Goal: Information Seeking & Learning: Learn about a topic

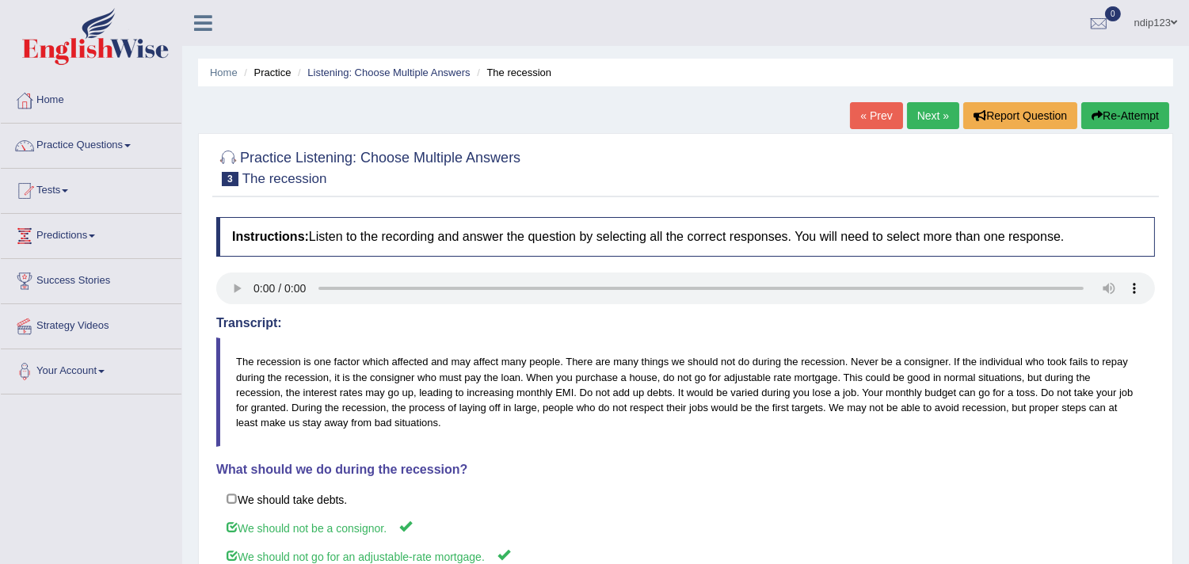
click at [932, 116] on link "Next »" at bounding box center [933, 115] width 52 height 27
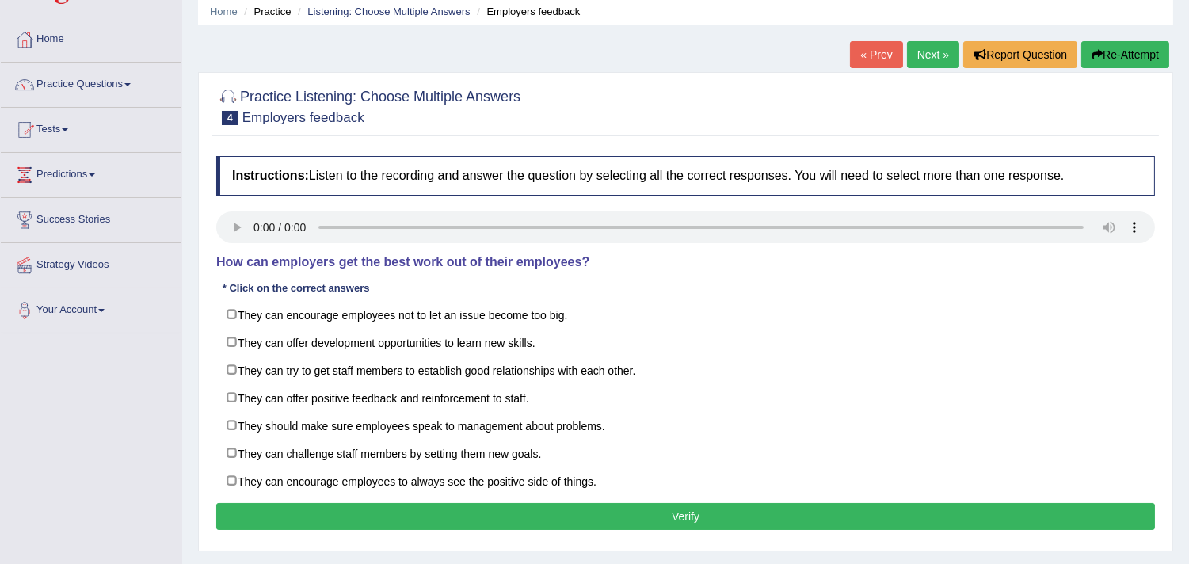
scroll to position [88, 0]
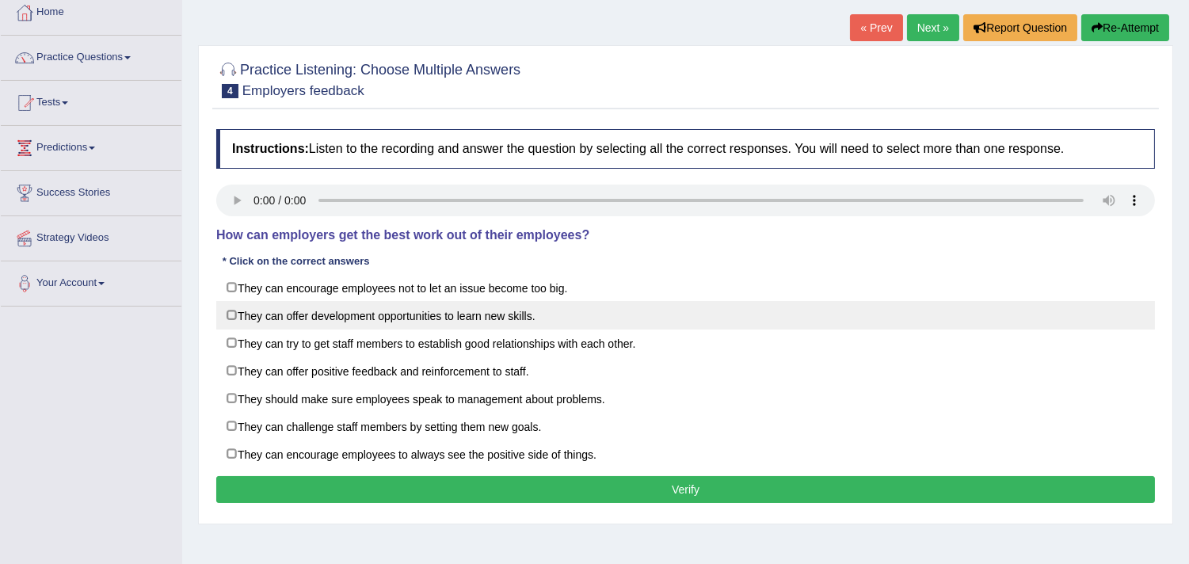
click at [235, 306] on label "They can offer development opportunities to learn new skills." at bounding box center [685, 315] width 939 height 29
checkbox input "true"
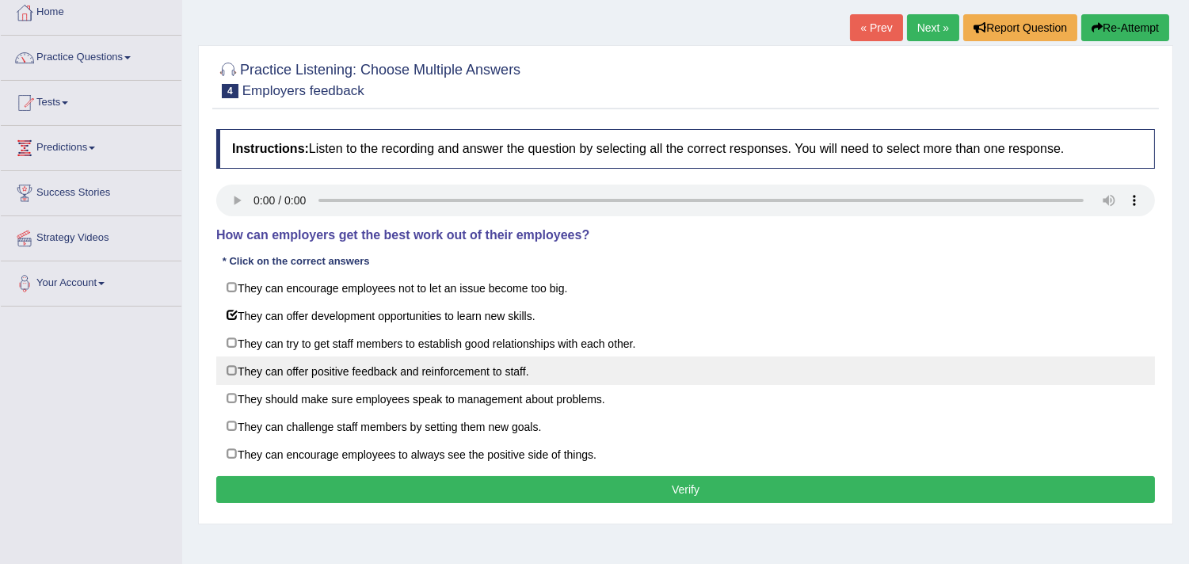
click at [230, 371] on label "They can offer positive feedback and reinforcement to staff." at bounding box center [685, 370] width 939 height 29
checkbox input "true"
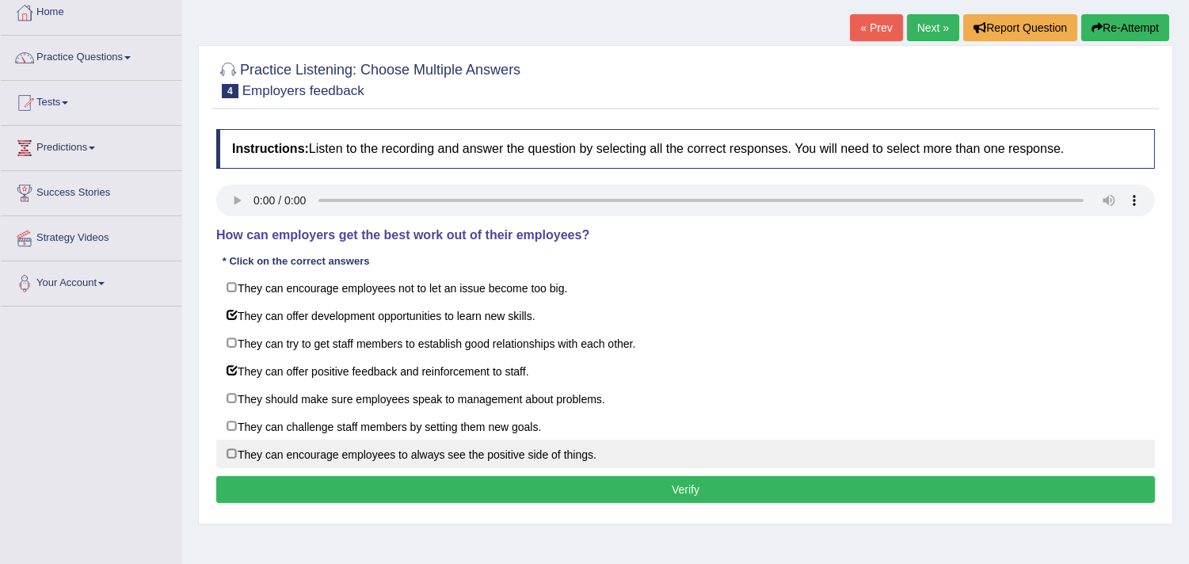
click at [228, 456] on label "They can encourage employees to always see the positive side of things." at bounding box center [685, 454] width 939 height 29
checkbox input "true"
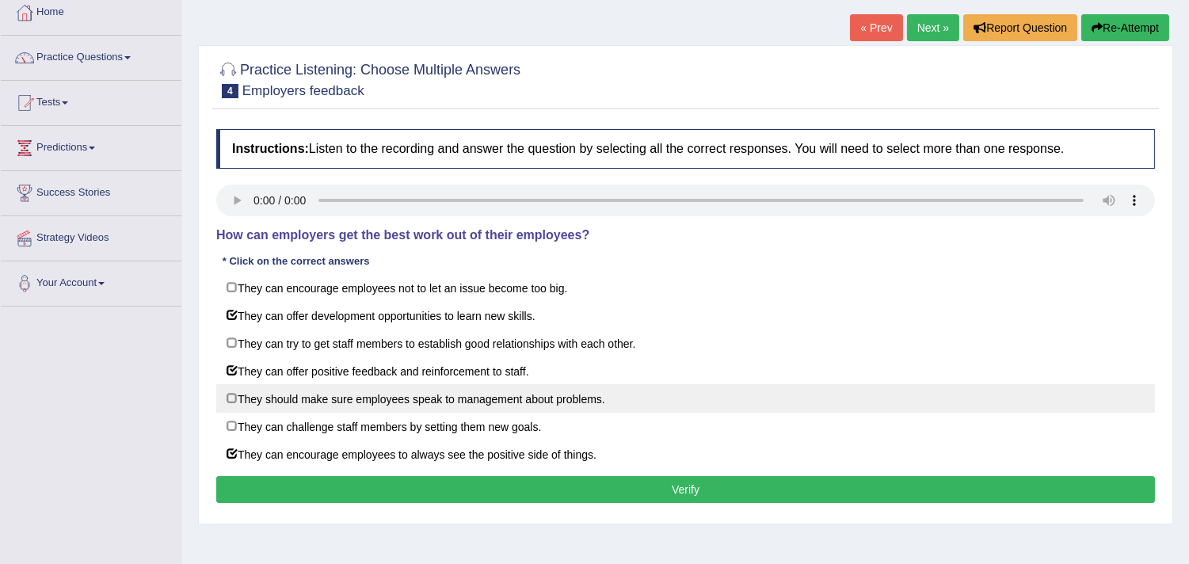
click at [231, 402] on label "They should make sure employees speak to management about problems." at bounding box center [685, 398] width 939 height 29
checkbox input "true"
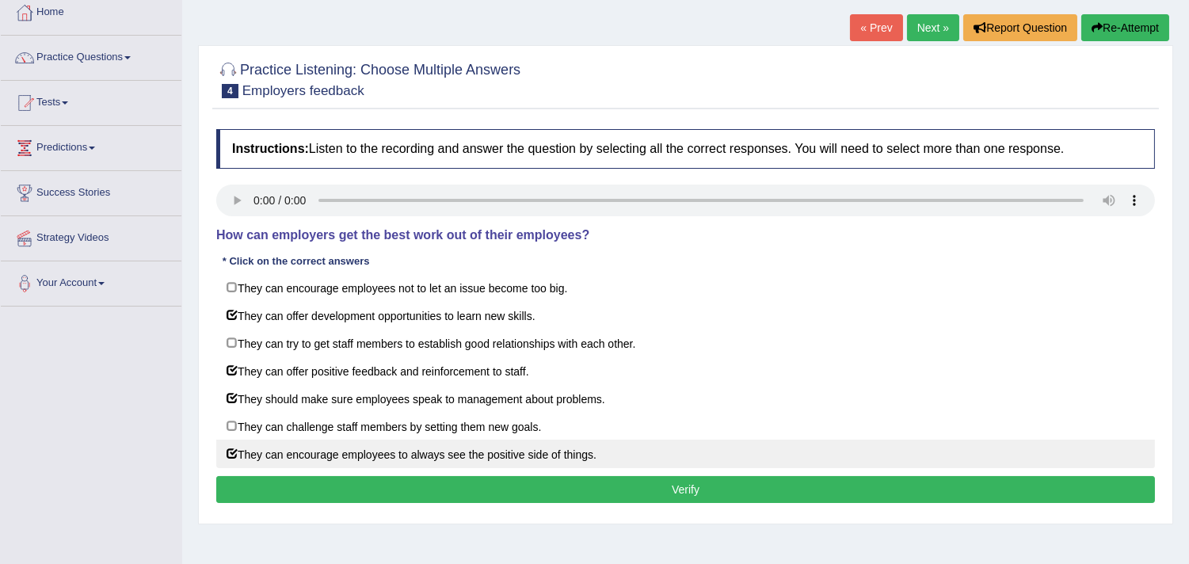
click at [227, 459] on label "They can encourage employees to always see the positive side of things." at bounding box center [685, 454] width 939 height 29
checkbox input "false"
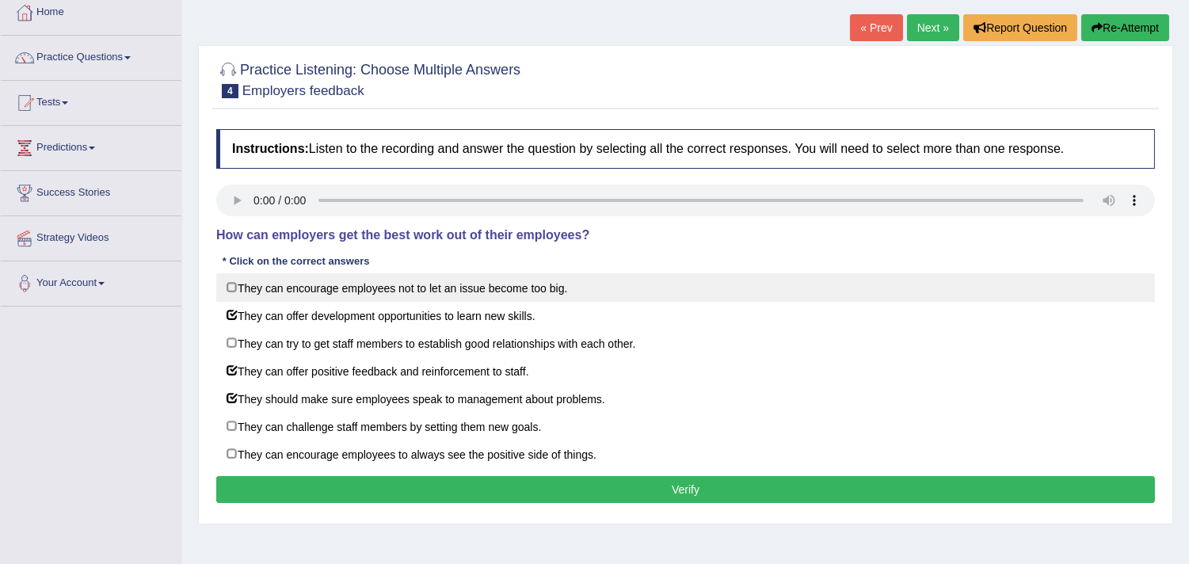
click at [234, 282] on label "They can encourage employees not to let an issue become too big." at bounding box center [685, 287] width 939 height 29
checkbox input "true"
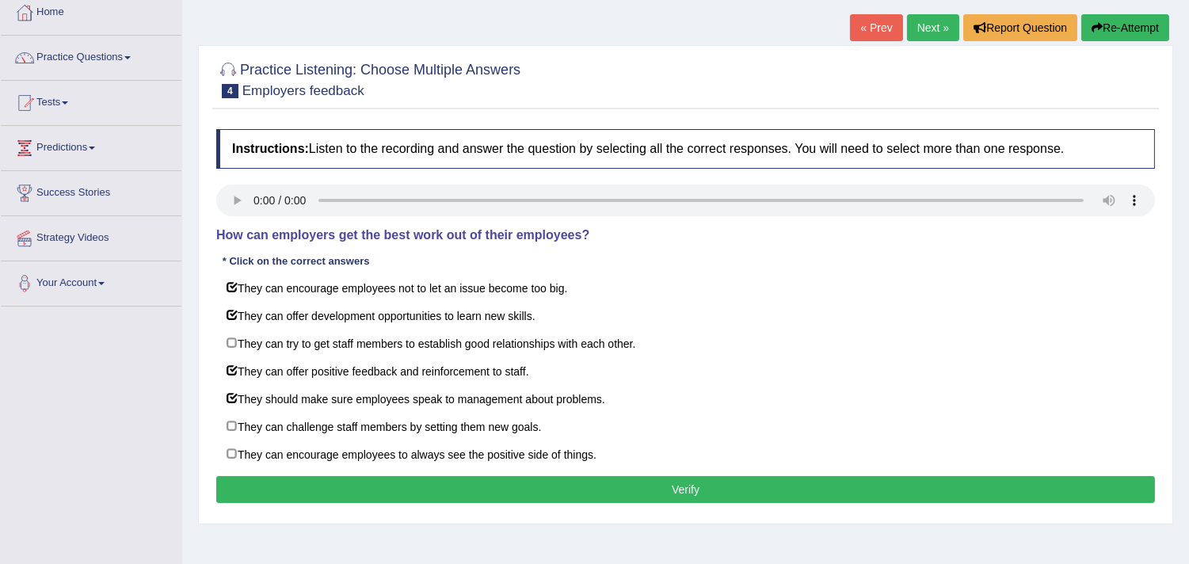
click at [689, 493] on button "Verify" at bounding box center [685, 489] width 939 height 27
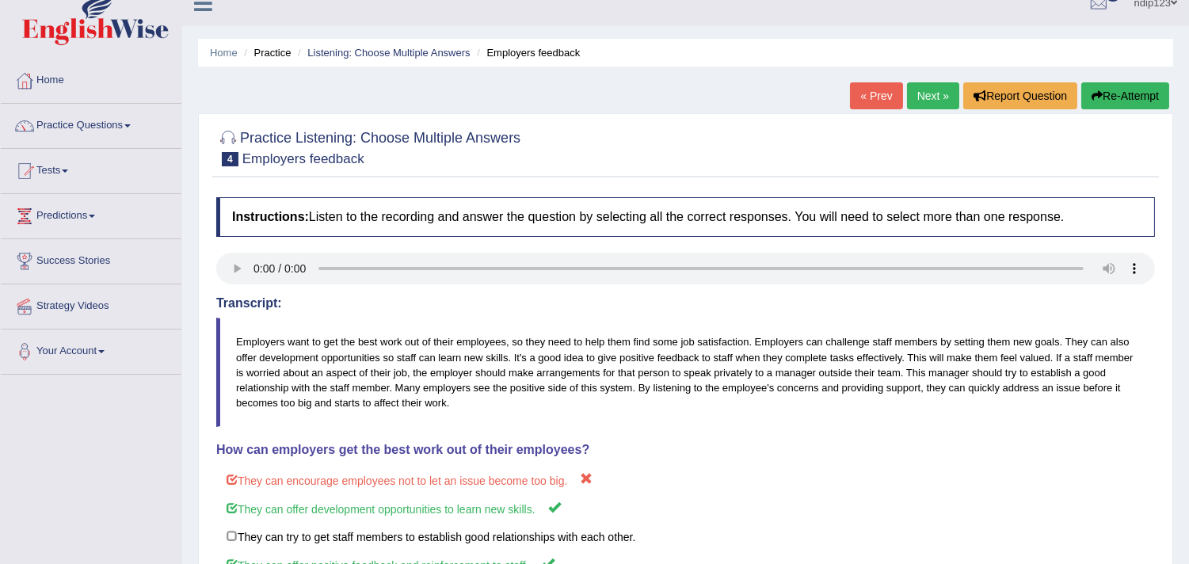
scroll to position [0, 0]
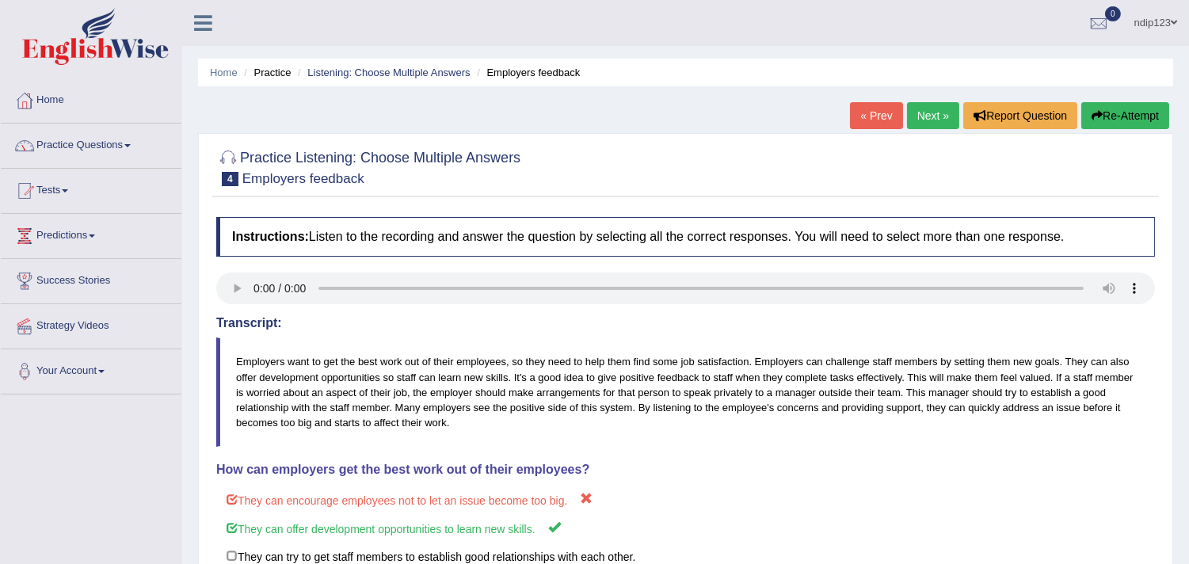
click at [1127, 115] on button "Re-Attempt" at bounding box center [1125, 115] width 88 height 27
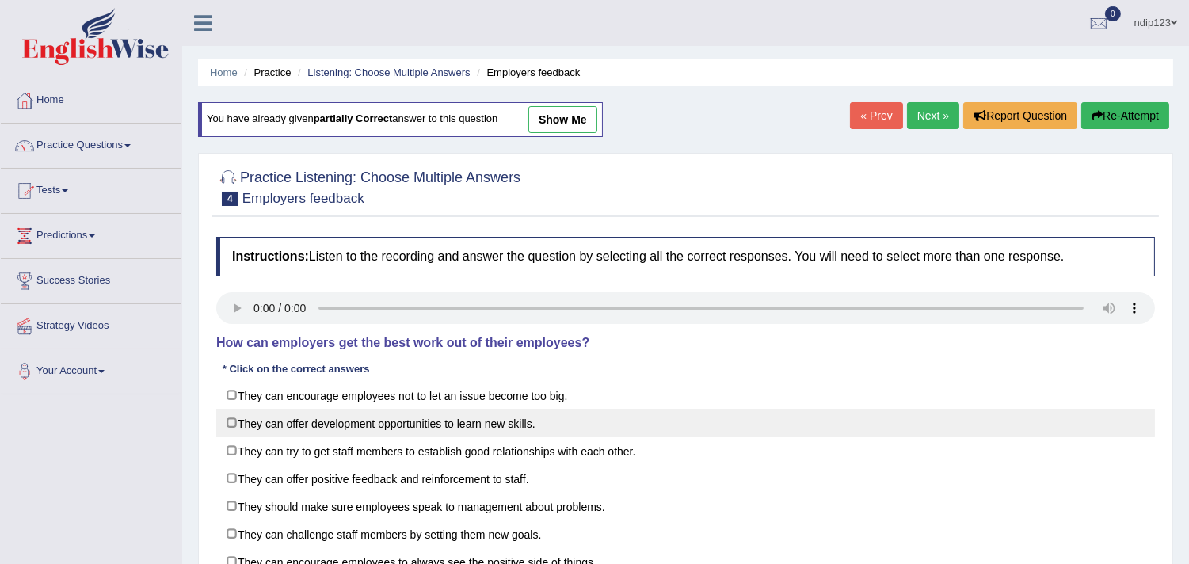
click at [231, 424] on label "They can offer development opportunities to learn new skills." at bounding box center [685, 423] width 939 height 29
checkbox input "true"
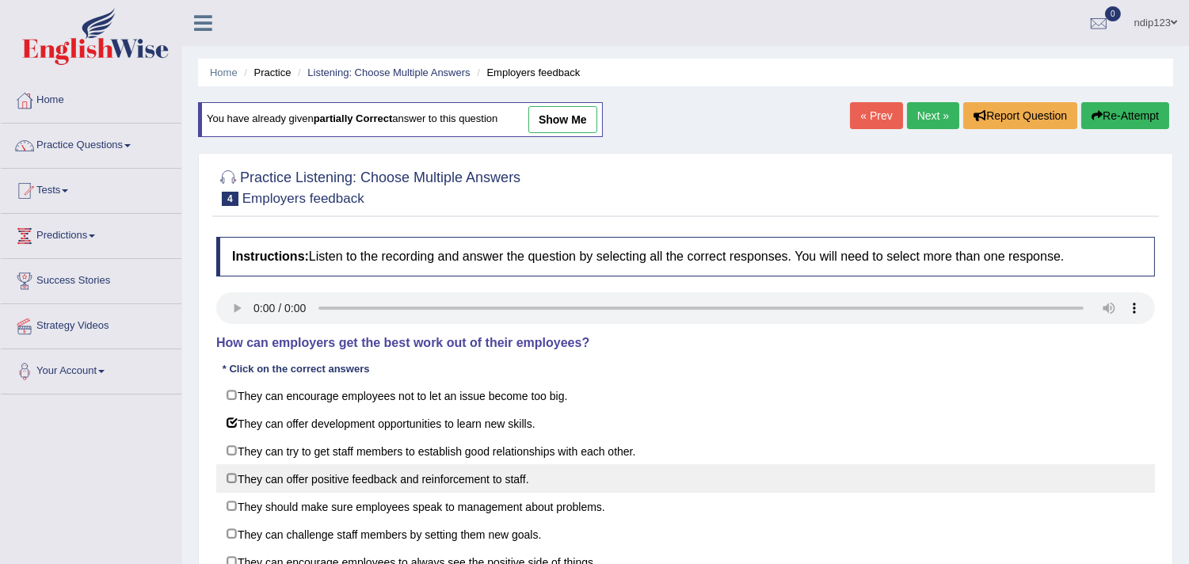
click at [231, 481] on label "They can offer positive feedback and reinforcement to staff." at bounding box center [685, 478] width 939 height 29
checkbox input "true"
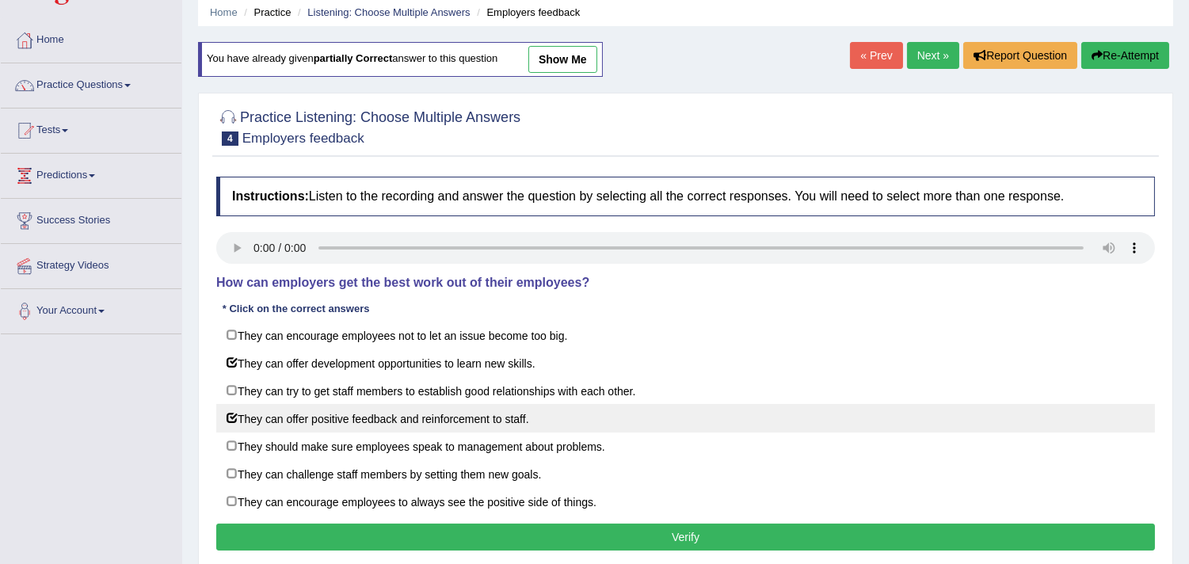
scroll to position [88, 0]
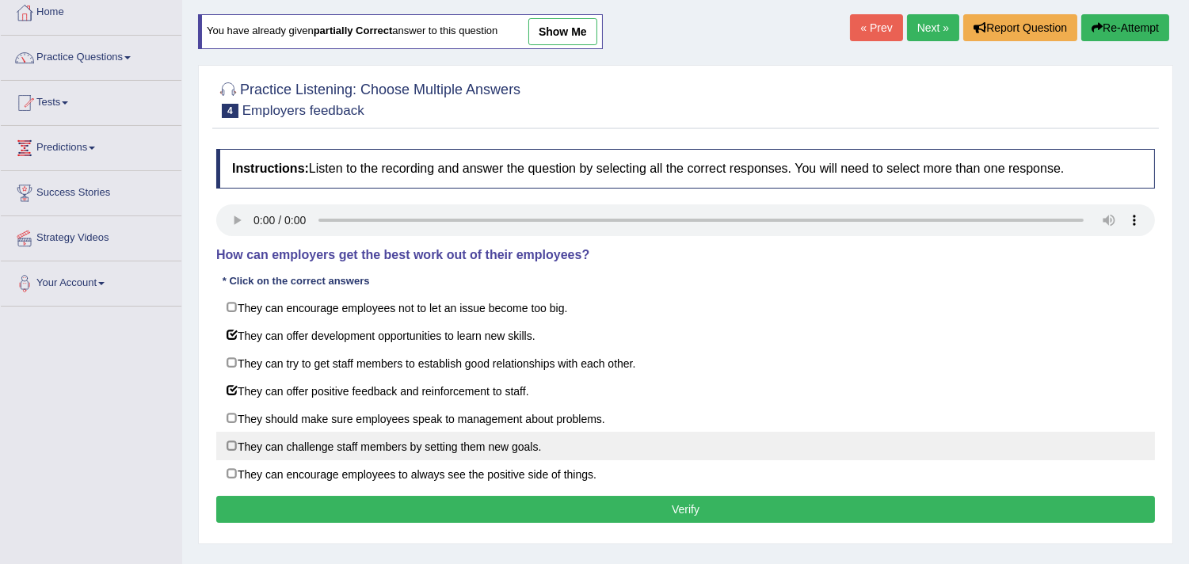
click at [234, 449] on label "They can challenge staff members by setting them new goals." at bounding box center [685, 446] width 939 height 29
checkbox input "true"
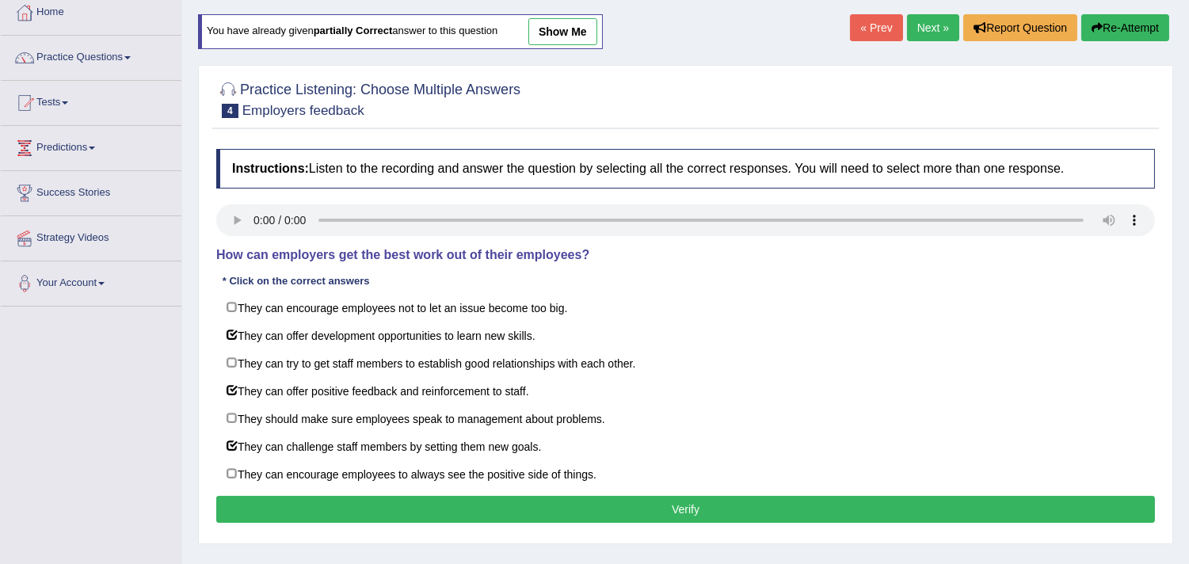
click at [692, 515] on button "Verify" at bounding box center [685, 509] width 939 height 27
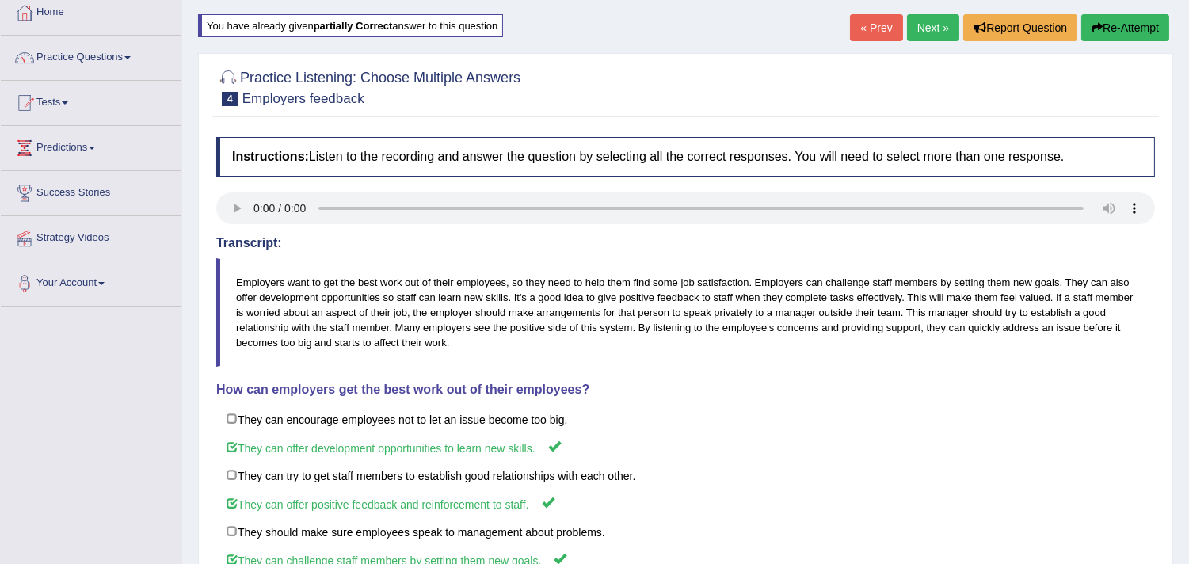
click at [923, 29] on link "Next »" at bounding box center [933, 27] width 52 height 27
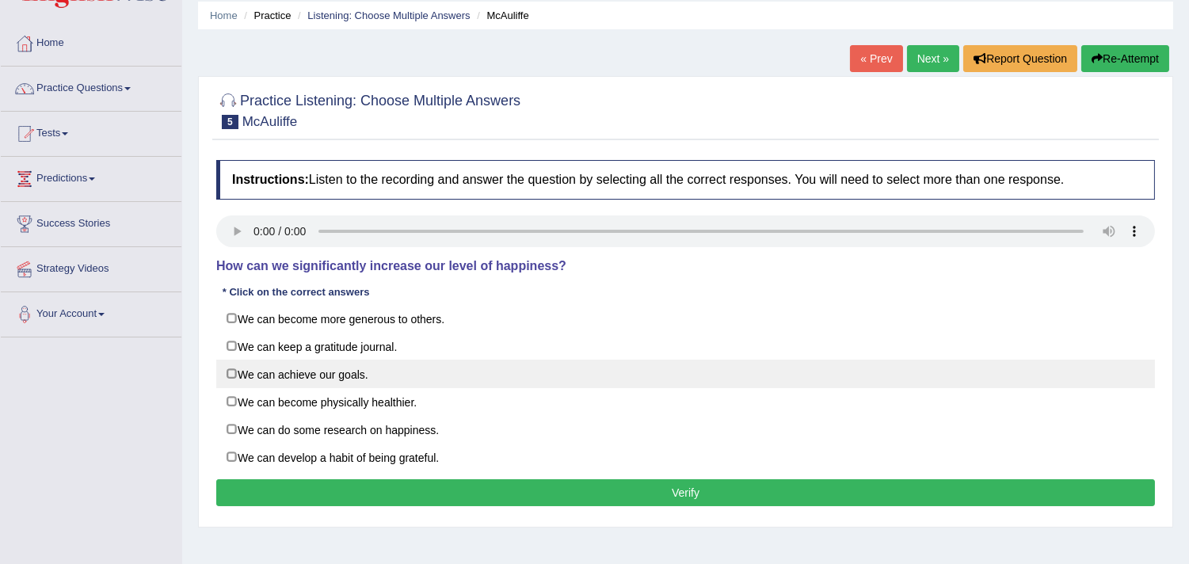
scroll to position [88, 0]
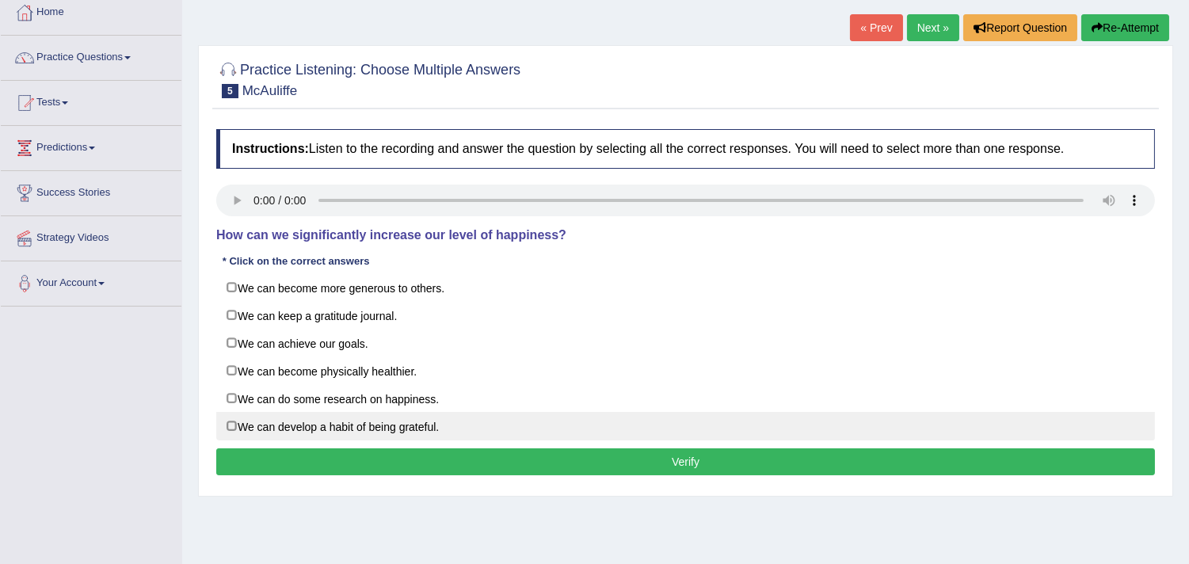
click at [233, 428] on label "We can develop a habit of being grateful." at bounding box center [685, 426] width 939 height 29
checkbox input "true"
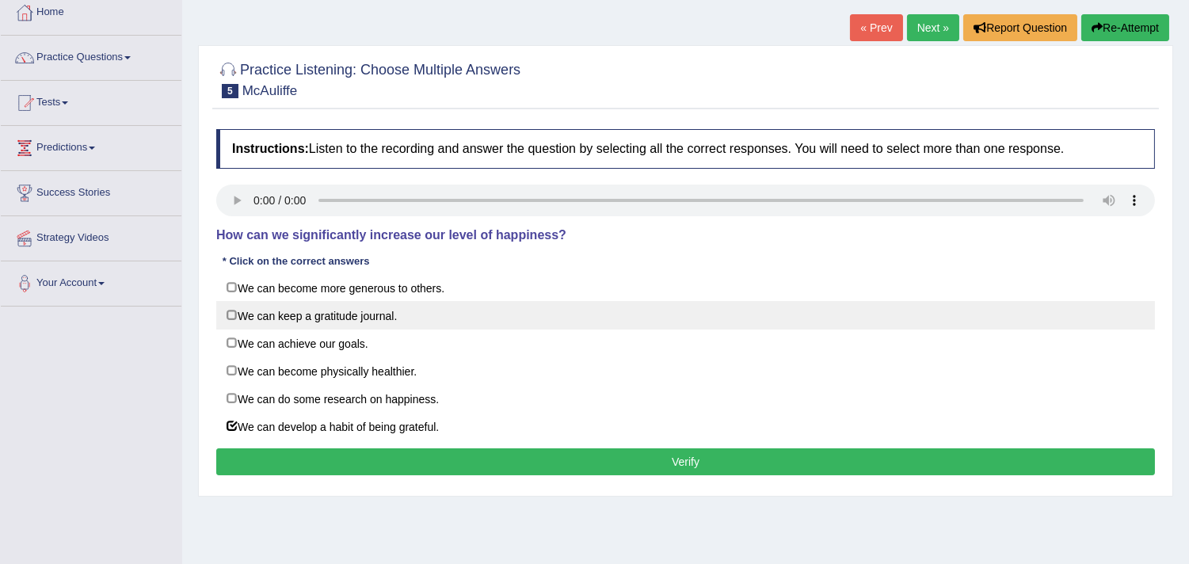
click at [231, 314] on label "We can keep a gratitude journal." at bounding box center [685, 315] width 939 height 29
checkbox input "true"
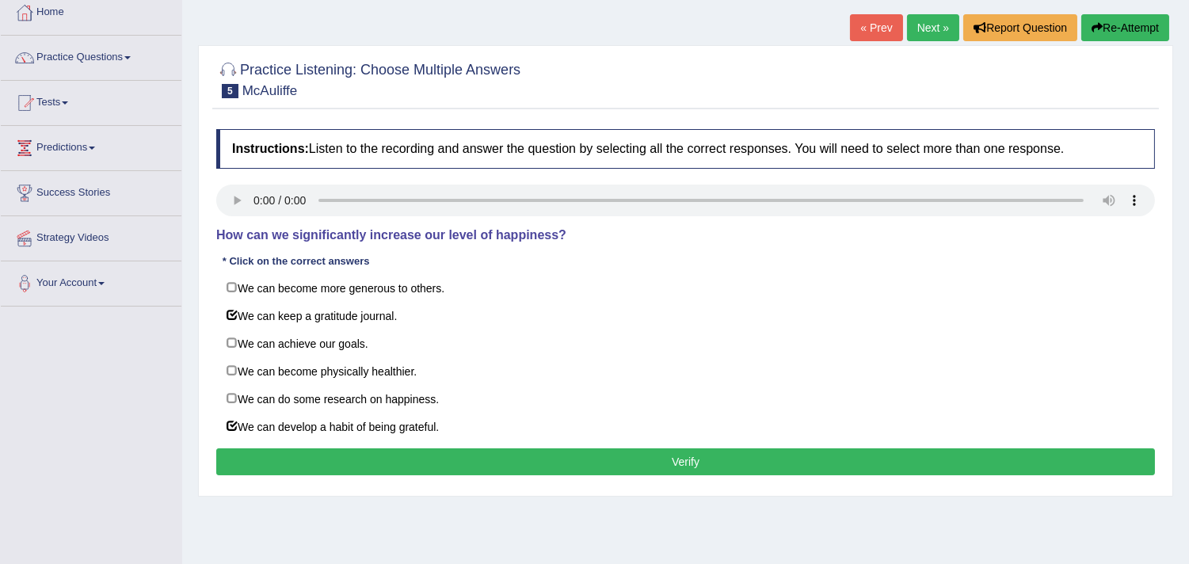
click at [692, 463] on button "Verify" at bounding box center [685, 461] width 939 height 27
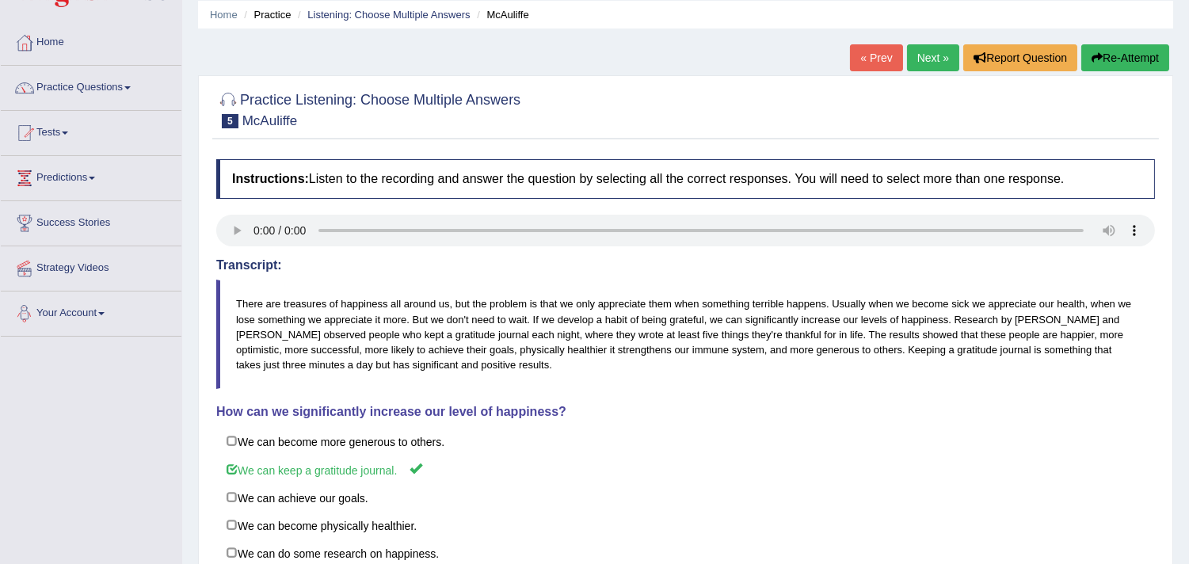
scroll to position [14, 0]
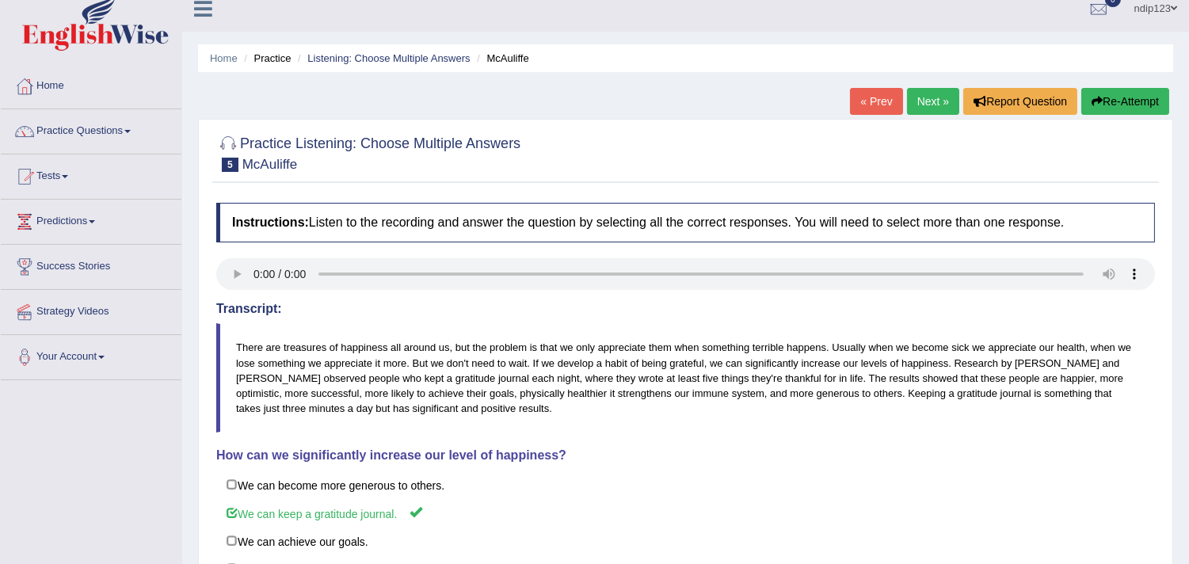
click at [867, 101] on link "« Prev" at bounding box center [876, 101] width 52 height 27
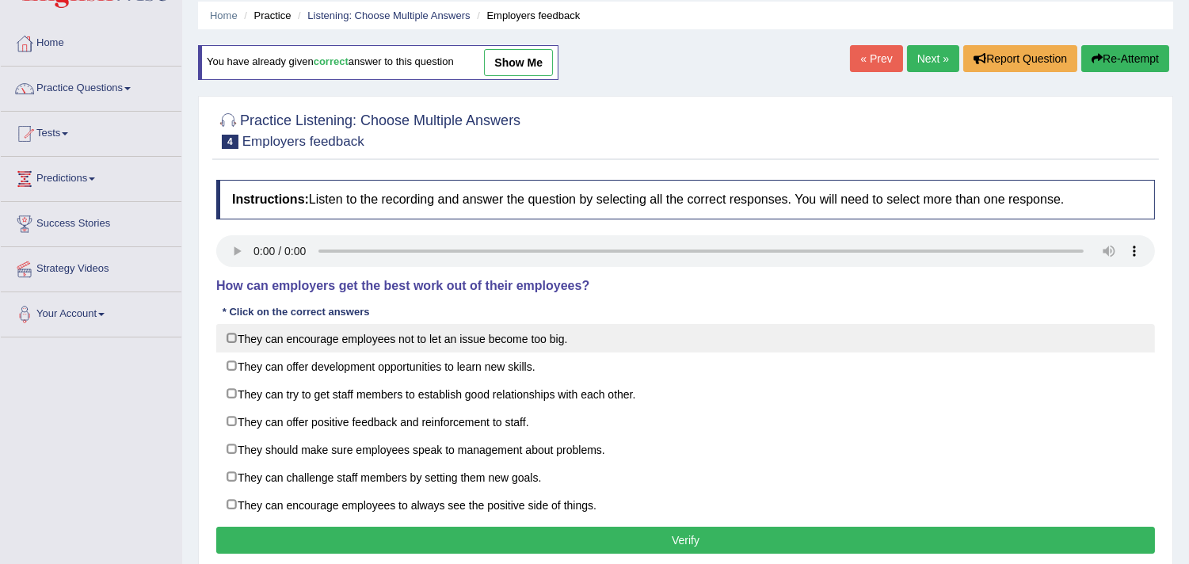
scroll to position [88, 0]
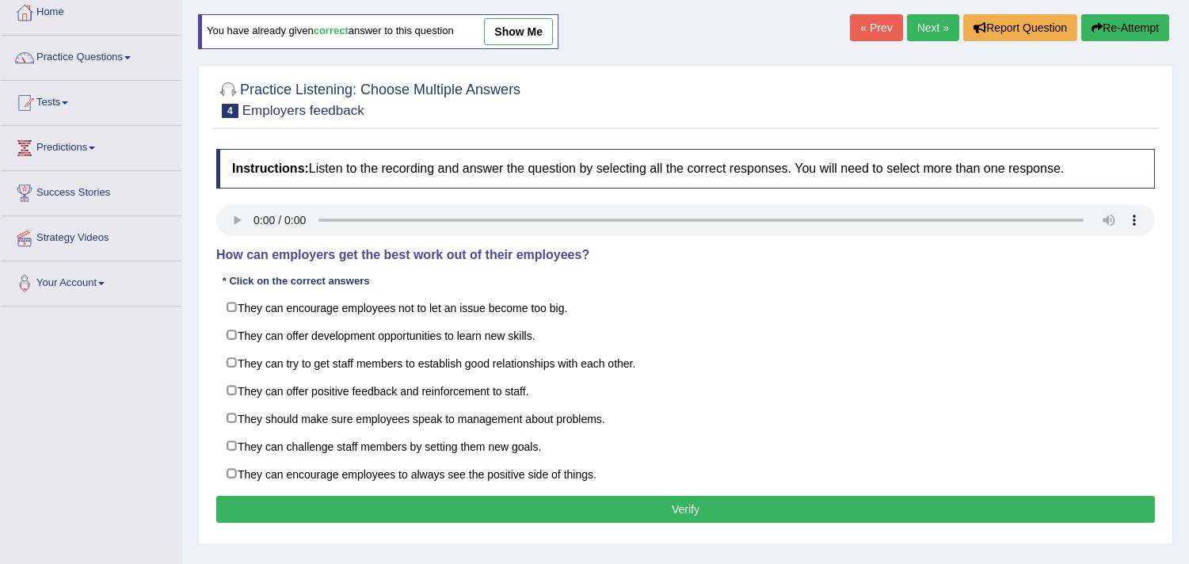
click at [927, 25] on link "Next »" at bounding box center [933, 27] width 52 height 27
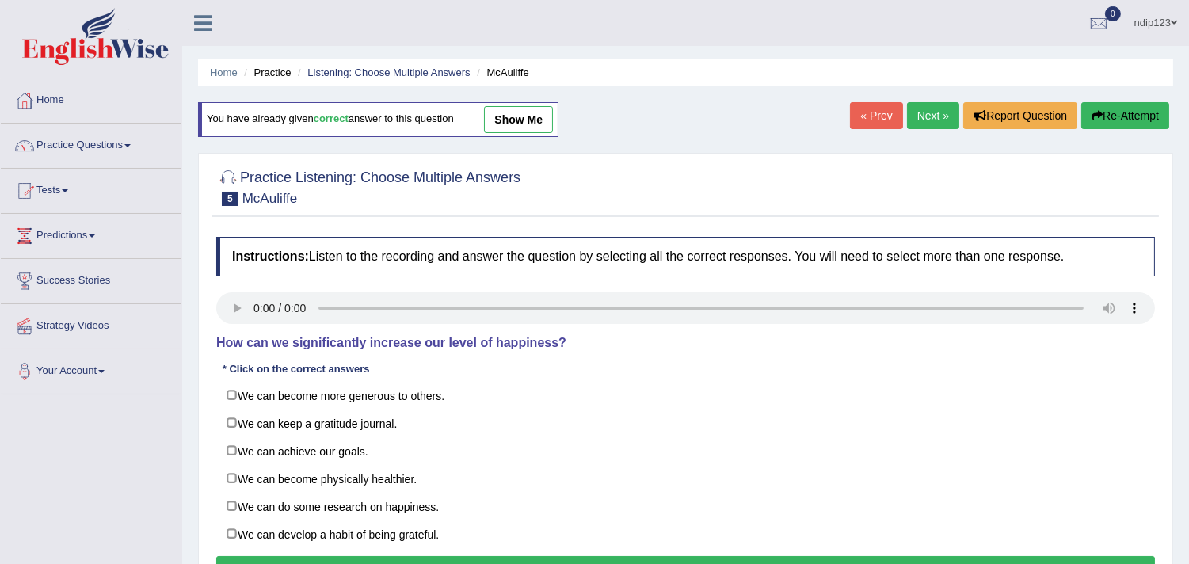
click at [920, 116] on link "Next »" at bounding box center [933, 115] width 52 height 27
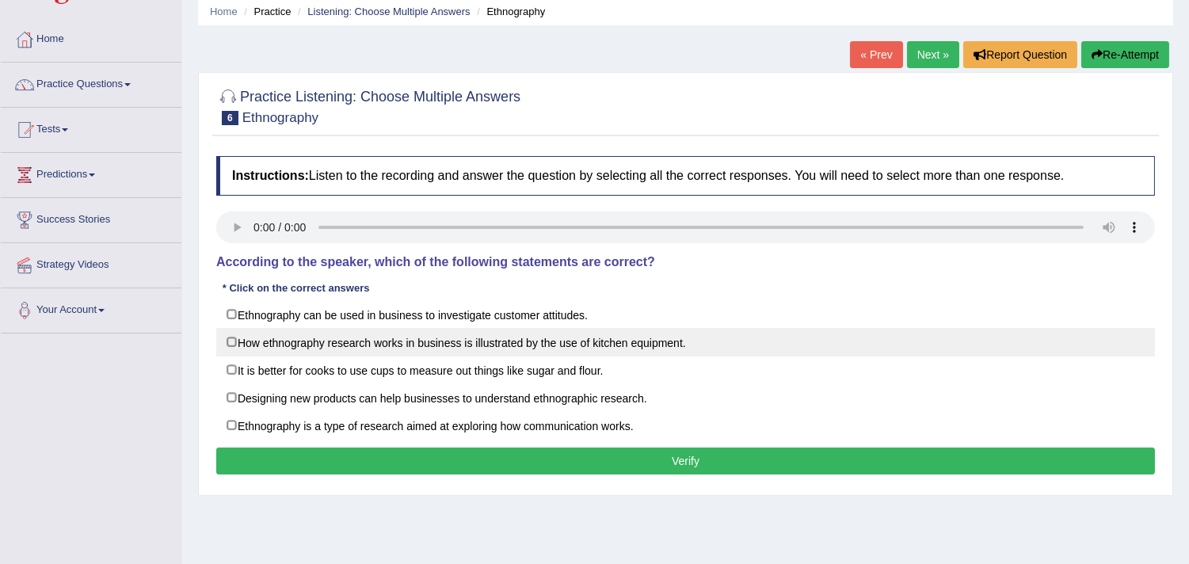
scroll to position [88, 0]
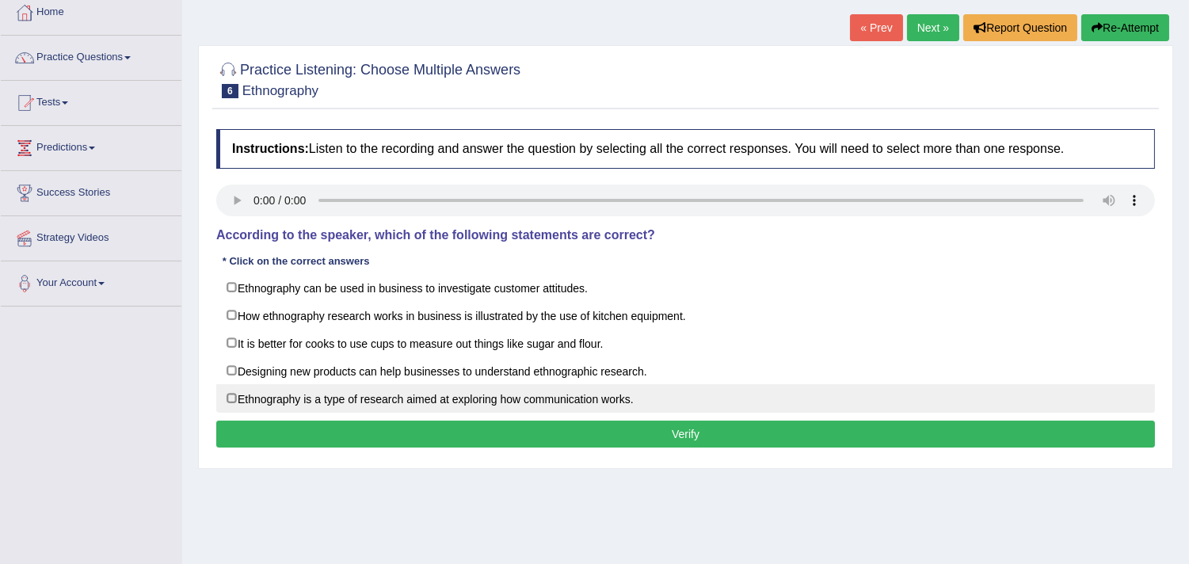
click at [234, 402] on label "Ethnography is a type of research aimed at exploring how communication works." at bounding box center [685, 398] width 939 height 29
checkbox input "true"
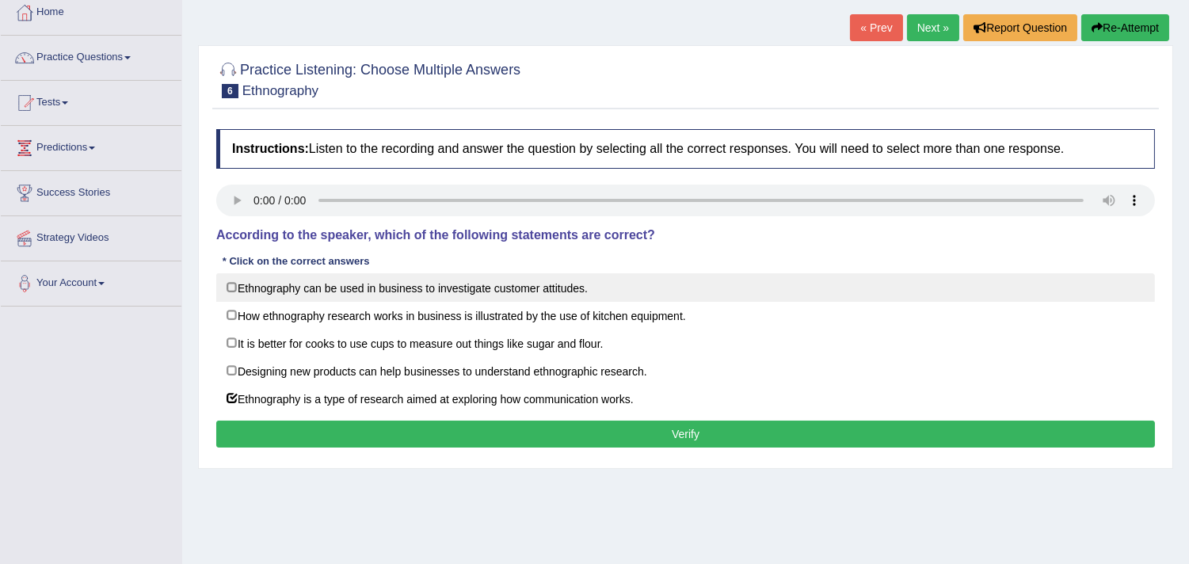
click at [232, 285] on label "Ethnography can be used in business to investigate customer attitudes." at bounding box center [685, 287] width 939 height 29
checkbox input "true"
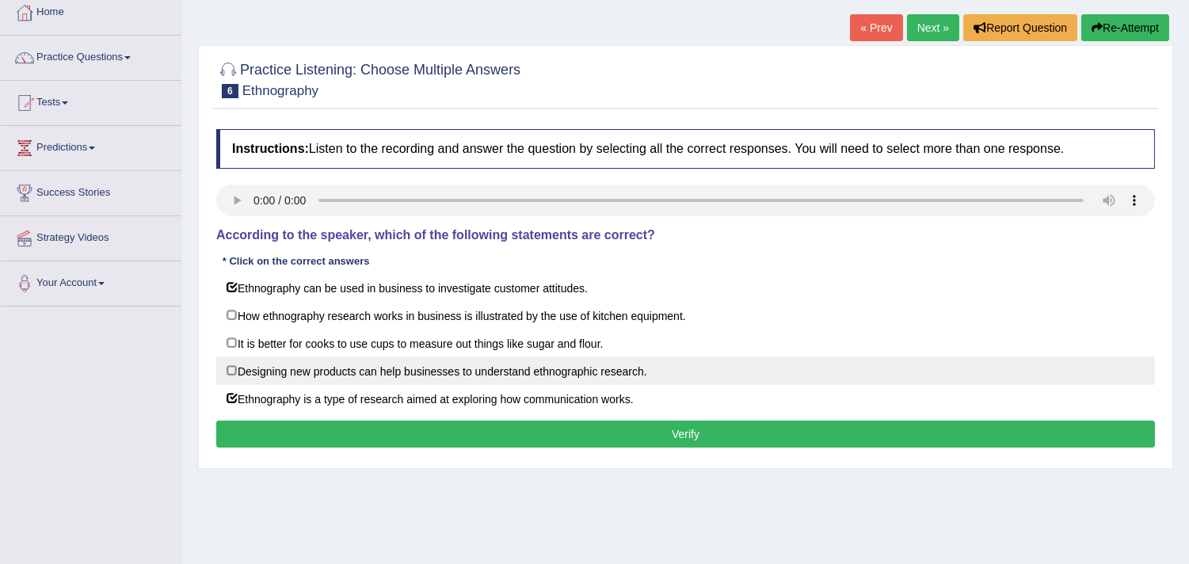
click at [227, 374] on label "Designing new products can help businesses to understand ethnographic research." at bounding box center [685, 370] width 939 height 29
checkbox input "true"
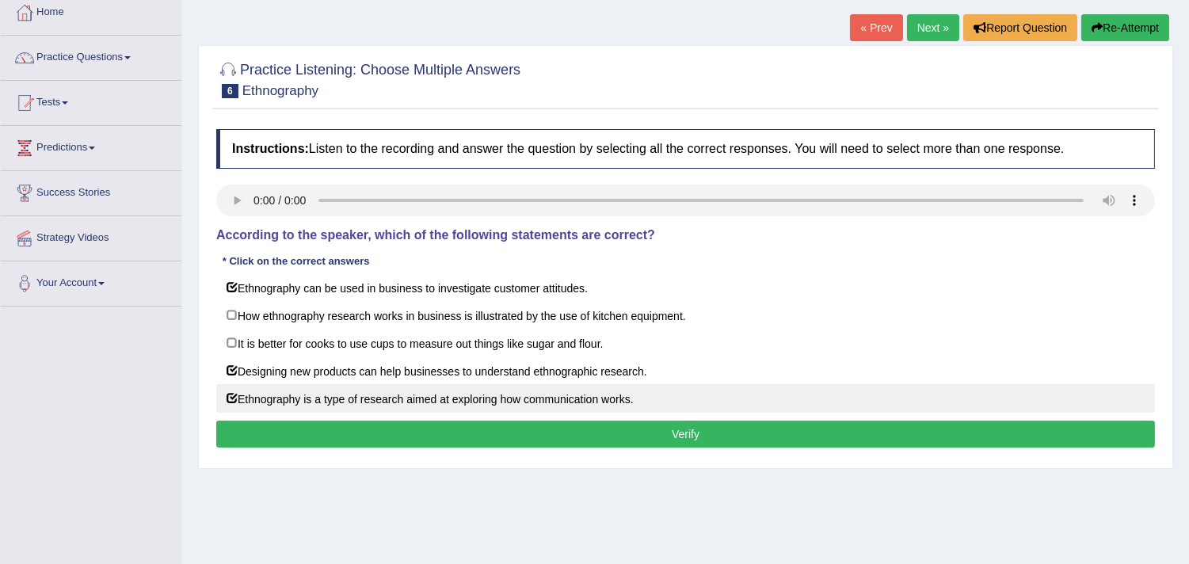
click at [227, 402] on label "Ethnography is a type of research aimed at exploring how communication works." at bounding box center [685, 398] width 939 height 29
checkbox input "false"
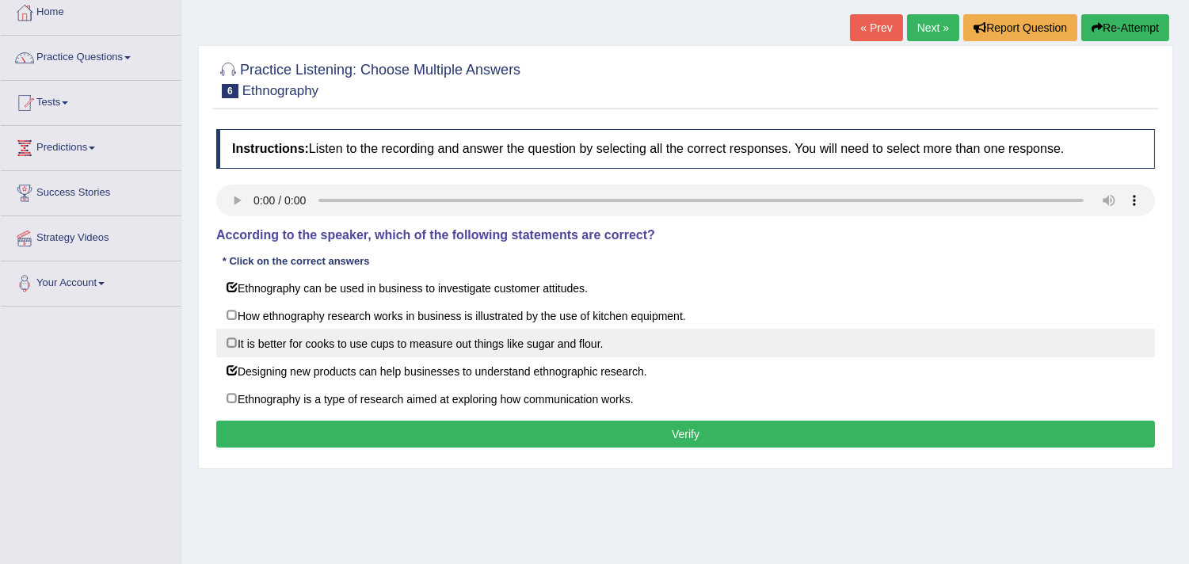
click at [231, 344] on label "It is better for cooks to use cups to measure out things like sugar and flour." at bounding box center [685, 343] width 939 height 29
checkbox input "true"
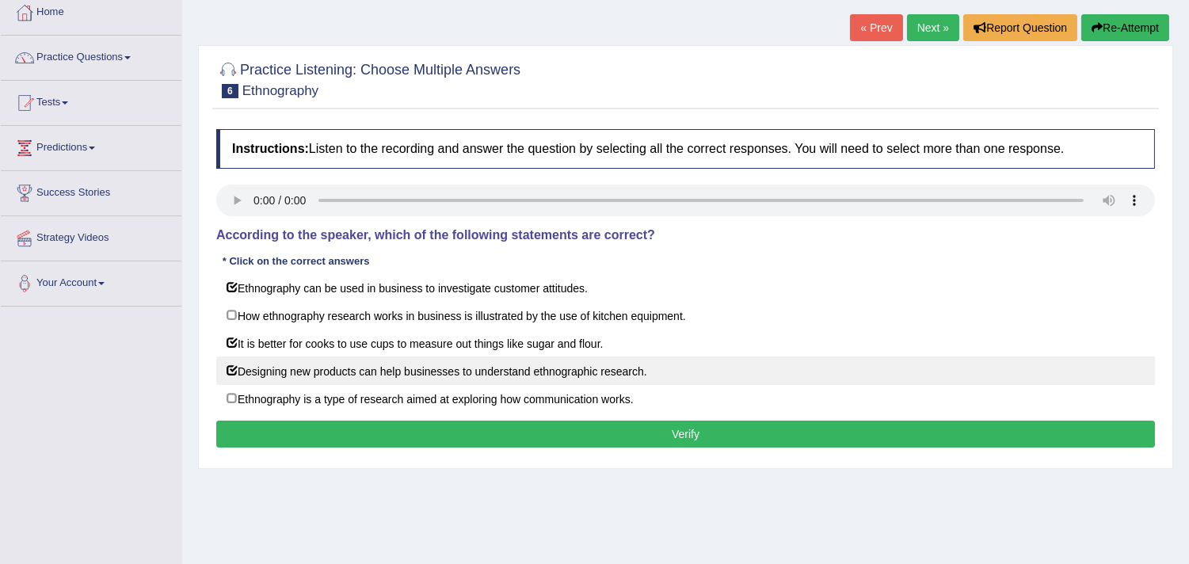
click at [234, 373] on label "Designing new products can help businesses to understand ethnographic research." at bounding box center [685, 370] width 939 height 29
checkbox input "false"
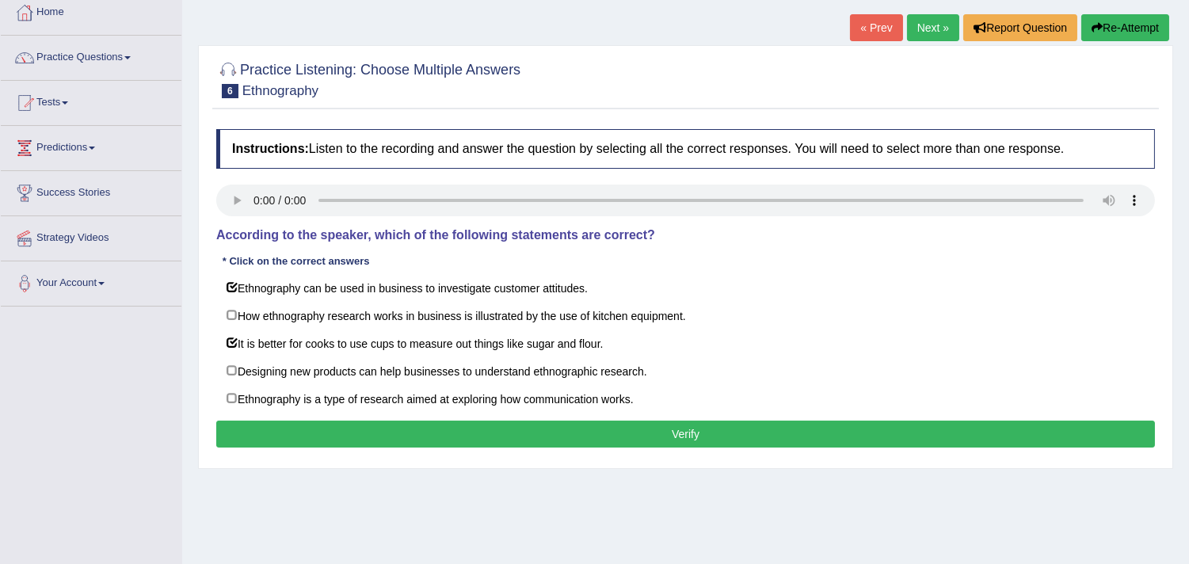
click at [675, 436] on button "Verify" at bounding box center [685, 434] width 939 height 27
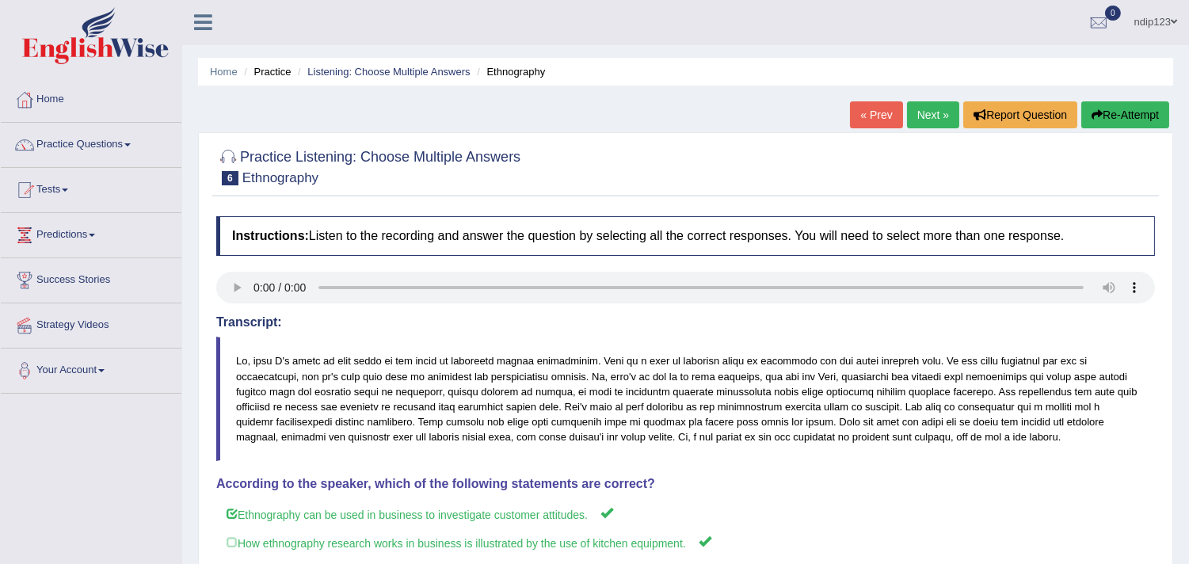
scroll to position [0, 0]
click at [1126, 114] on button "Re-Attempt" at bounding box center [1125, 115] width 88 height 27
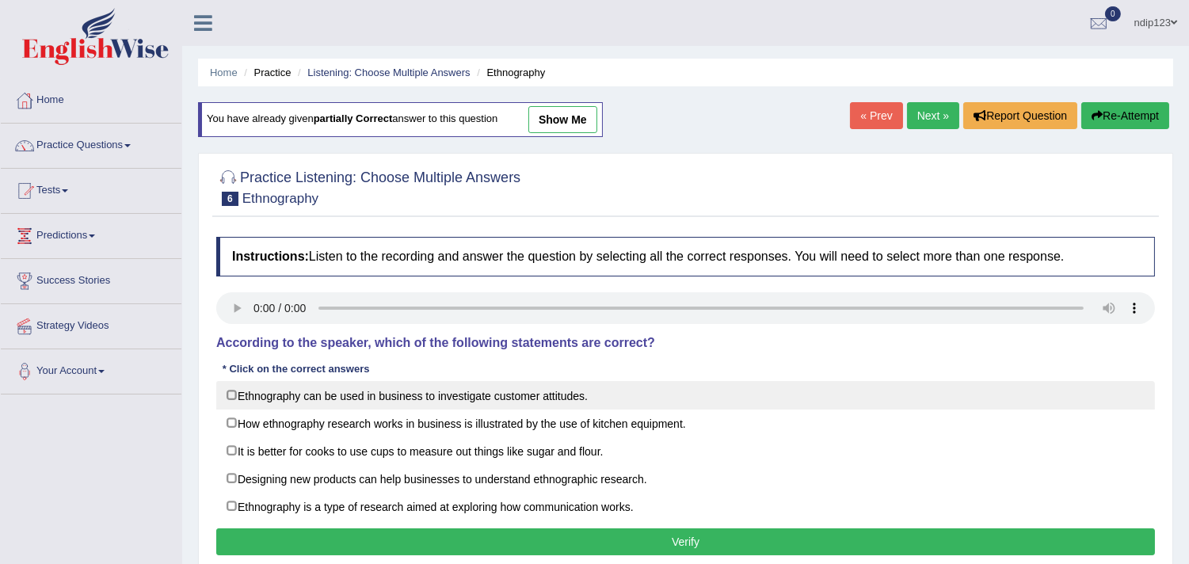
click at [230, 396] on label "Ethnography can be used in business to investigate customer attitudes." at bounding box center [685, 395] width 939 height 29
checkbox input "true"
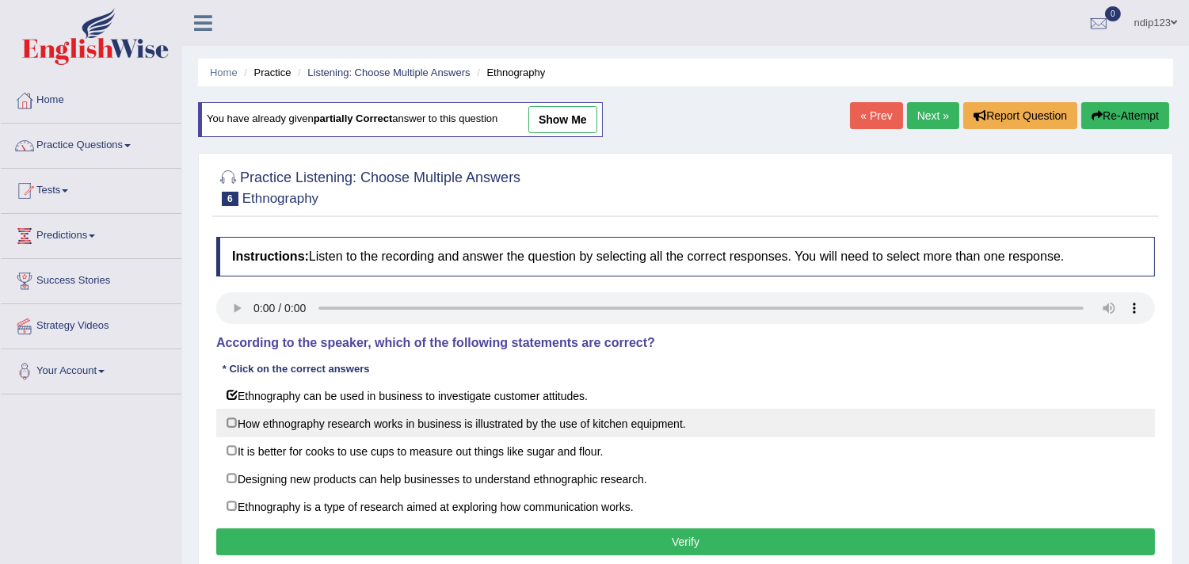
click at [231, 422] on label "How ethnography research works in business is illustrated by the use of kitchen…" at bounding box center [685, 423] width 939 height 29
checkbox input "true"
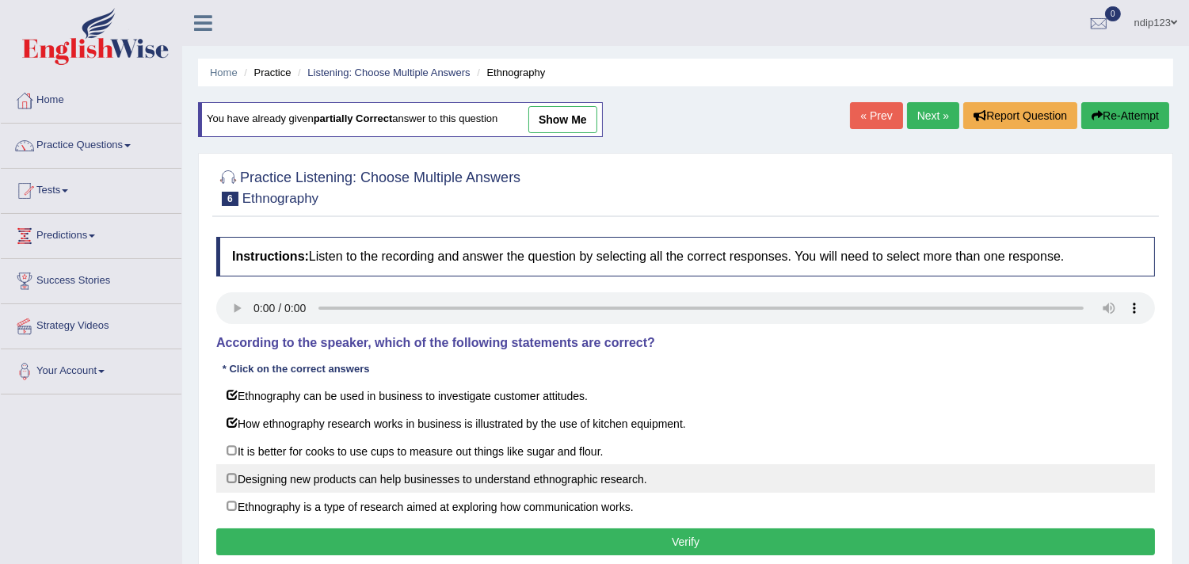
scroll to position [88, 0]
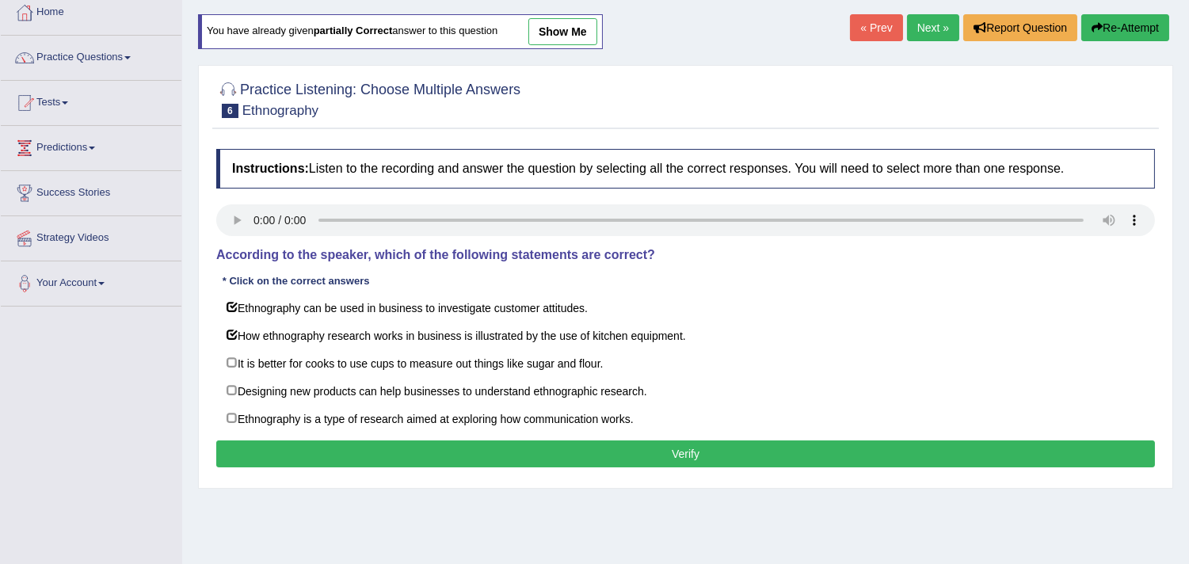
click at [685, 460] on button "Verify" at bounding box center [685, 453] width 939 height 27
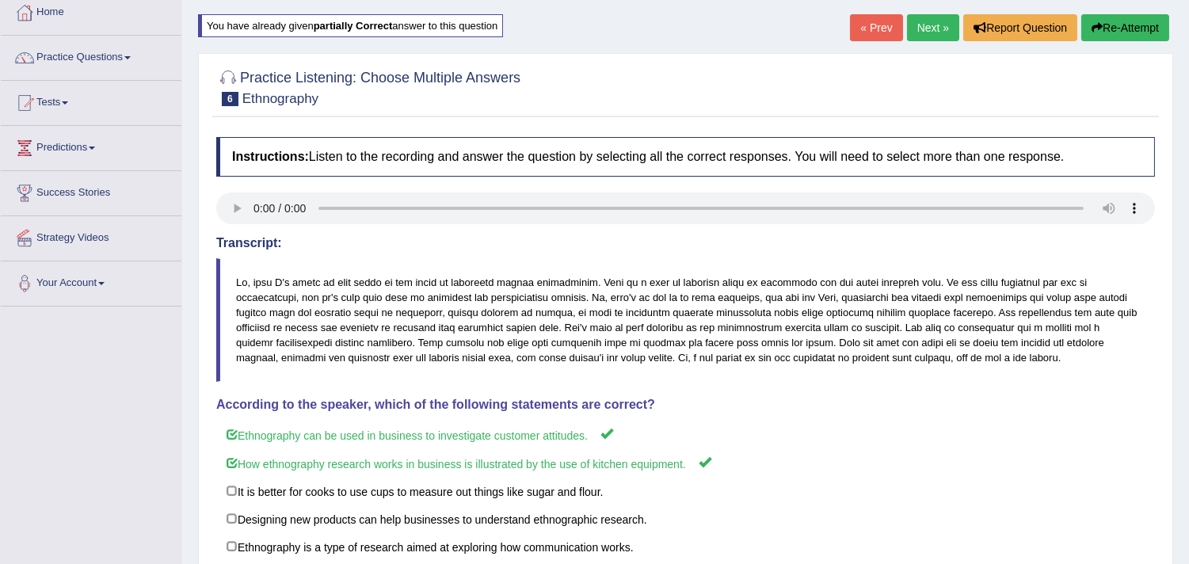
click at [924, 29] on link "Next »" at bounding box center [933, 27] width 52 height 27
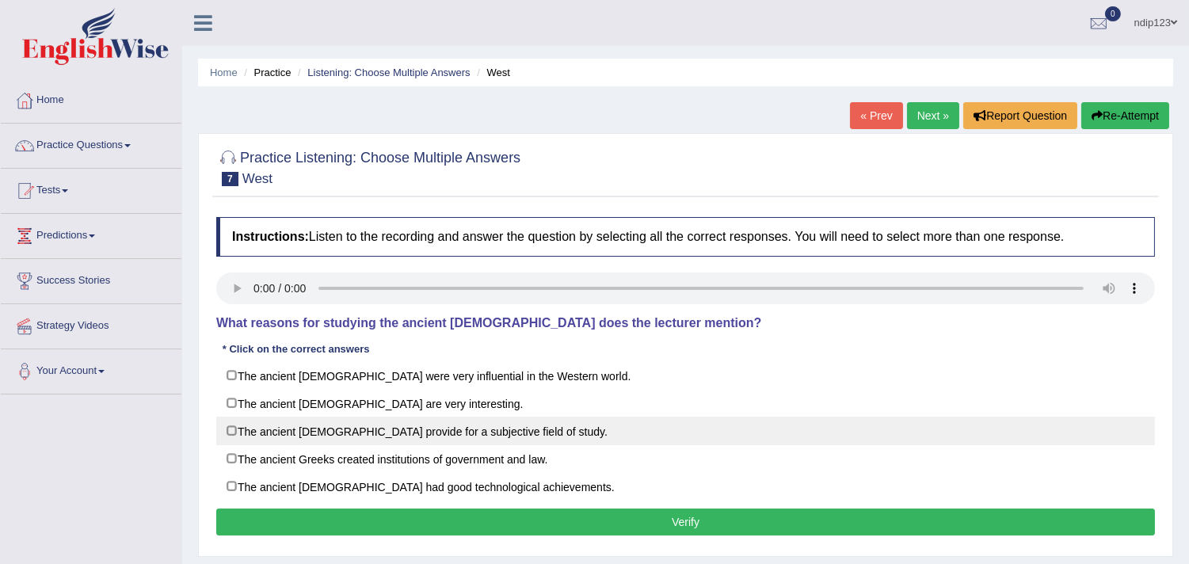
scroll to position [88, 0]
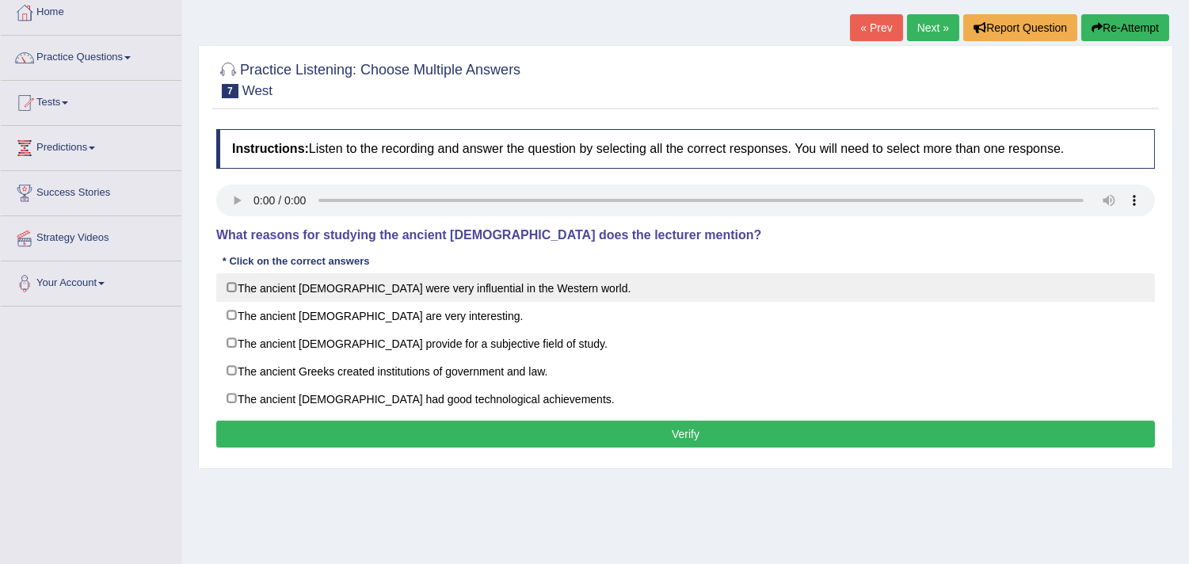
click at [227, 285] on label "The ancient [DEMOGRAPHIC_DATA] were very influential in the Western world." at bounding box center [685, 287] width 939 height 29
checkbox input "true"
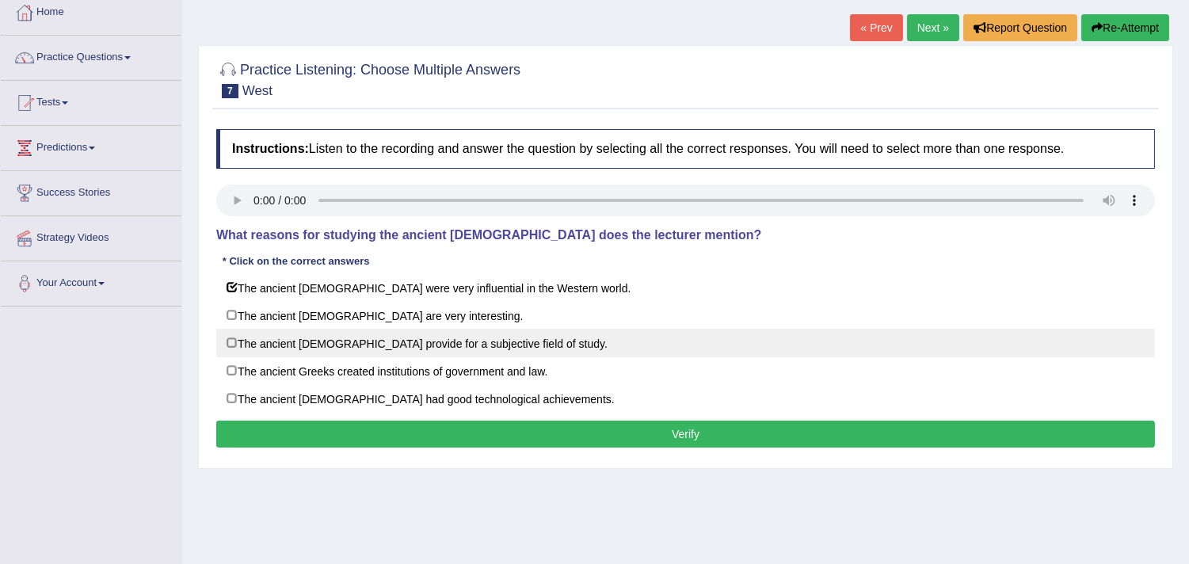
click at [231, 341] on label "The ancient [DEMOGRAPHIC_DATA] provide for a subjective field of study." at bounding box center [685, 343] width 939 height 29
checkbox input "true"
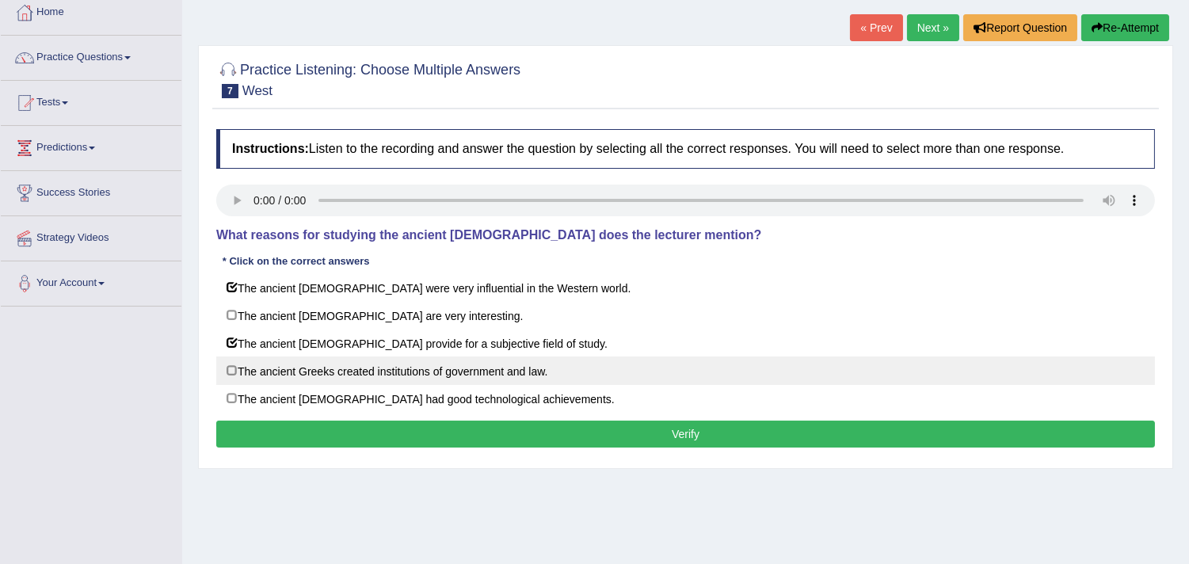
click at [227, 375] on label "The ancient Greeks created institutions of government and law." at bounding box center [685, 370] width 939 height 29
checkbox input "true"
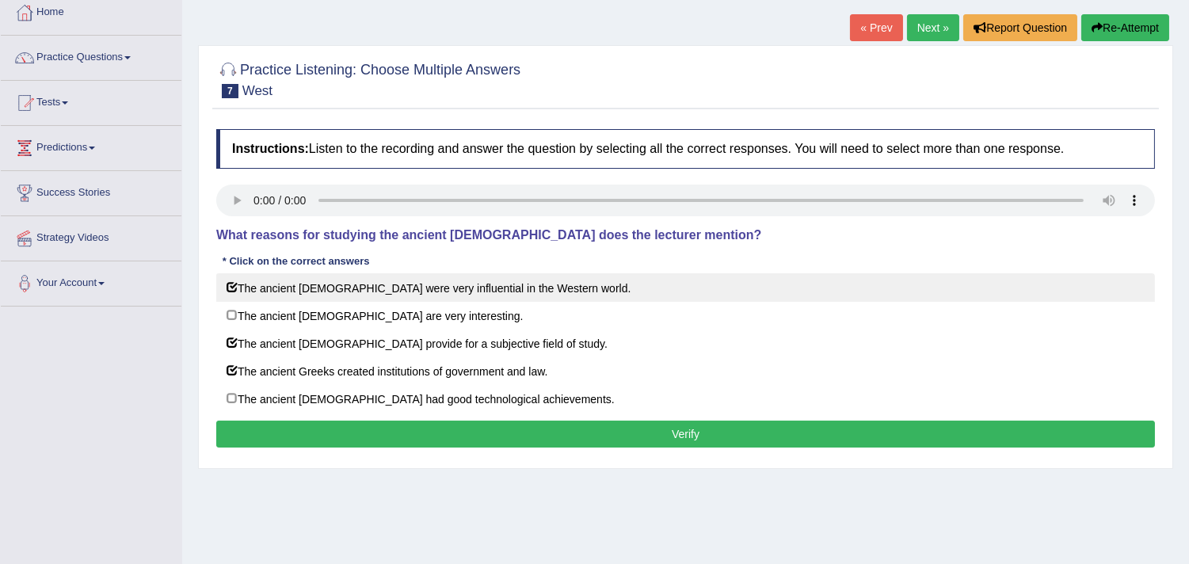
click at [228, 281] on label "The ancient [DEMOGRAPHIC_DATA] were very influential in the Western world." at bounding box center [685, 287] width 939 height 29
checkbox input "false"
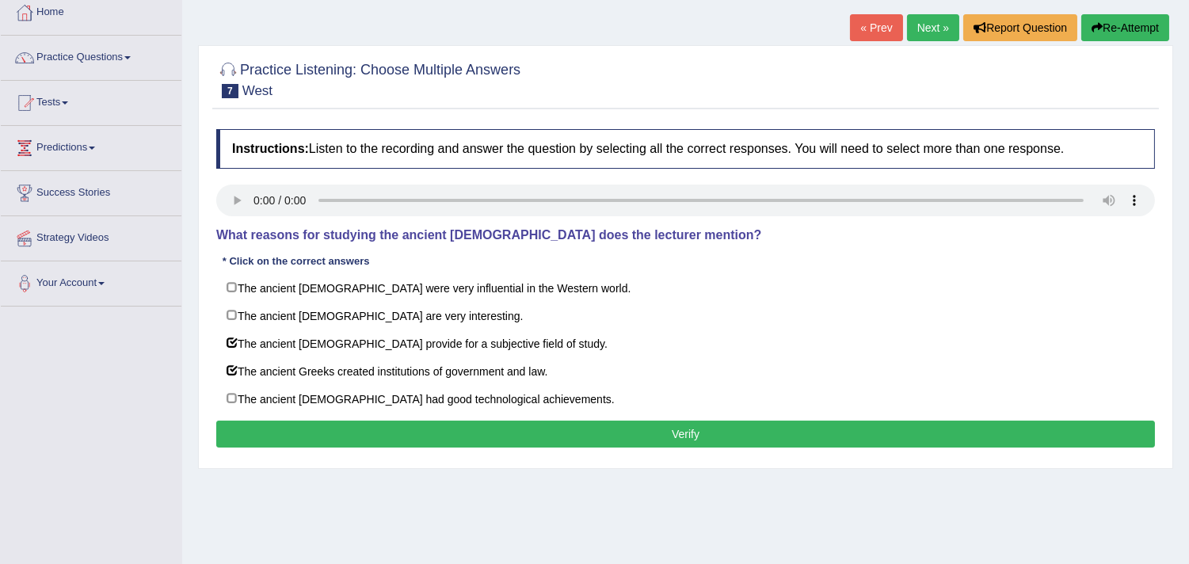
click at [688, 437] on button "Verify" at bounding box center [685, 434] width 939 height 27
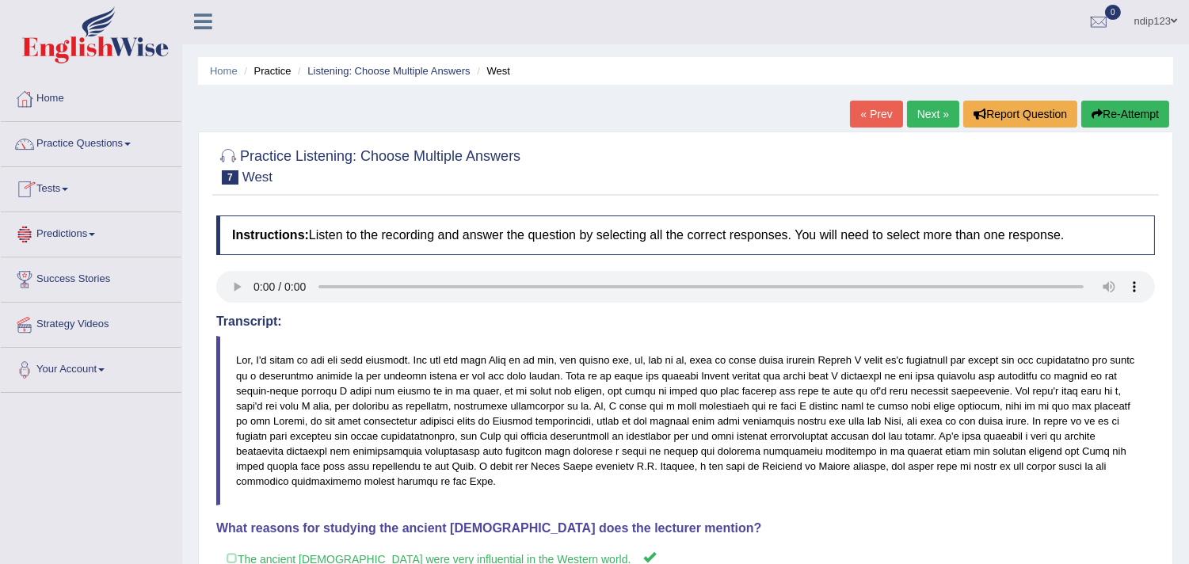
scroll to position [0, 0]
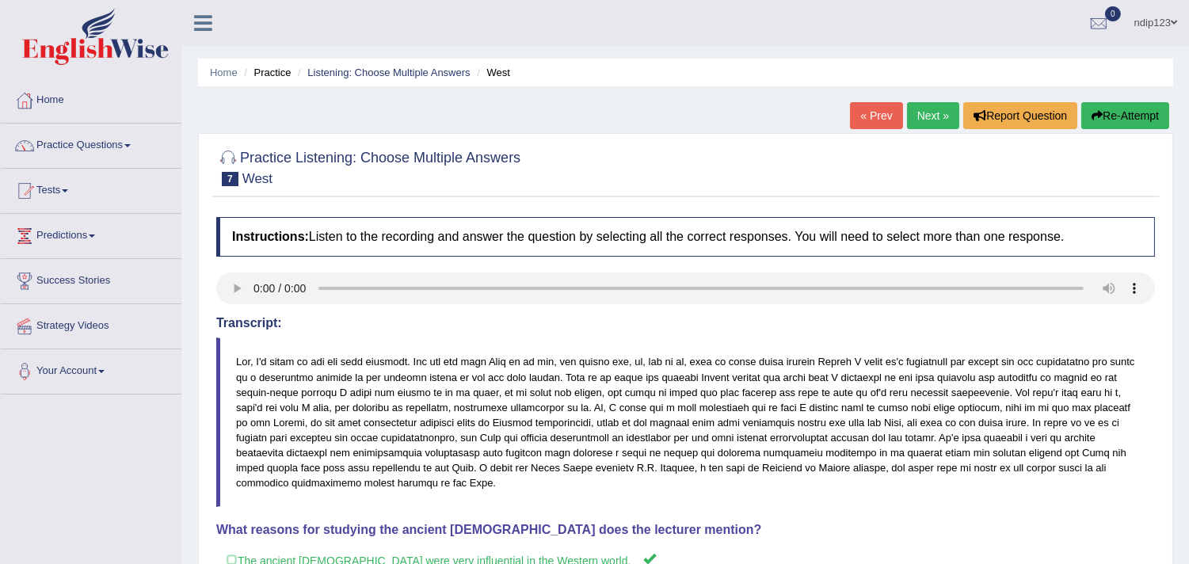
click at [920, 116] on link "Next »" at bounding box center [933, 115] width 52 height 27
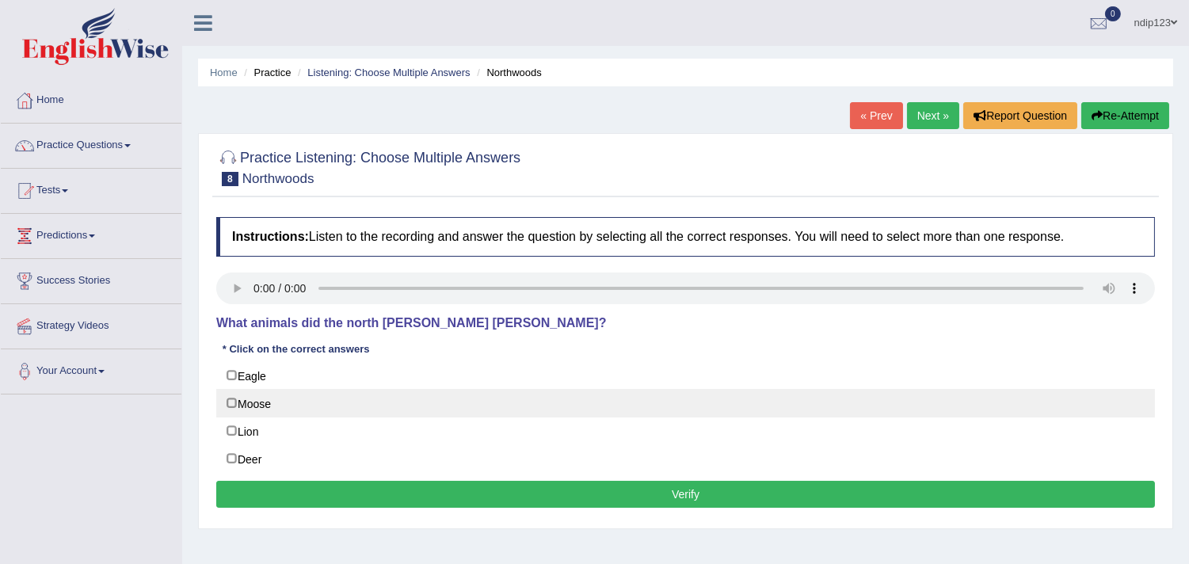
click at [231, 399] on label "Moose" at bounding box center [685, 403] width 939 height 29
checkbox input "true"
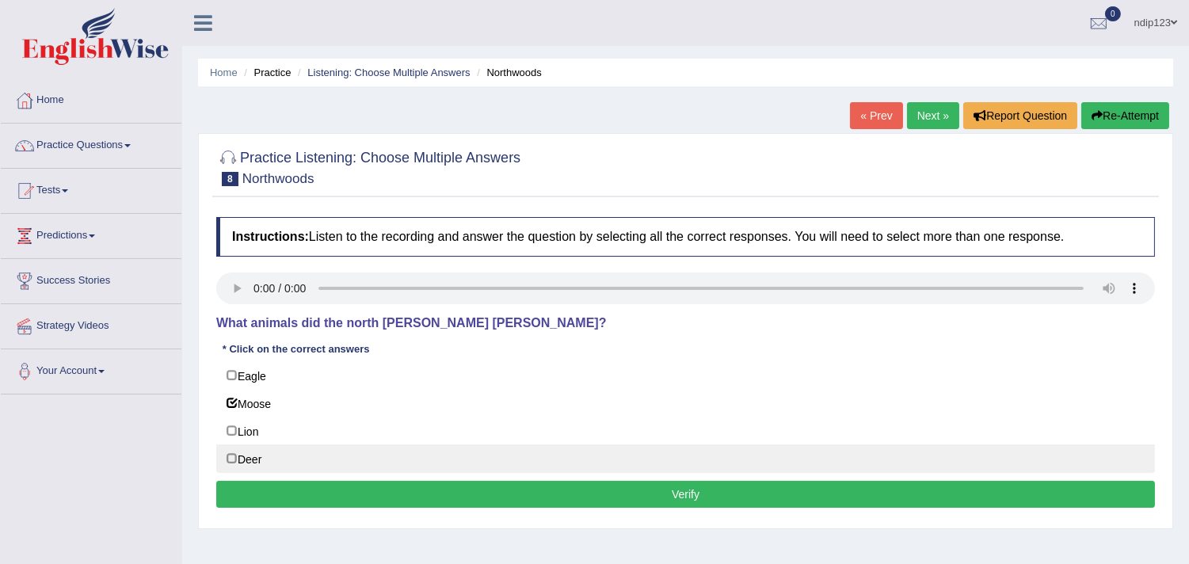
click at [232, 461] on label "Deer" at bounding box center [685, 458] width 939 height 29
checkbox input "true"
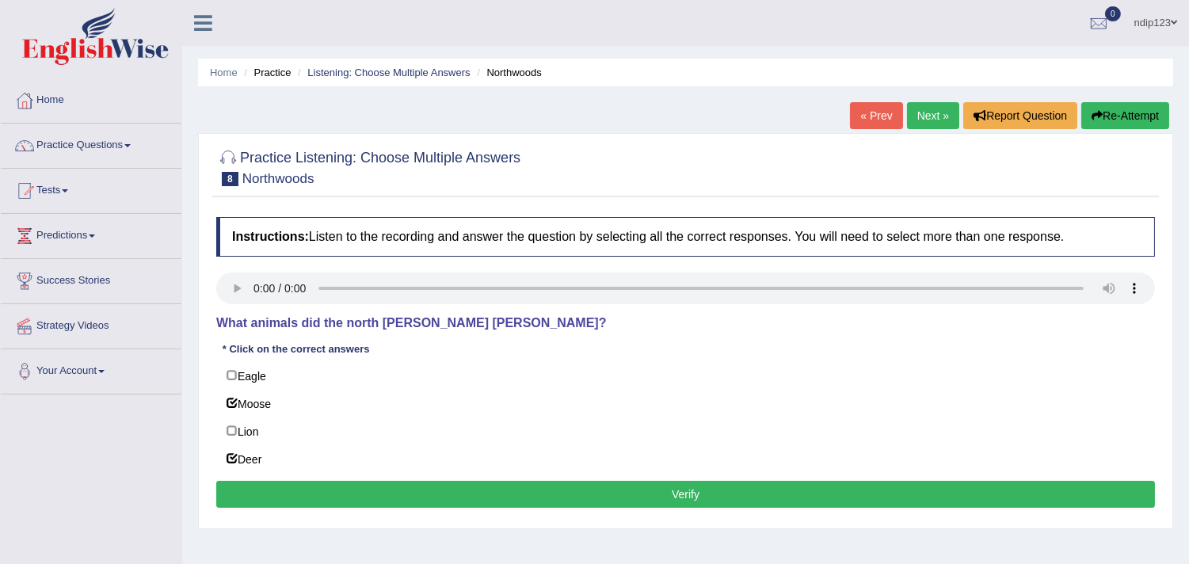
click at [677, 496] on button "Verify" at bounding box center [685, 494] width 939 height 27
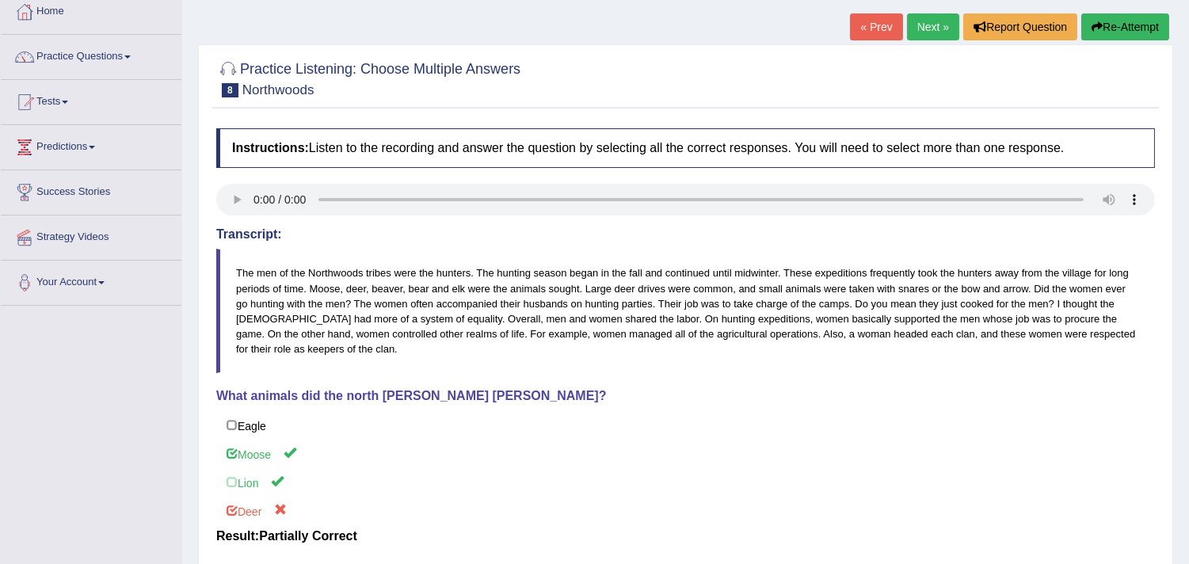
scroll to position [88, 0]
click at [927, 19] on link "Next »" at bounding box center [933, 27] width 52 height 27
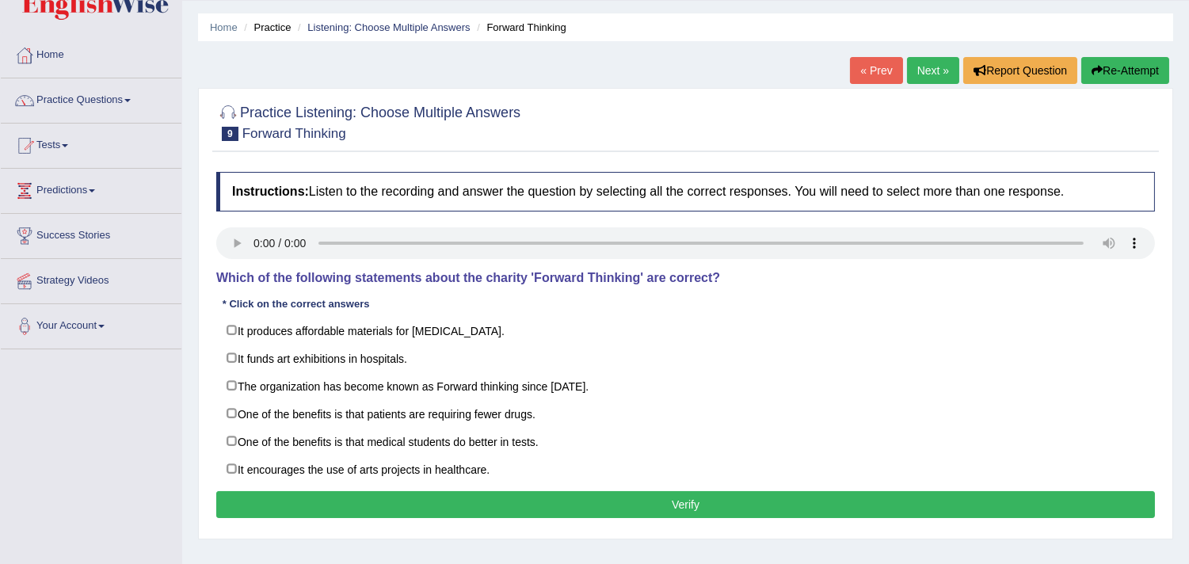
scroll to position [88, 0]
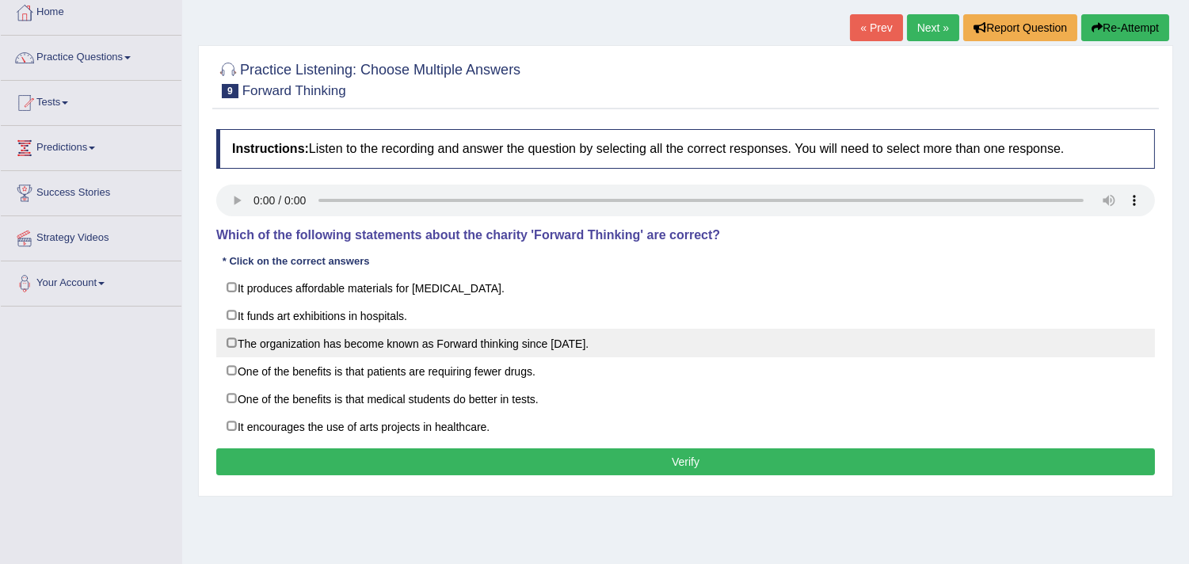
click at [234, 347] on label "The organization has become known as Forward thinking since [DATE]." at bounding box center [685, 343] width 939 height 29
checkbox input "true"
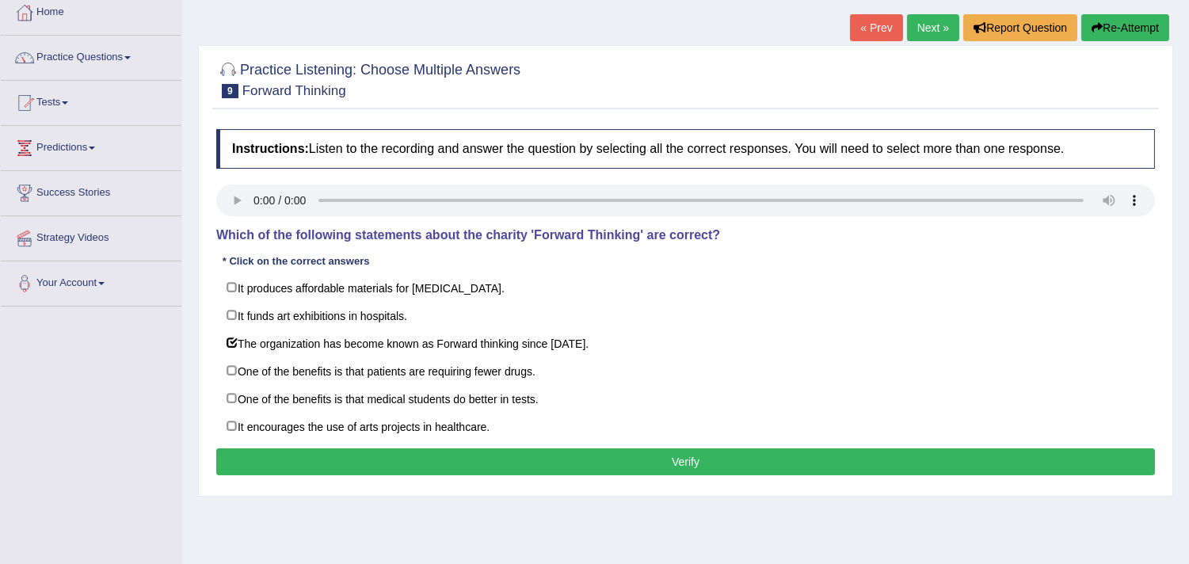
click at [682, 466] on button "Verify" at bounding box center [685, 461] width 939 height 27
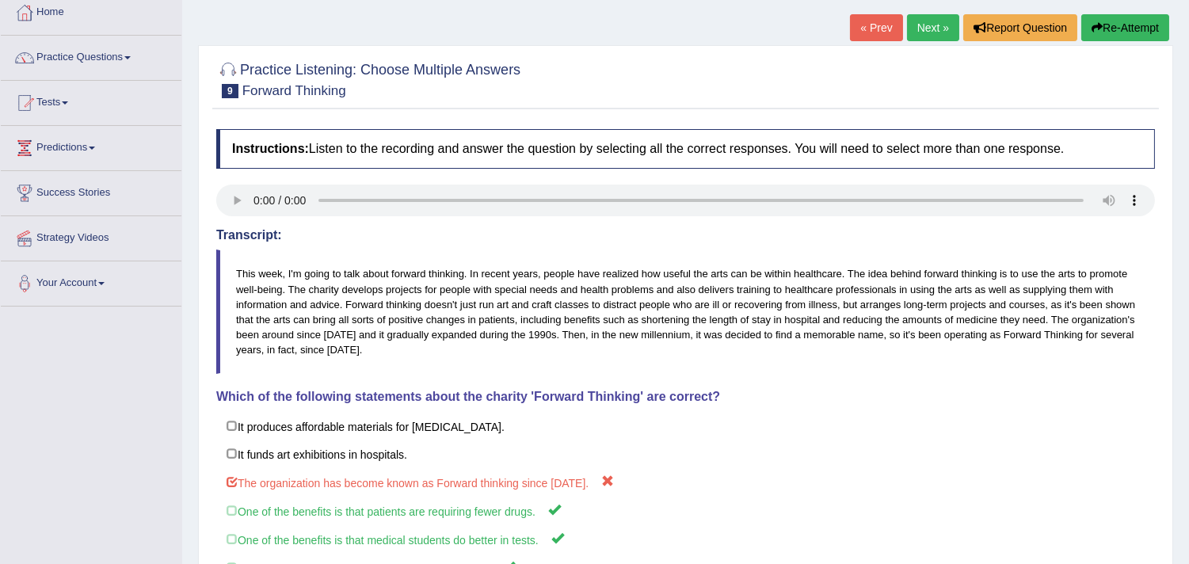
click at [923, 29] on link "Next »" at bounding box center [933, 27] width 52 height 27
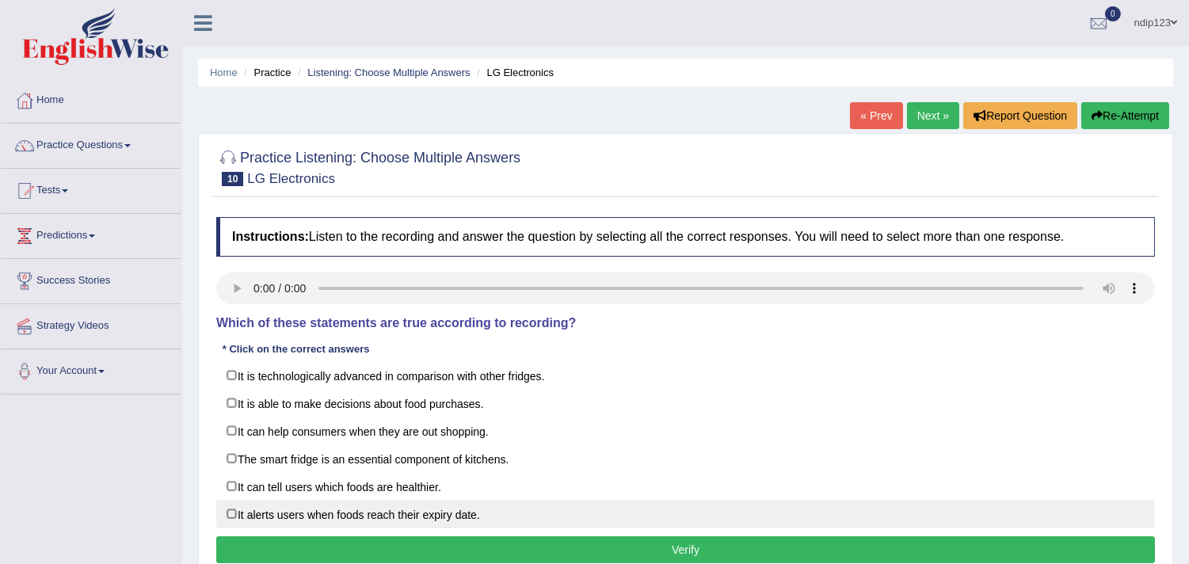
click at [233, 517] on label "It alerts users when foods reach their expiry date." at bounding box center [685, 514] width 939 height 29
checkbox input "true"
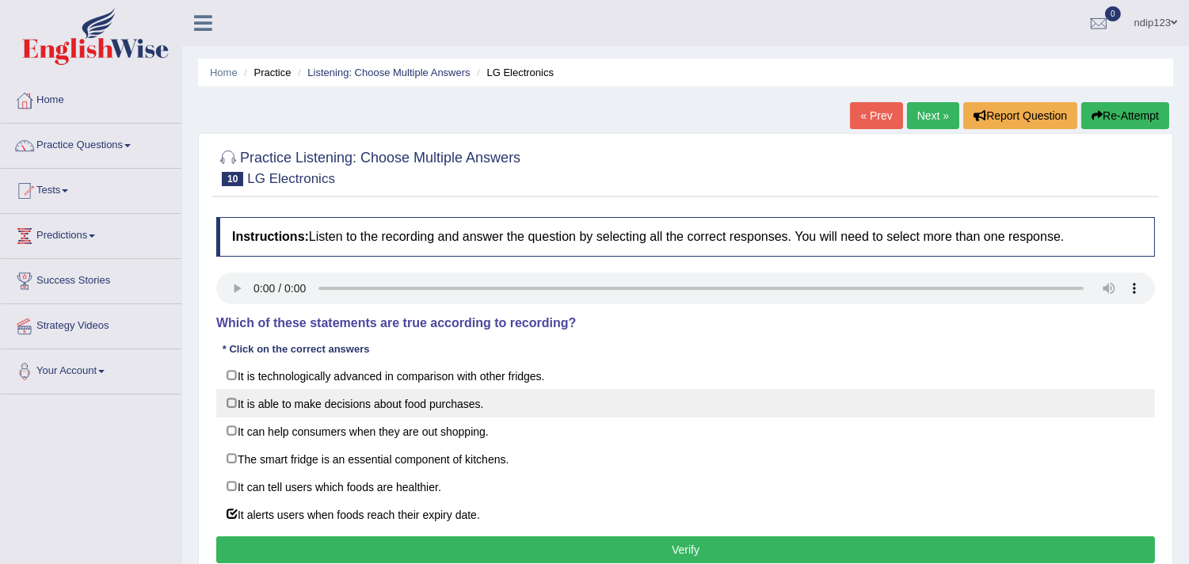
click at [227, 398] on label "It is able to make decisions about food purchases." at bounding box center [685, 403] width 939 height 29
checkbox input "true"
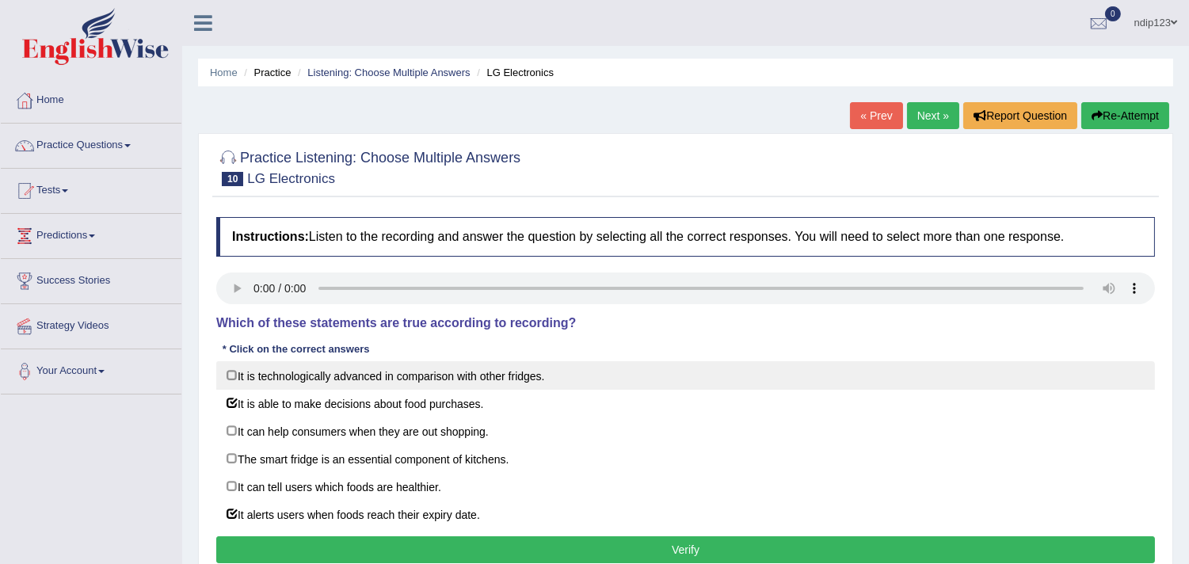
click at [232, 373] on label "It is technologically advanced in comparison with other fridges." at bounding box center [685, 375] width 939 height 29
checkbox input "true"
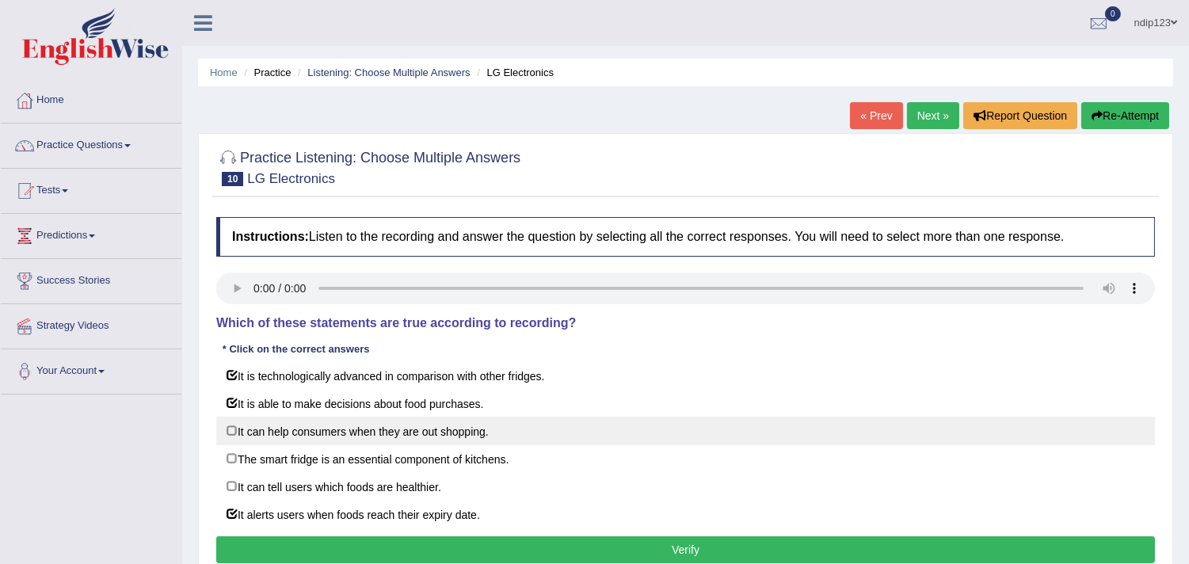
click at [233, 431] on label "It can help consumers when they are out shopping." at bounding box center [685, 431] width 939 height 29
checkbox input "true"
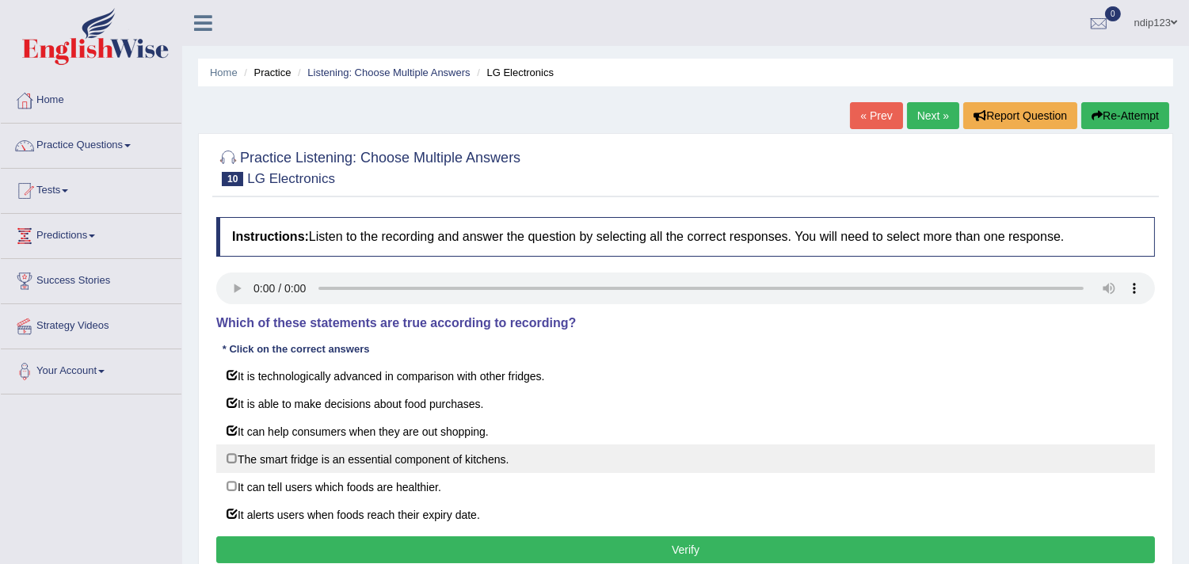
click at [231, 458] on label "The smart fridge is an essential component of kitchens." at bounding box center [685, 458] width 939 height 29
checkbox input "true"
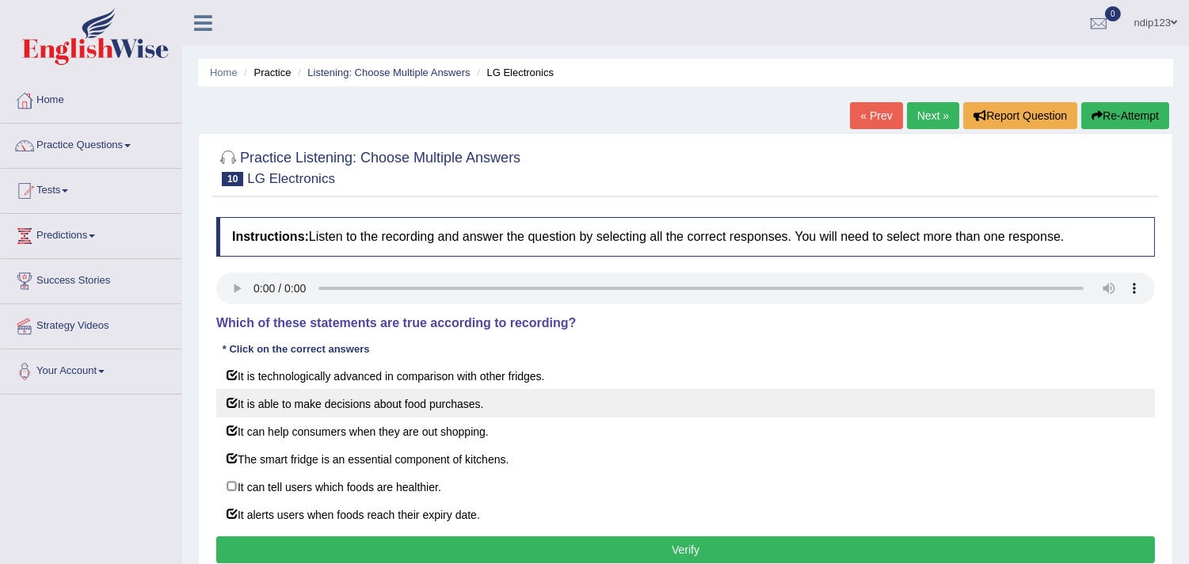
click at [233, 398] on label "It is able to make decisions about food purchases." at bounding box center [685, 403] width 939 height 29
checkbox input "false"
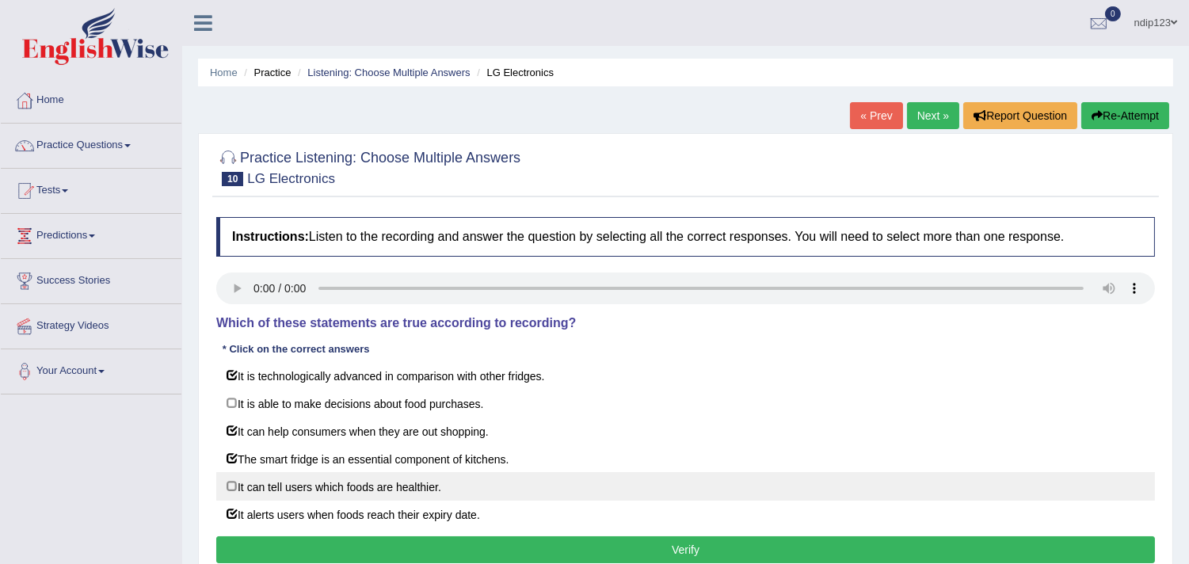
click at [231, 492] on label "It can tell users which foods are healthier." at bounding box center [685, 486] width 939 height 29
checkbox input "true"
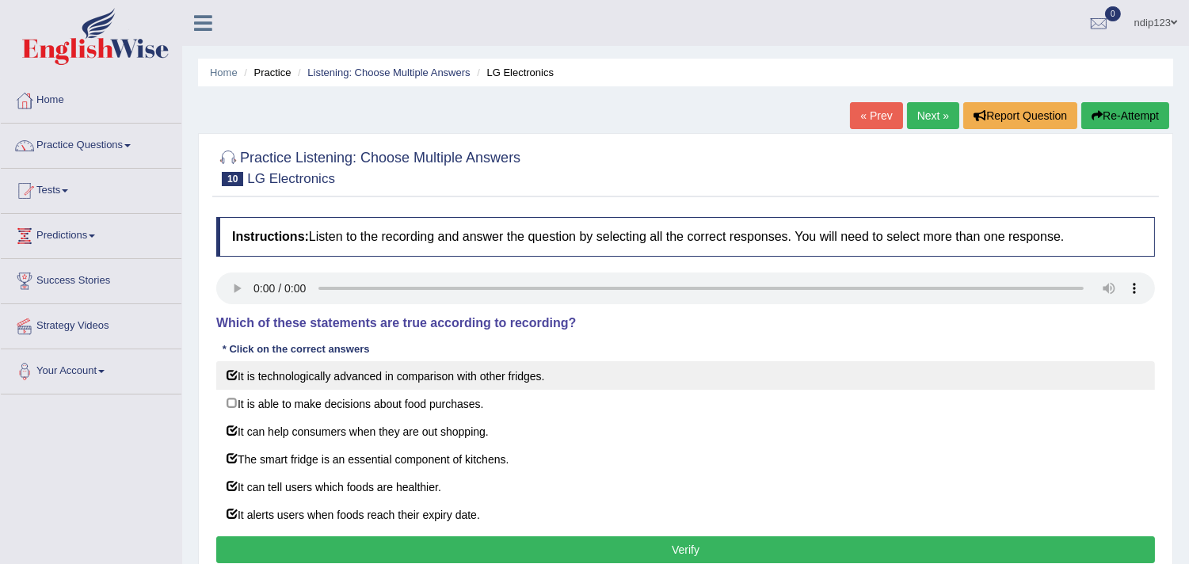
click at [228, 371] on label "It is technologically advanced in comparison with other fridges." at bounding box center [685, 375] width 939 height 29
checkbox input "false"
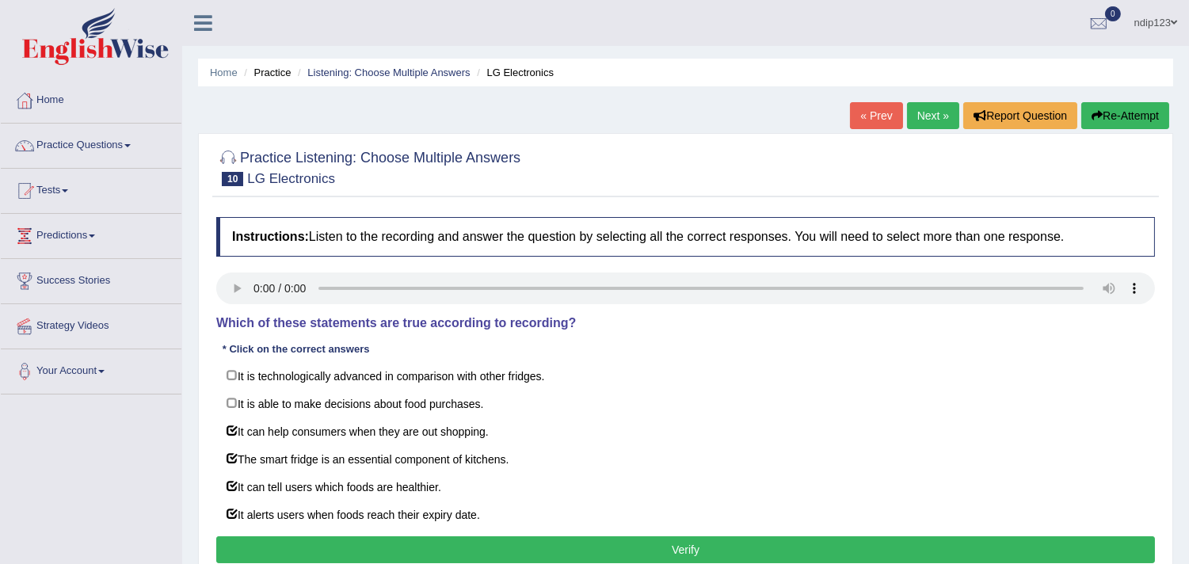
click at [695, 551] on button "Verify" at bounding box center [685, 549] width 939 height 27
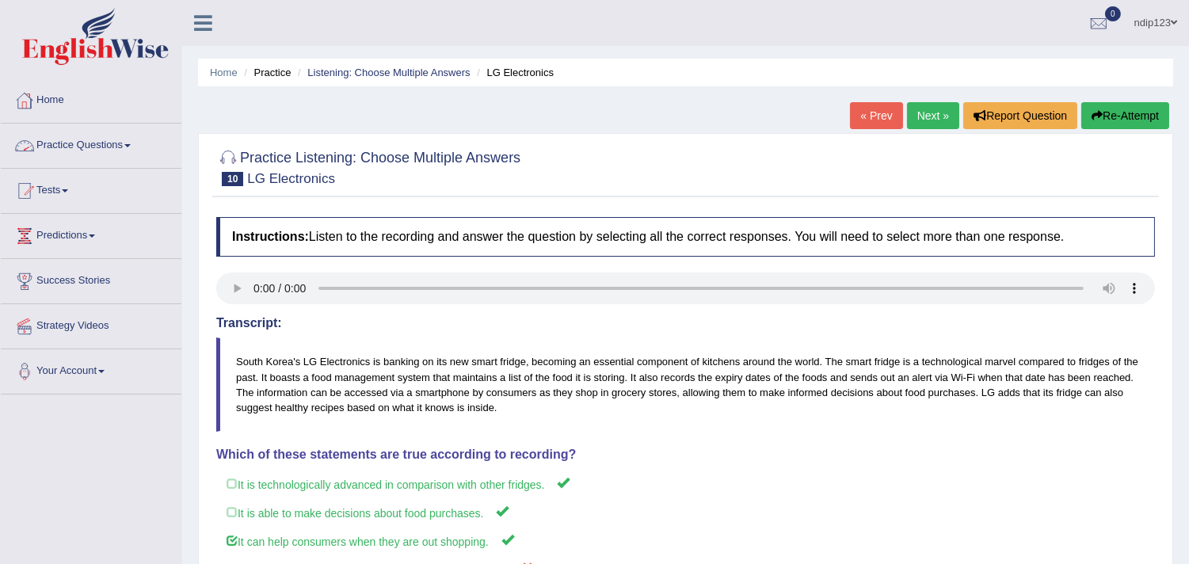
click at [74, 99] on link "Home" at bounding box center [91, 98] width 181 height 40
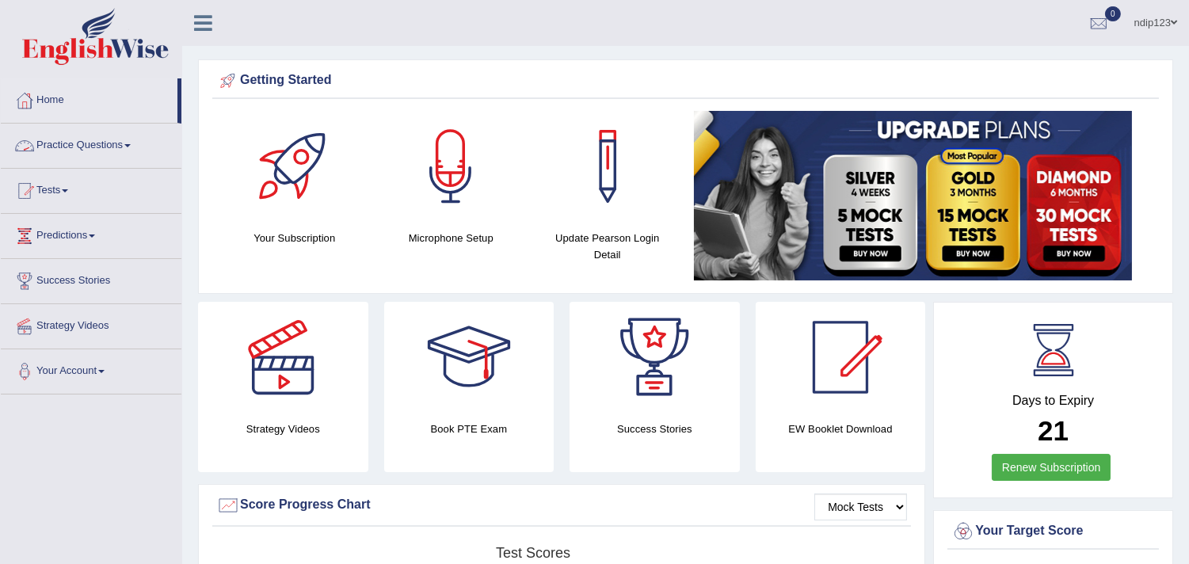
click at [95, 143] on link "Practice Questions" at bounding box center [91, 144] width 181 height 40
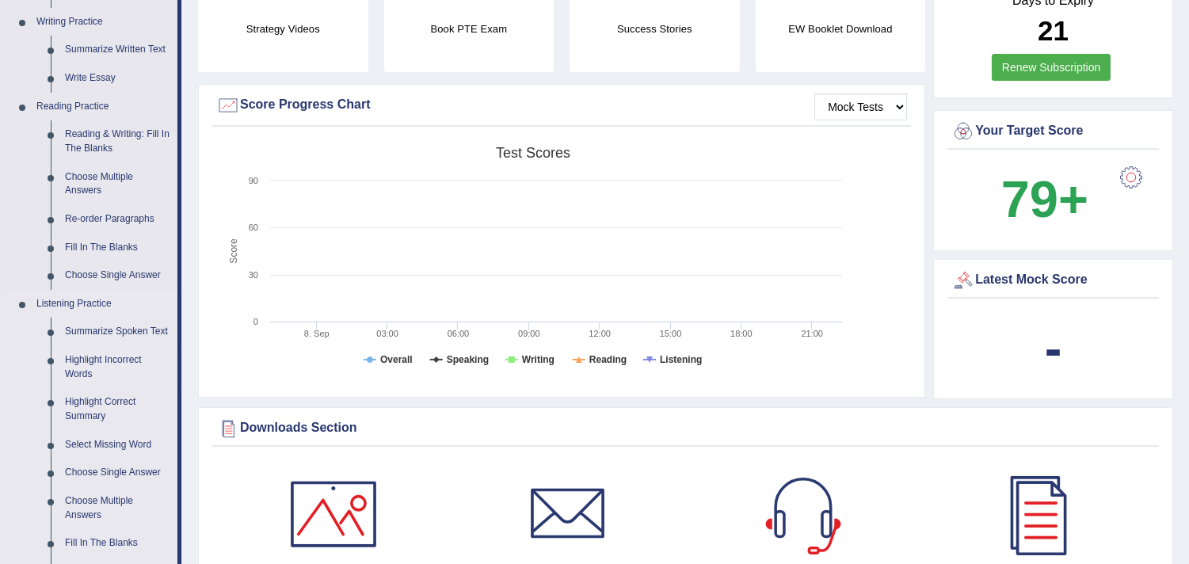
scroll to position [615, 0]
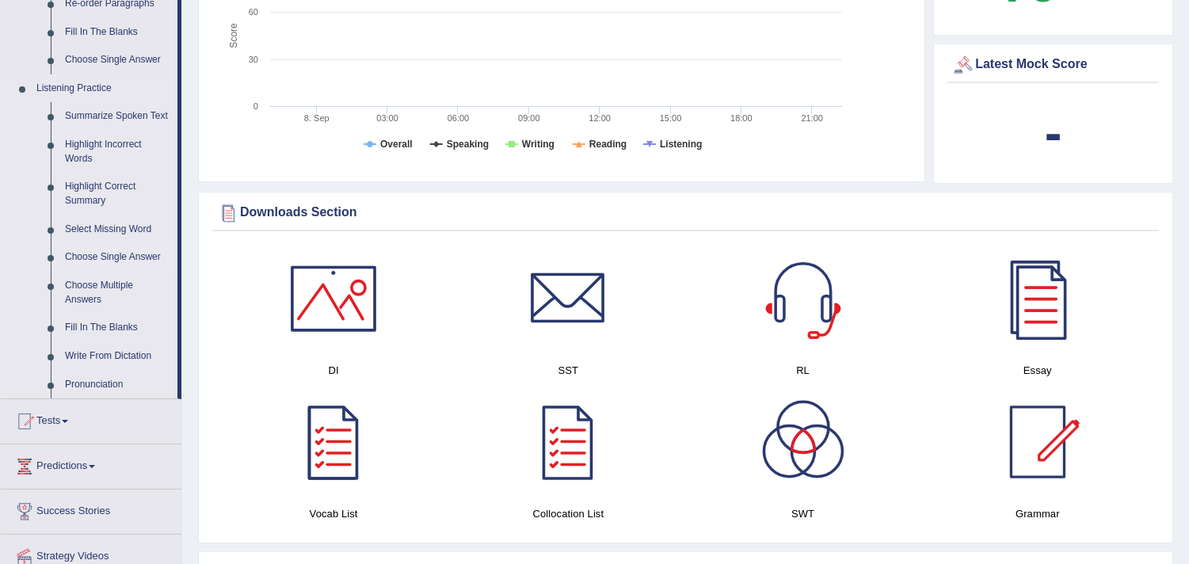
click at [120, 257] on link "Choose Single Answer" at bounding box center [118, 257] width 120 height 29
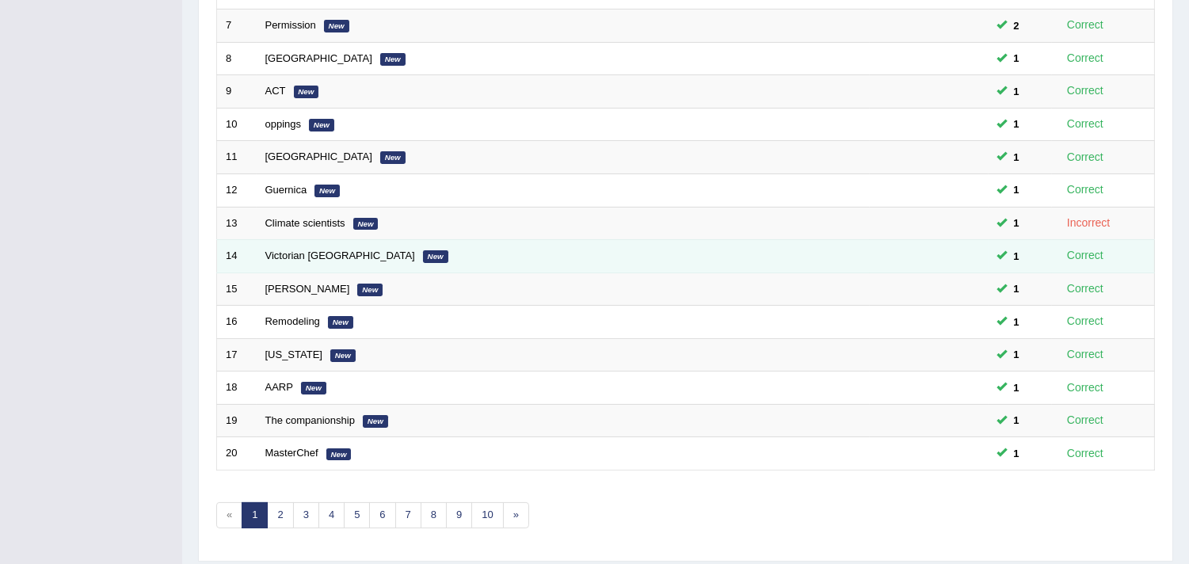
scroll to position [485, 0]
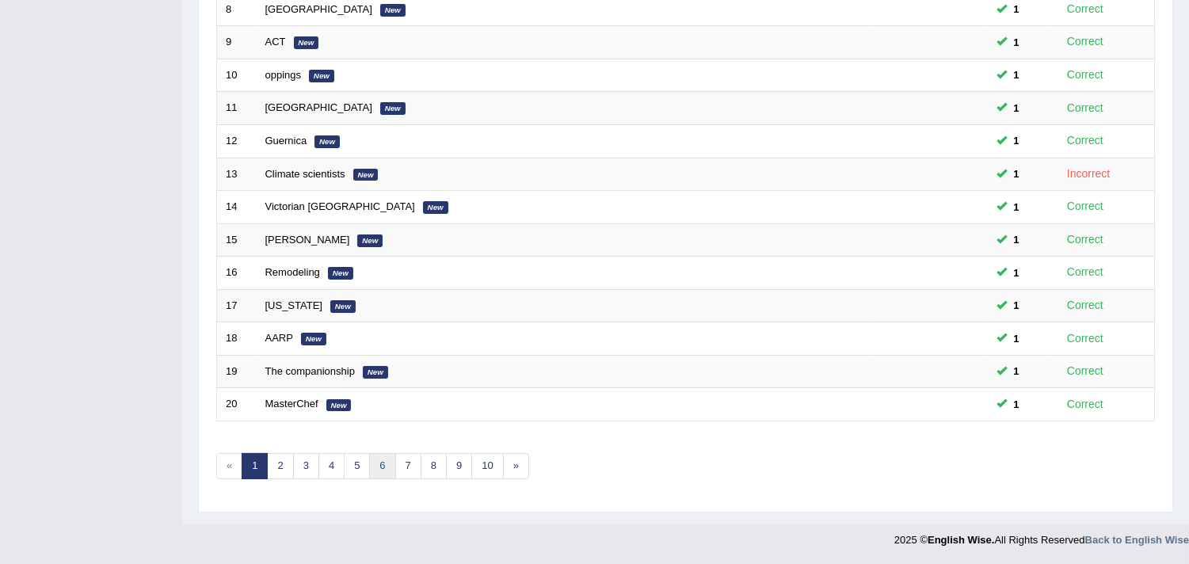
click at [383, 463] on link "6" at bounding box center [382, 466] width 26 height 26
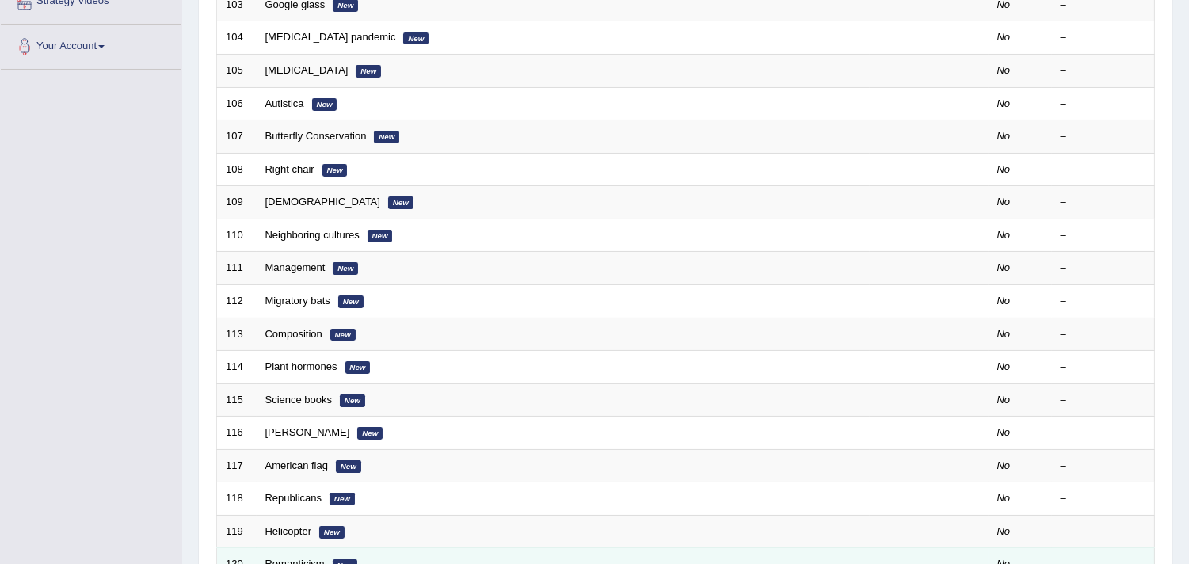
scroll to position [440, 0]
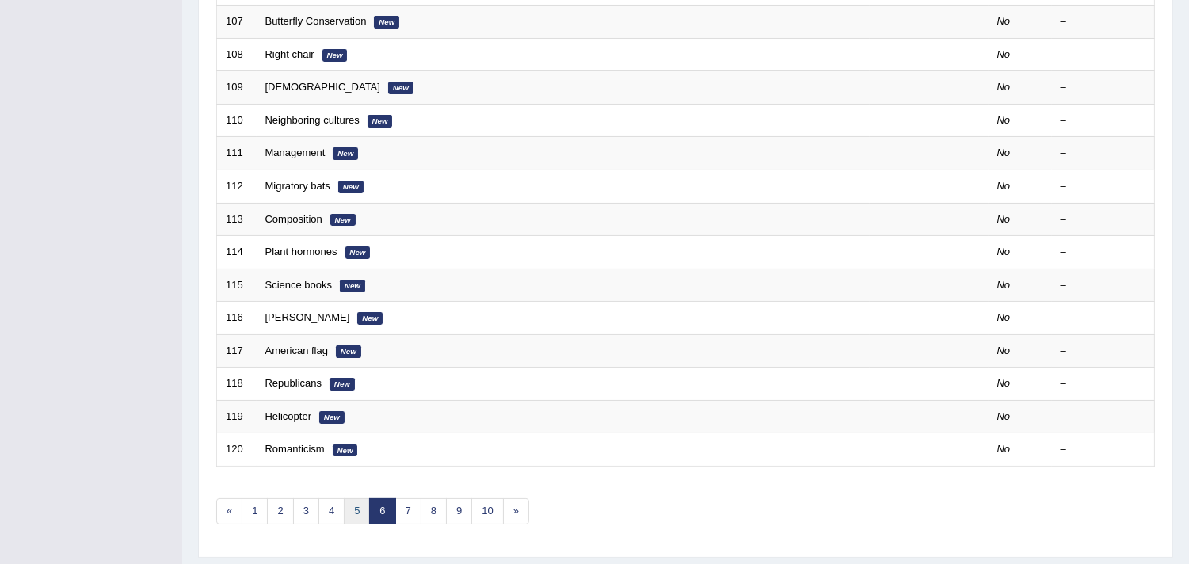
click at [355, 511] on link "5" at bounding box center [357, 511] width 26 height 26
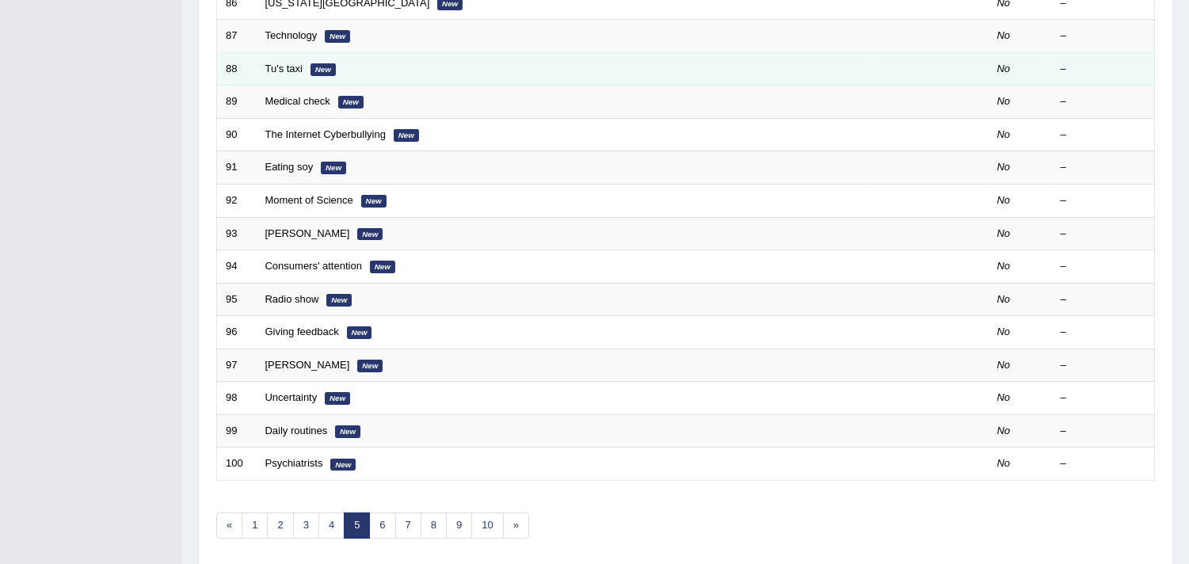
scroll to position [440, 0]
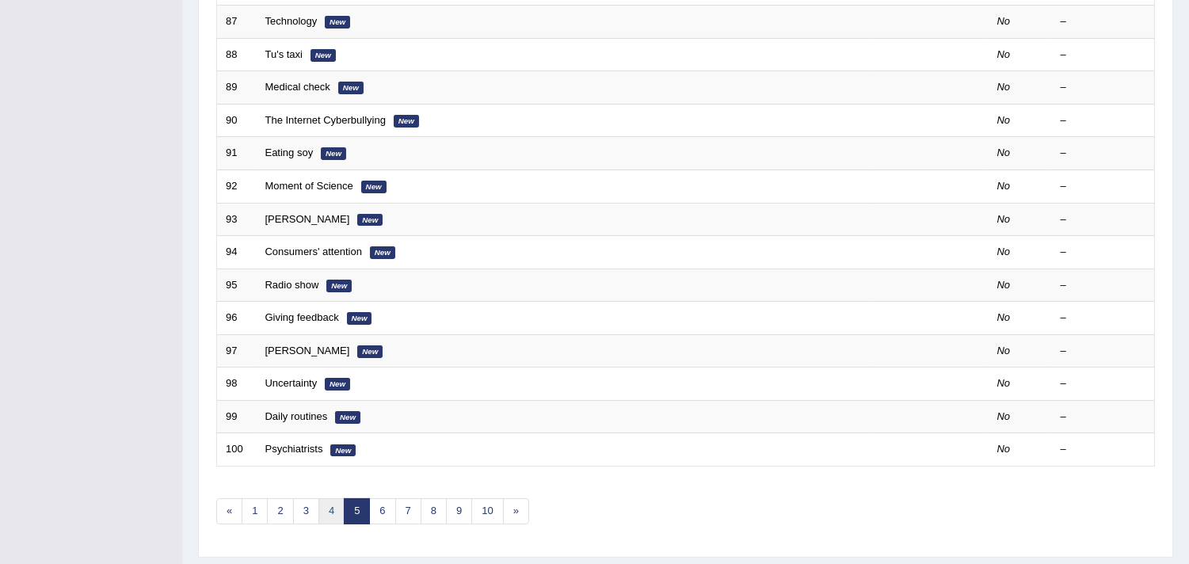
click at [327, 510] on link "4" at bounding box center [331, 511] width 26 height 26
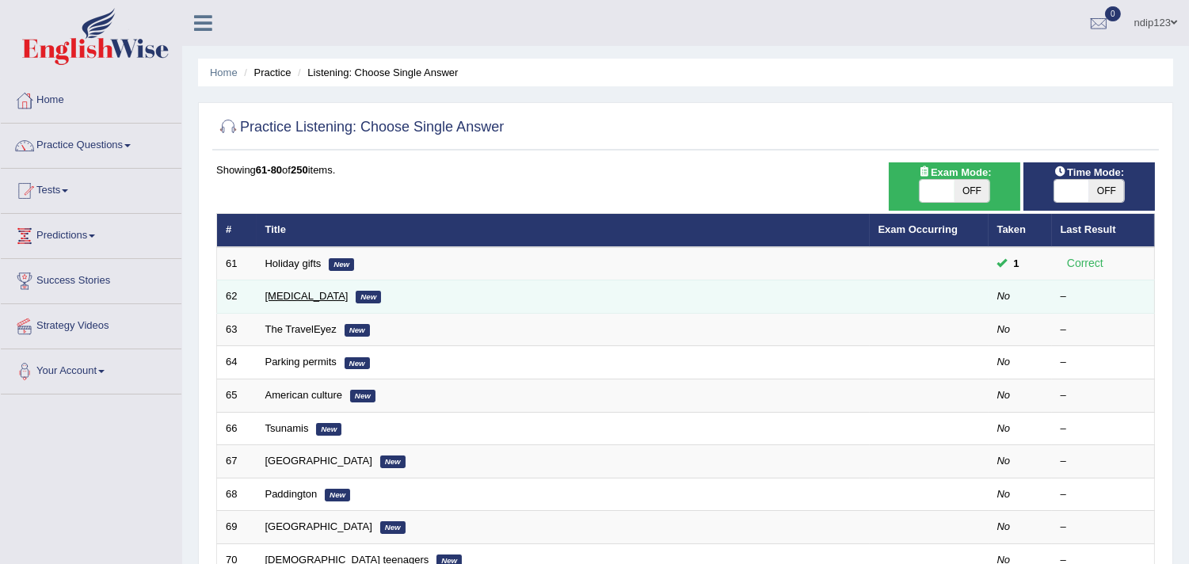
click at [292, 294] on link "[MEDICAL_DATA]" at bounding box center [306, 296] width 83 height 12
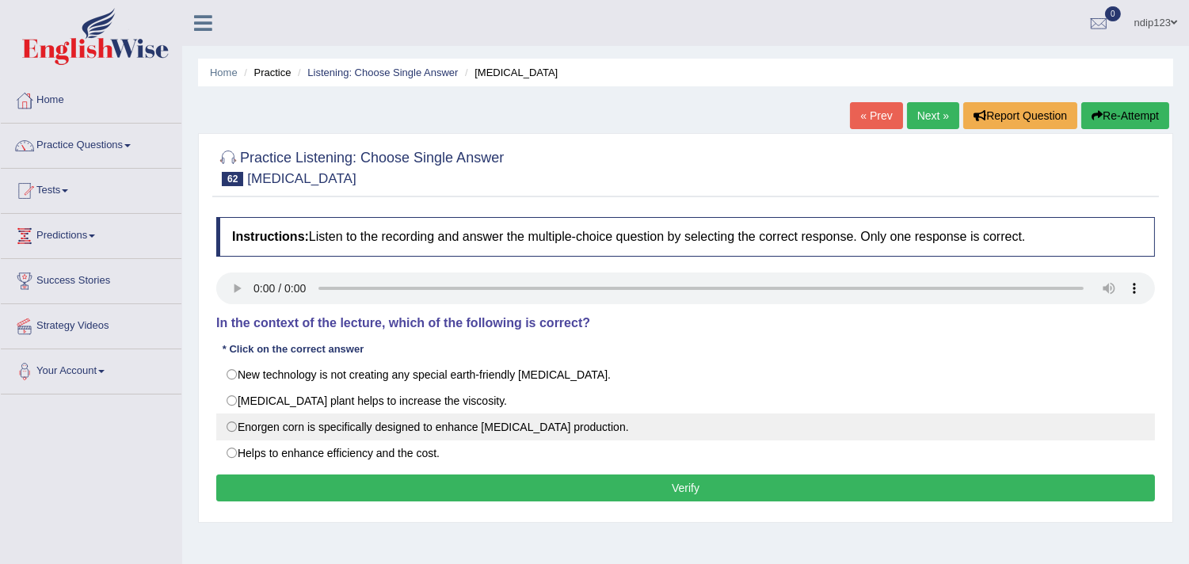
click at [235, 429] on label "Enorgen corn is specifically designed to enhance [MEDICAL_DATA] production." at bounding box center [685, 426] width 939 height 27
radio input "true"
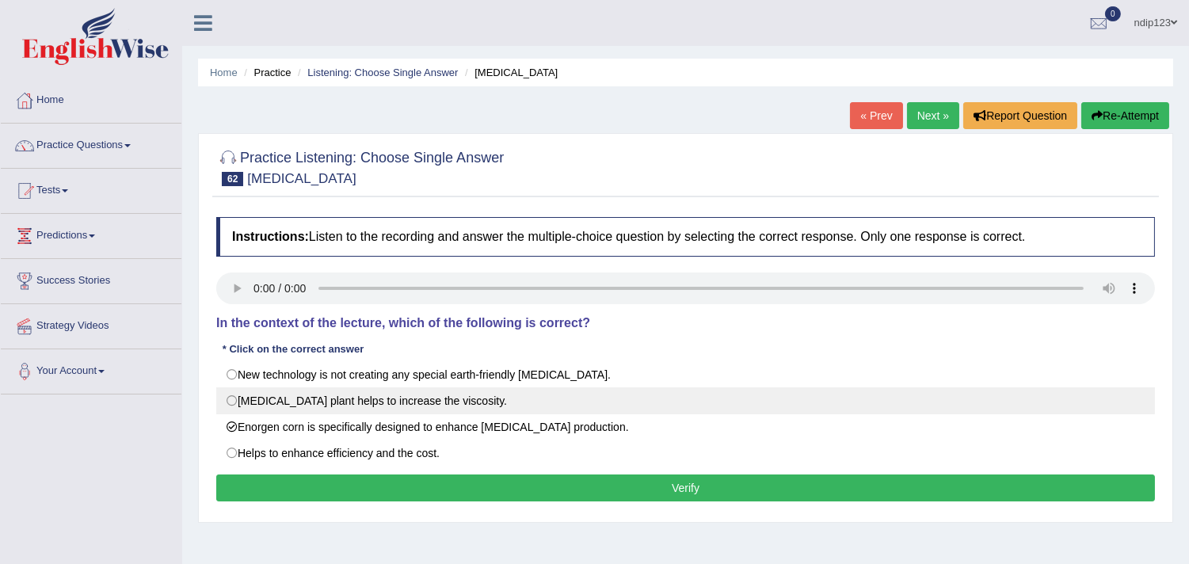
click at [233, 401] on label "[MEDICAL_DATA] plant helps to increase the viscosity." at bounding box center [685, 400] width 939 height 27
radio input "true"
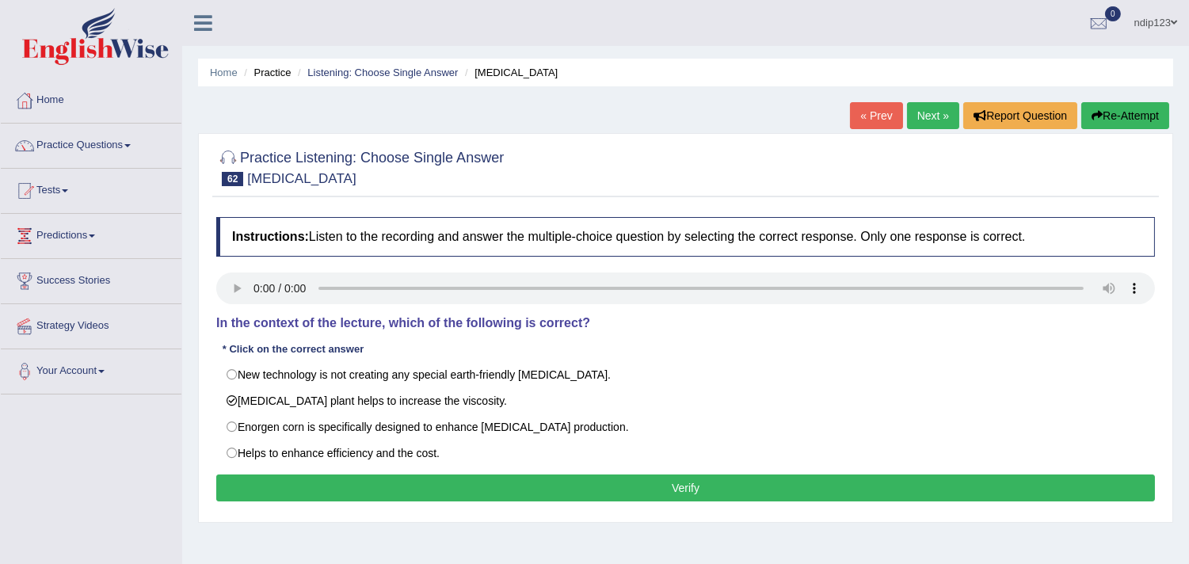
click at [697, 485] on button "Verify" at bounding box center [685, 487] width 939 height 27
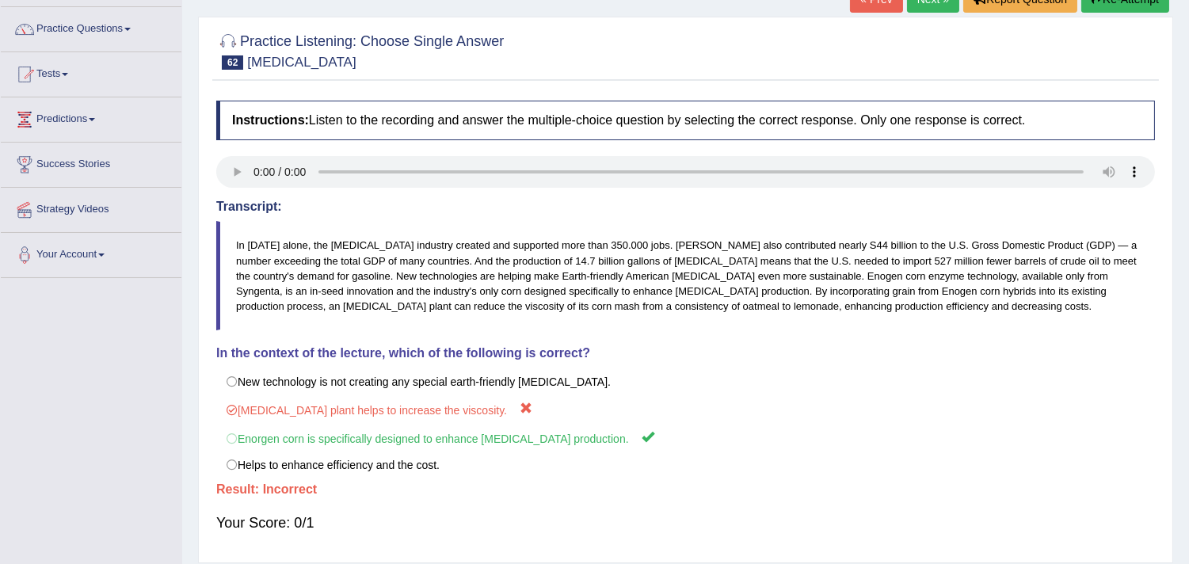
scroll to position [88, 0]
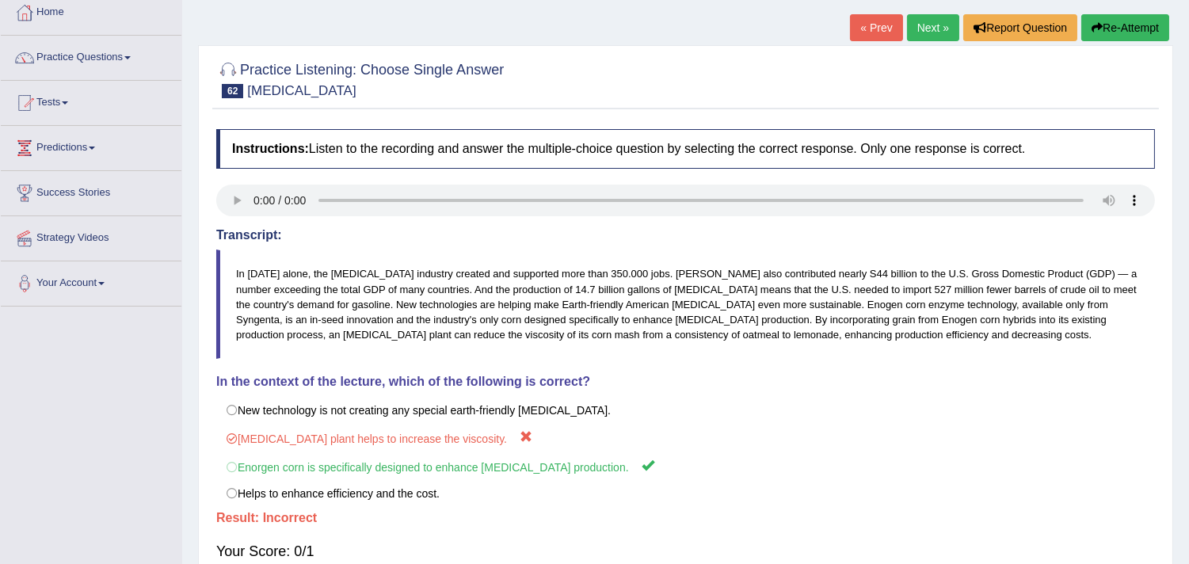
click at [917, 27] on link "Next »" at bounding box center [933, 27] width 52 height 27
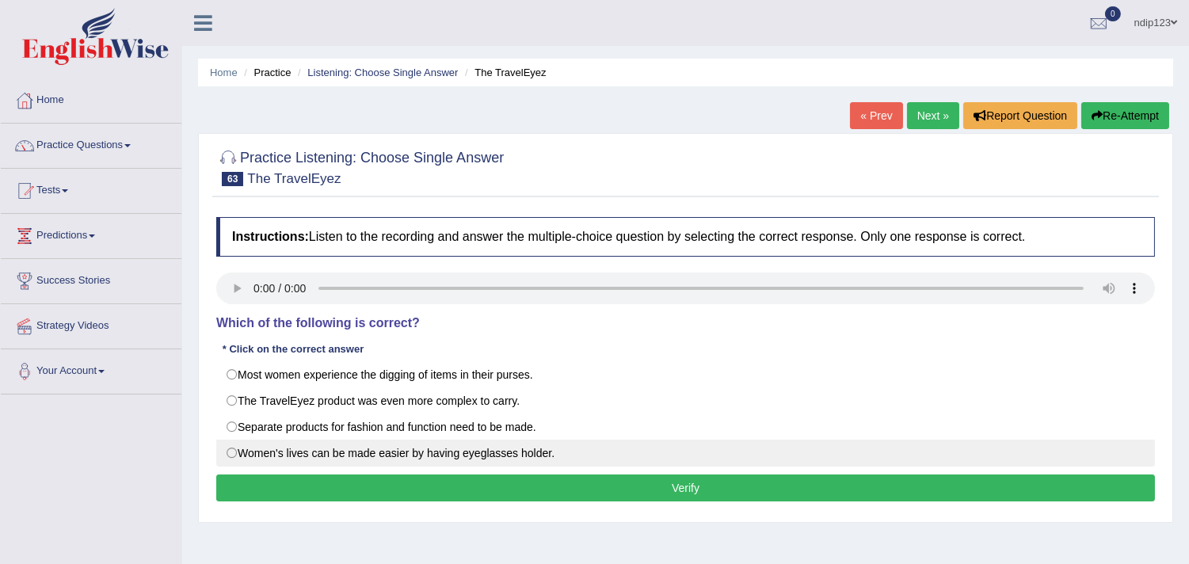
click at [462, 458] on label "Women's lives can be made easier by having eyeglasses holder." at bounding box center [685, 453] width 939 height 27
radio input "true"
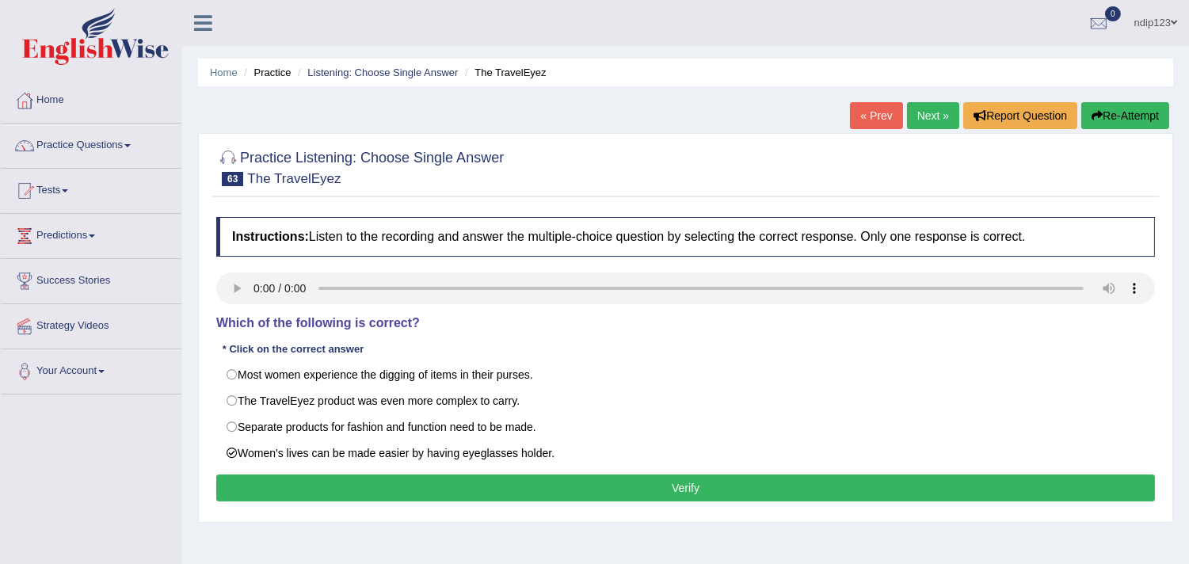
click at [672, 494] on button "Verify" at bounding box center [685, 487] width 939 height 27
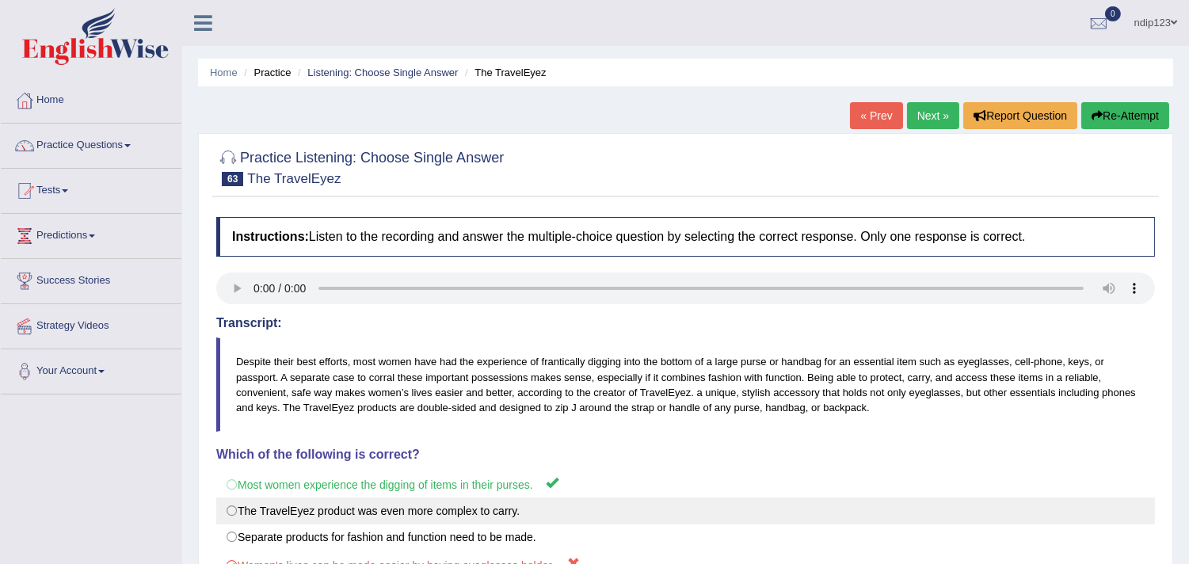
scroll to position [88, 0]
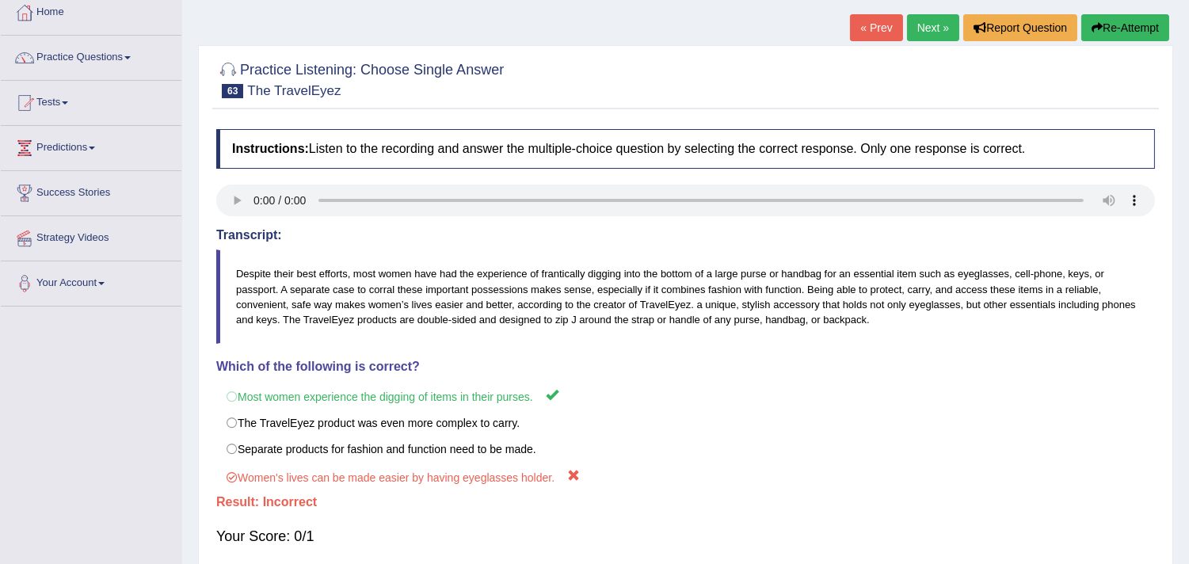
click at [1107, 28] on button "Re-Attempt" at bounding box center [1125, 27] width 88 height 27
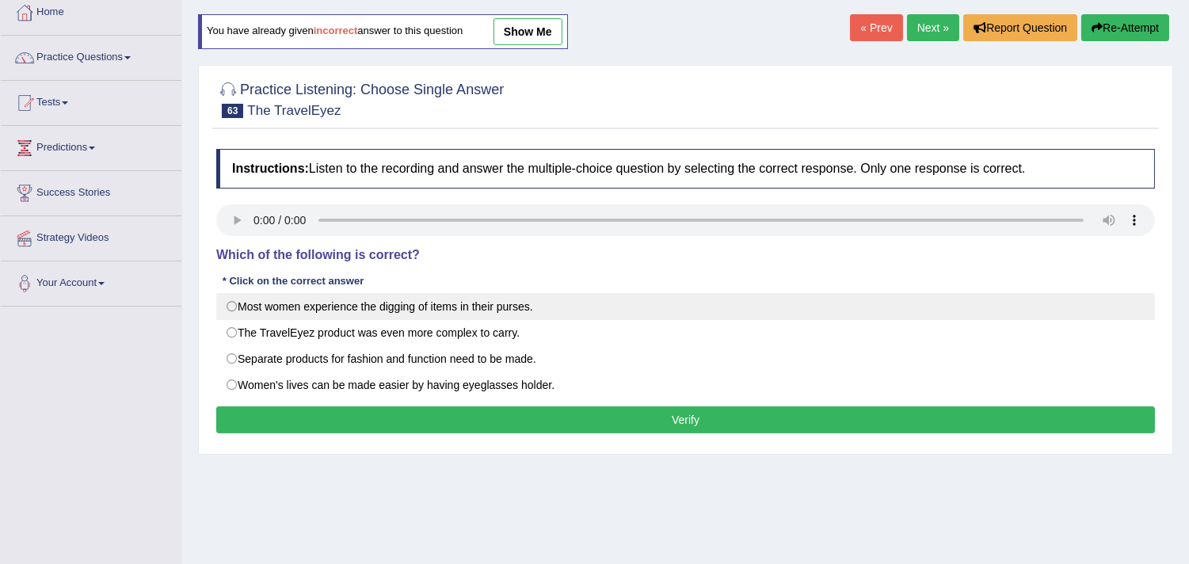
click at [232, 302] on label "Most women experience the digging of items in their purses." at bounding box center [685, 306] width 939 height 27
radio input "true"
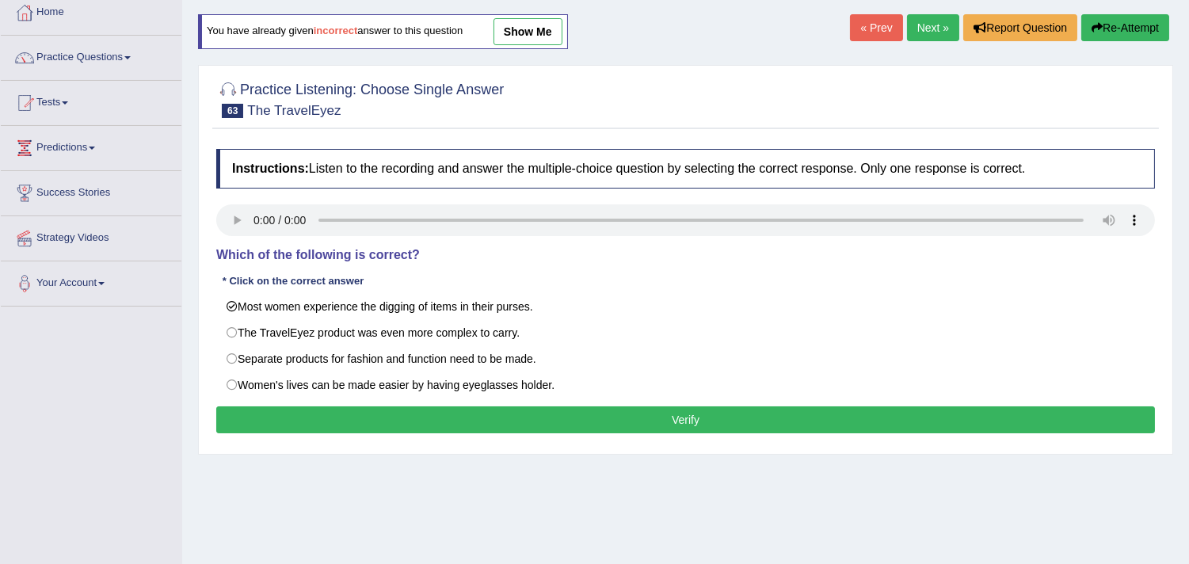
click at [672, 425] on button "Verify" at bounding box center [685, 419] width 939 height 27
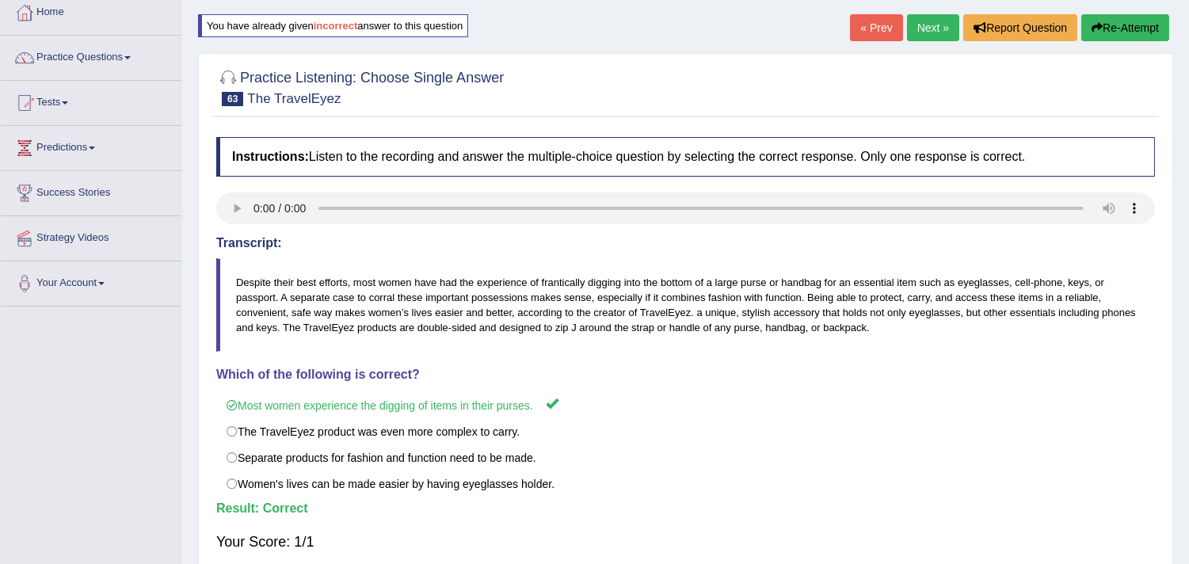
click at [921, 25] on link "Next »" at bounding box center [933, 27] width 52 height 27
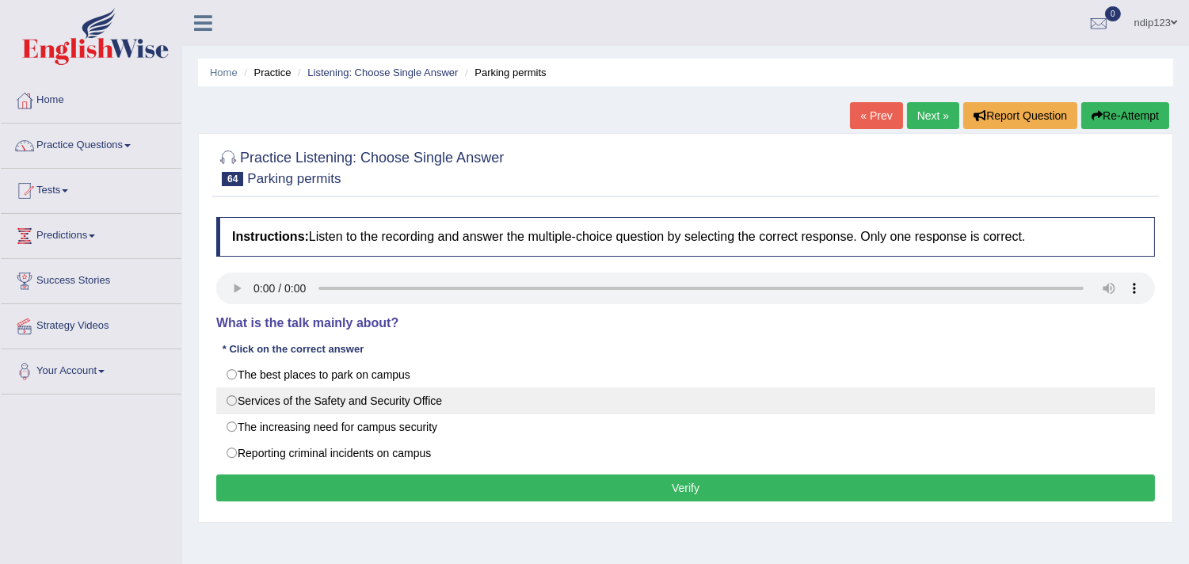
click at [231, 398] on label "Services of the Safety and Security Office" at bounding box center [685, 400] width 939 height 27
radio input "true"
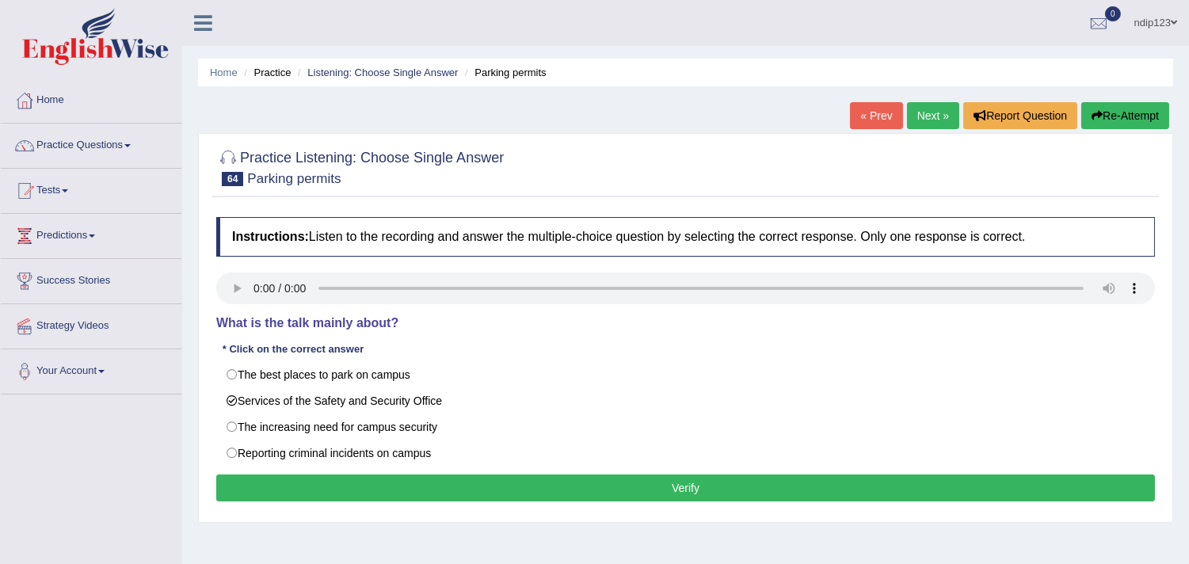
click at [676, 486] on button "Verify" at bounding box center [685, 487] width 939 height 27
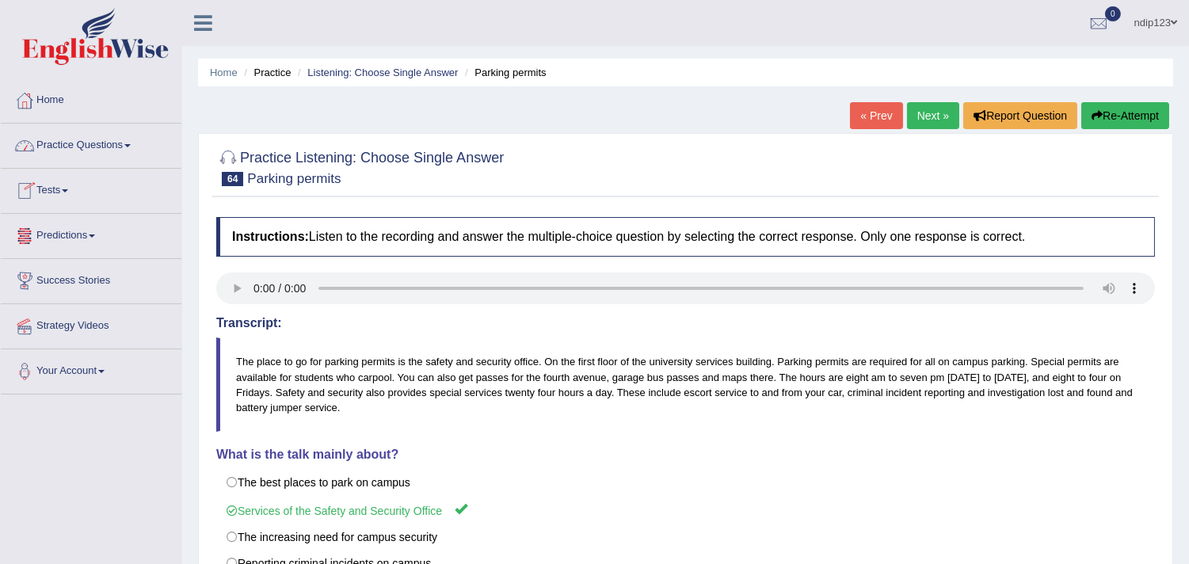
click at [931, 116] on link "Next »" at bounding box center [933, 115] width 52 height 27
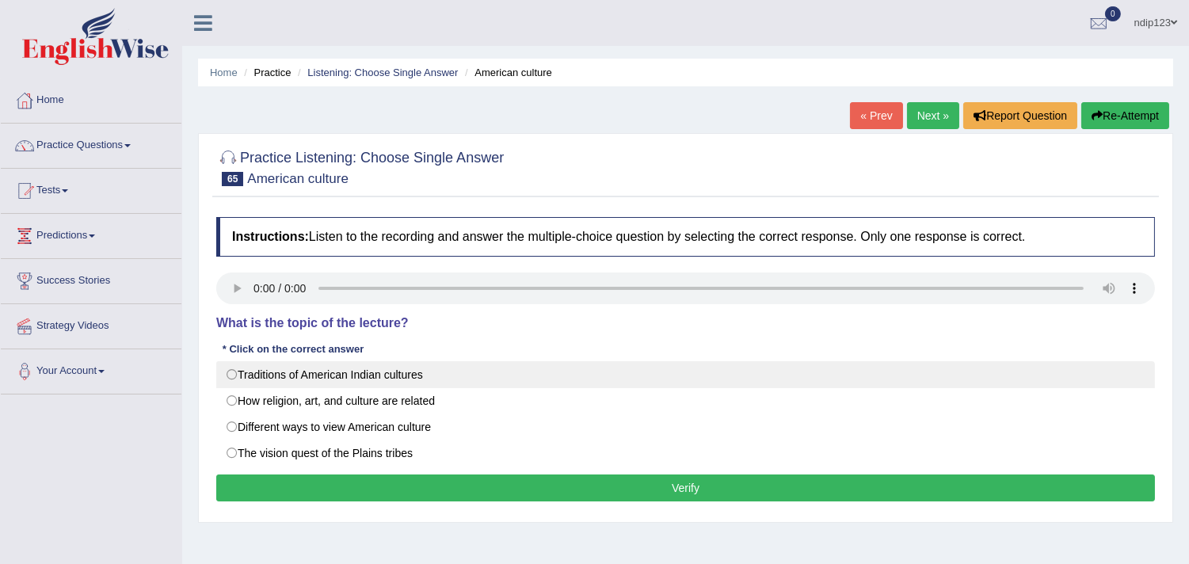
click at [231, 368] on label "Traditions of American Indian cultures" at bounding box center [685, 374] width 939 height 27
radio input "true"
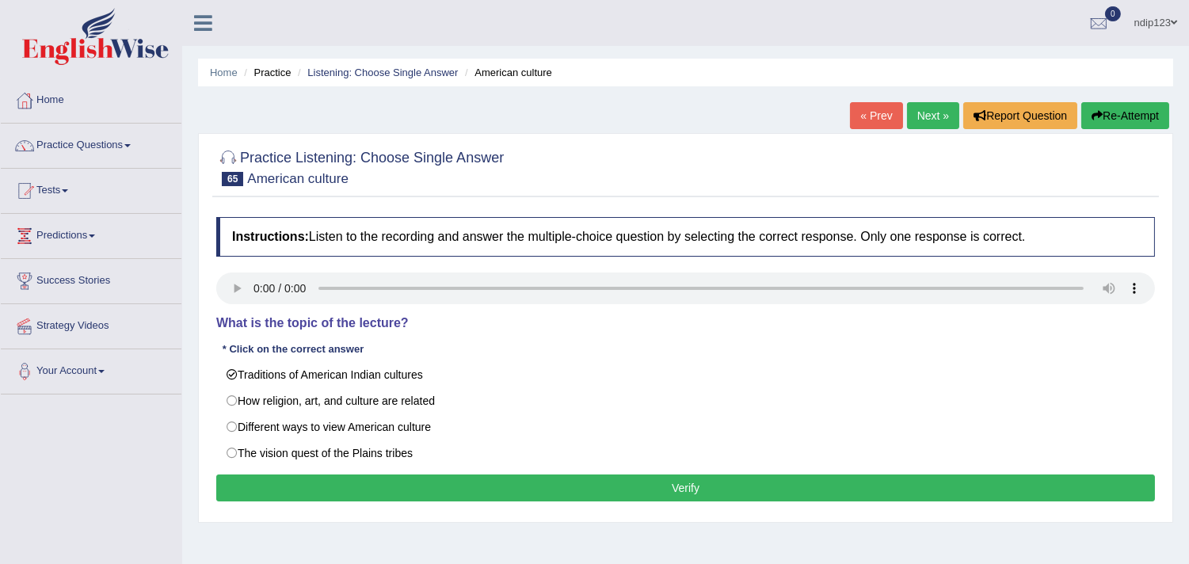
click at [691, 488] on button "Verify" at bounding box center [685, 487] width 939 height 27
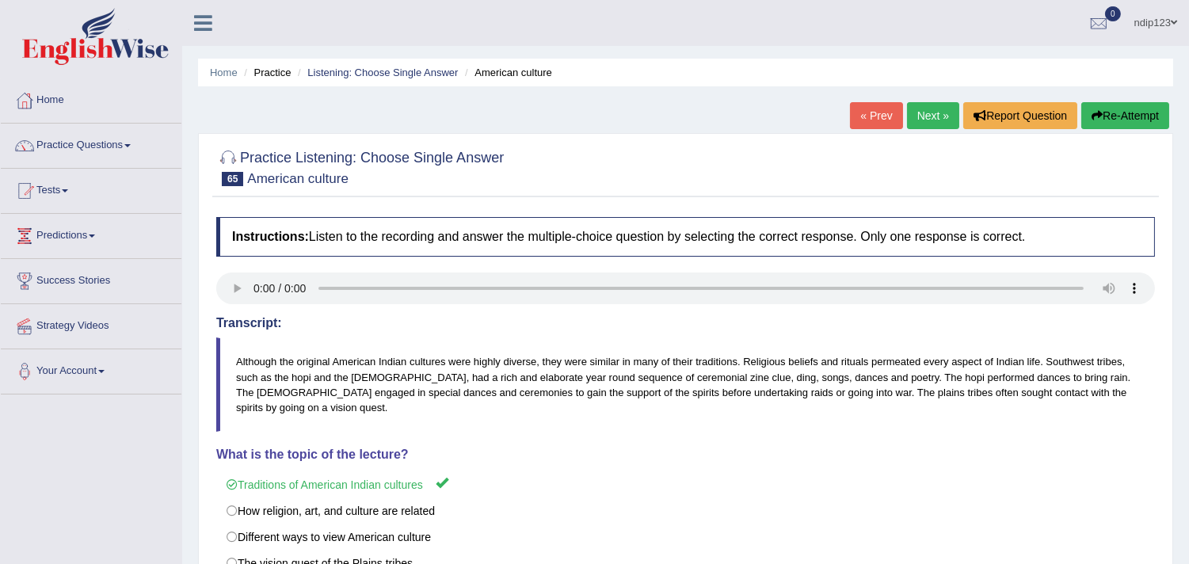
click at [924, 116] on link "Next »" at bounding box center [933, 115] width 52 height 27
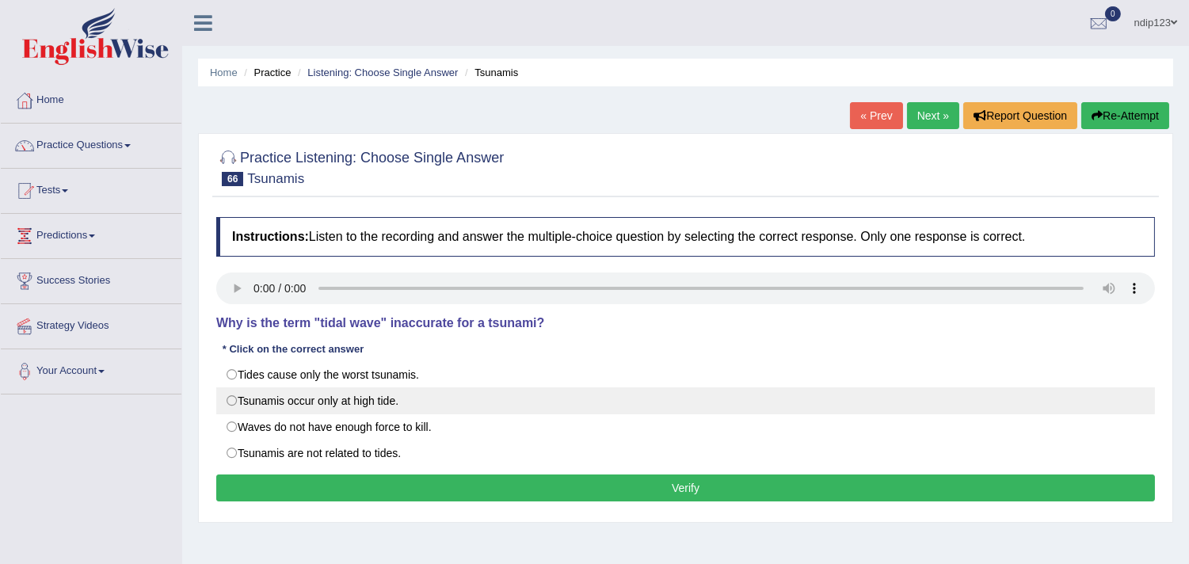
click at [231, 398] on label "Tsunamis occur only at high tide." at bounding box center [685, 400] width 939 height 27
radio input "true"
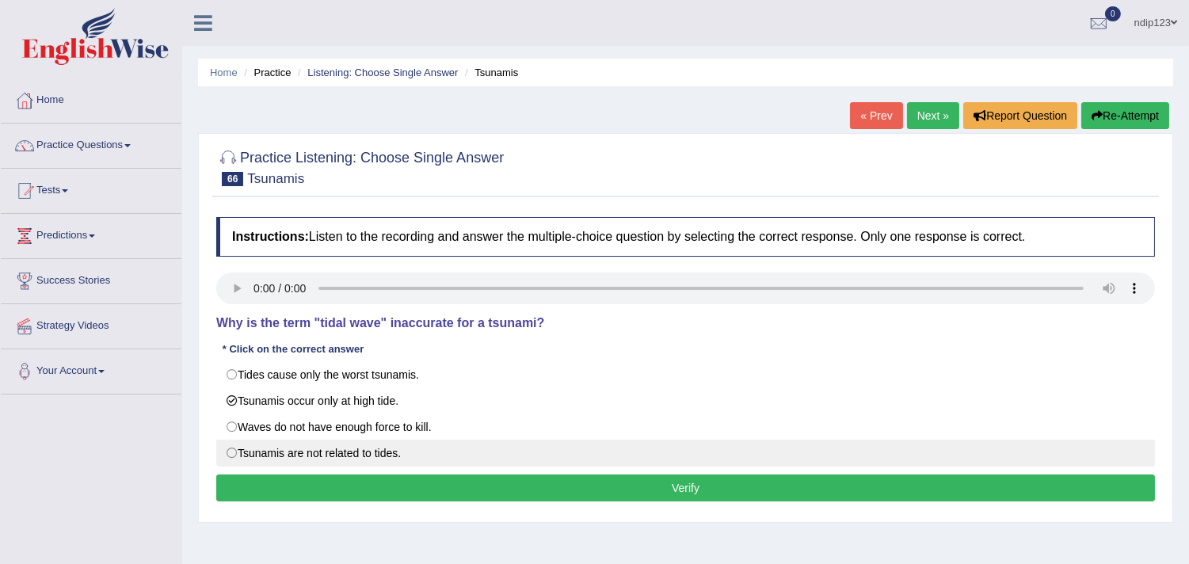
click at [232, 455] on label "Tsunamis are not related to tides." at bounding box center [685, 453] width 939 height 27
radio input "true"
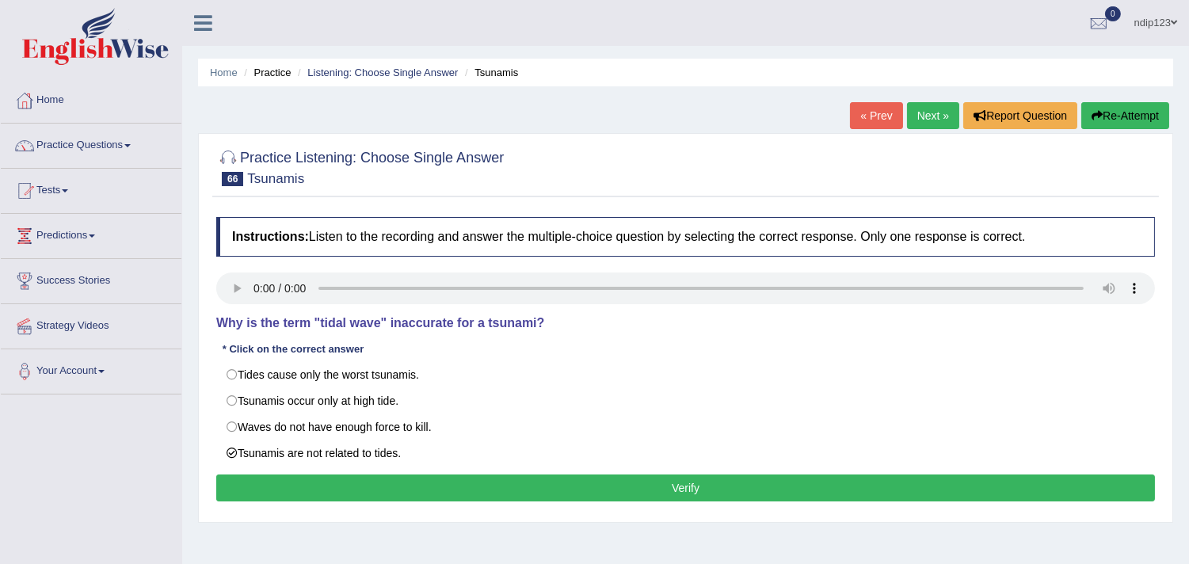
click at [679, 489] on button "Verify" at bounding box center [685, 487] width 939 height 27
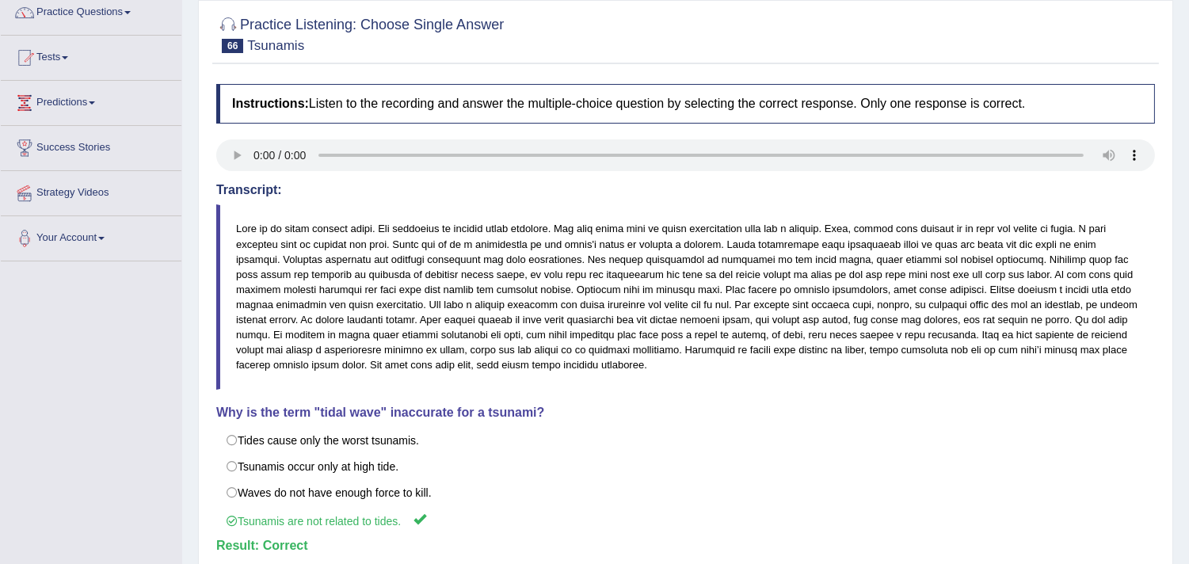
scroll to position [88, 0]
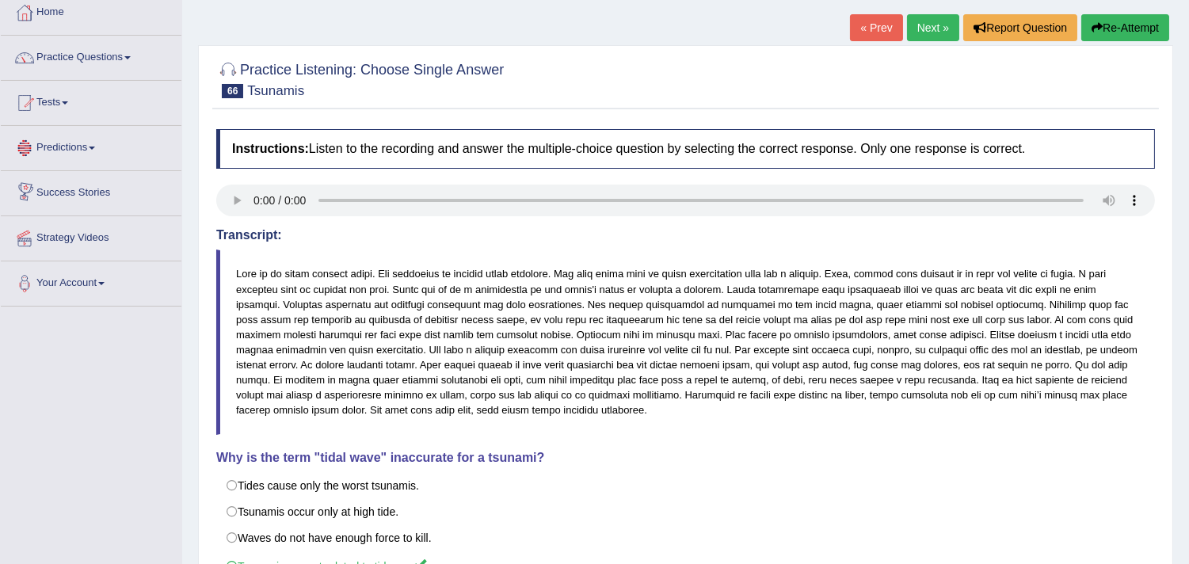
click at [917, 24] on link "Next »" at bounding box center [933, 27] width 52 height 27
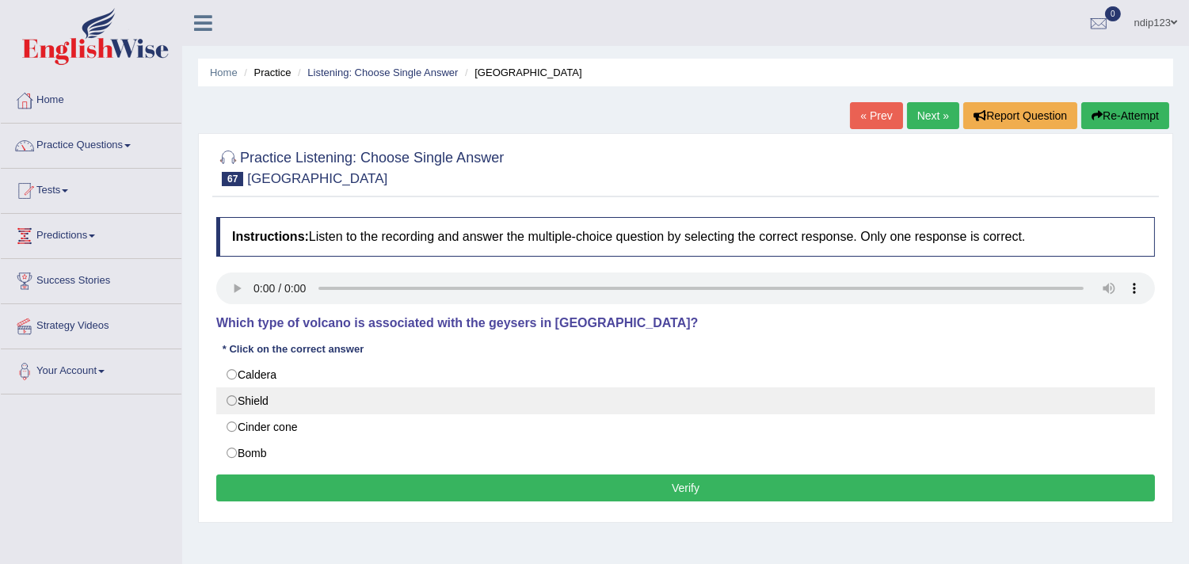
click at [230, 399] on label "Shield" at bounding box center [685, 400] width 939 height 27
radio input "true"
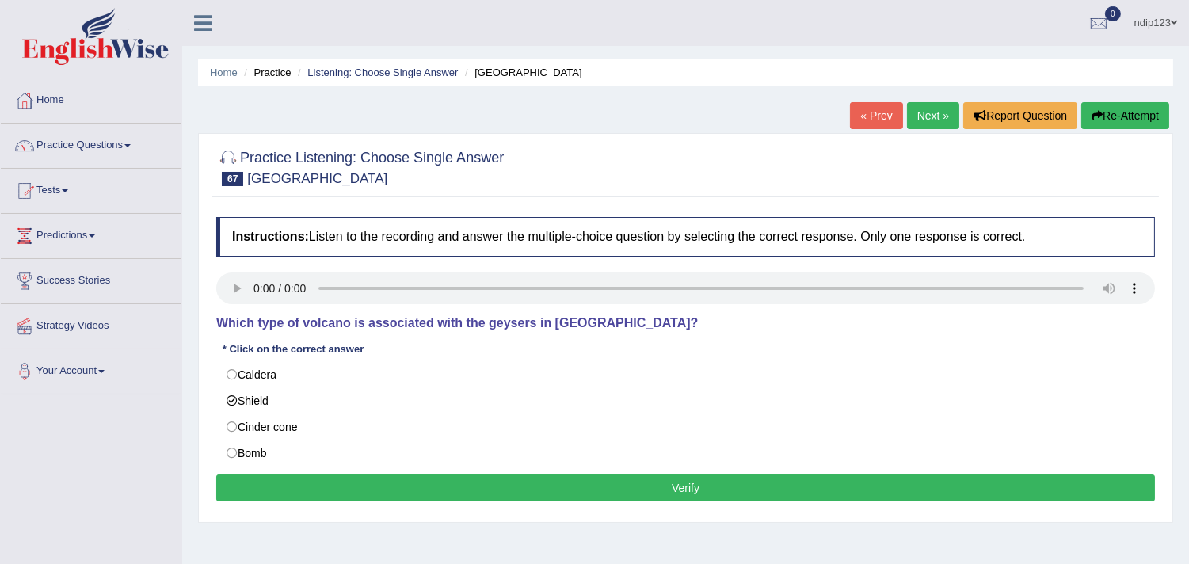
click at [714, 485] on button "Verify" at bounding box center [685, 487] width 939 height 27
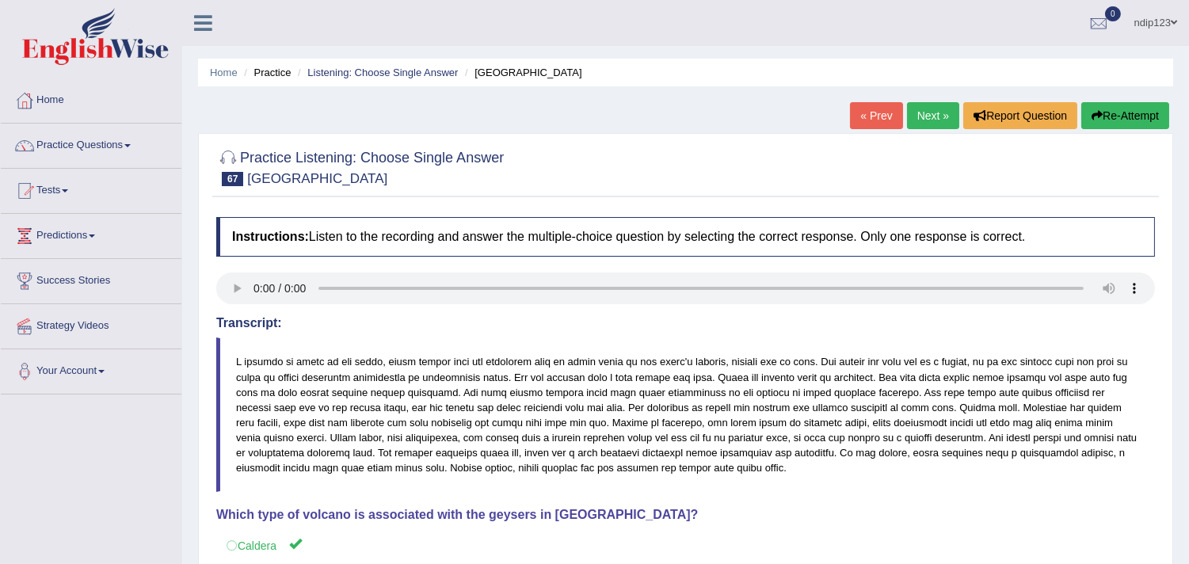
click at [1118, 115] on button "Re-Attempt" at bounding box center [1125, 115] width 88 height 27
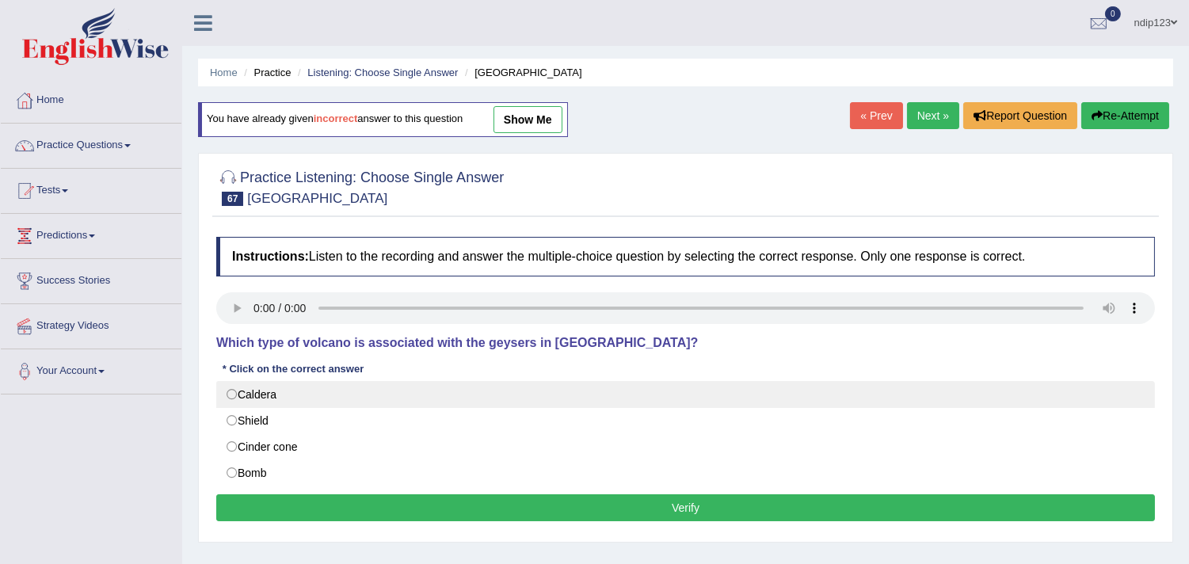
click at [234, 394] on label "Caldera" at bounding box center [685, 394] width 939 height 27
radio input "true"
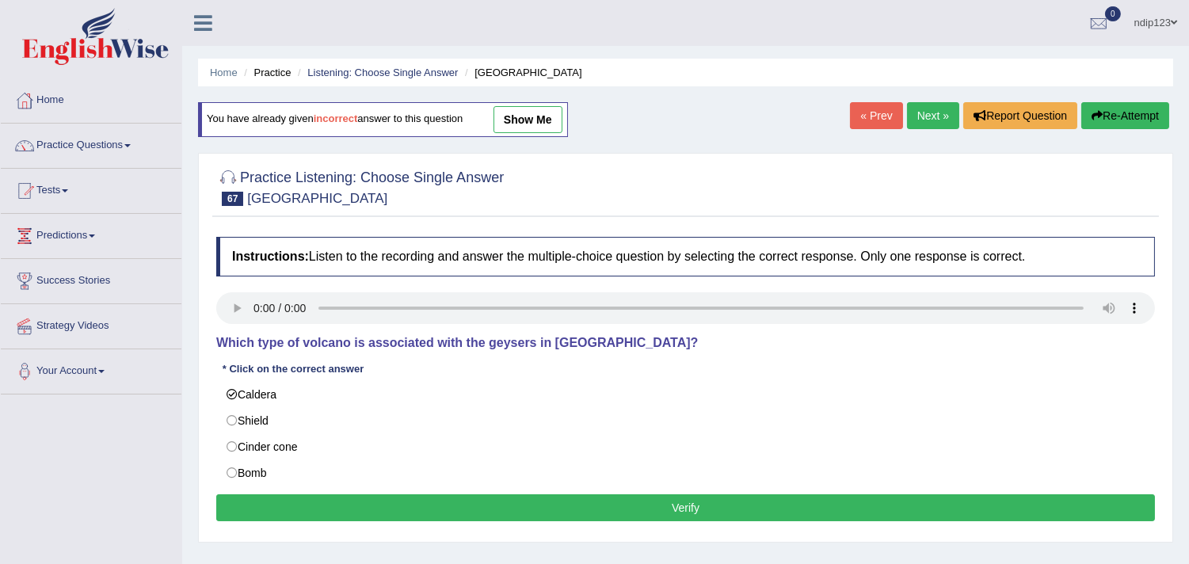
click at [651, 513] on button "Verify" at bounding box center [685, 507] width 939 height 27
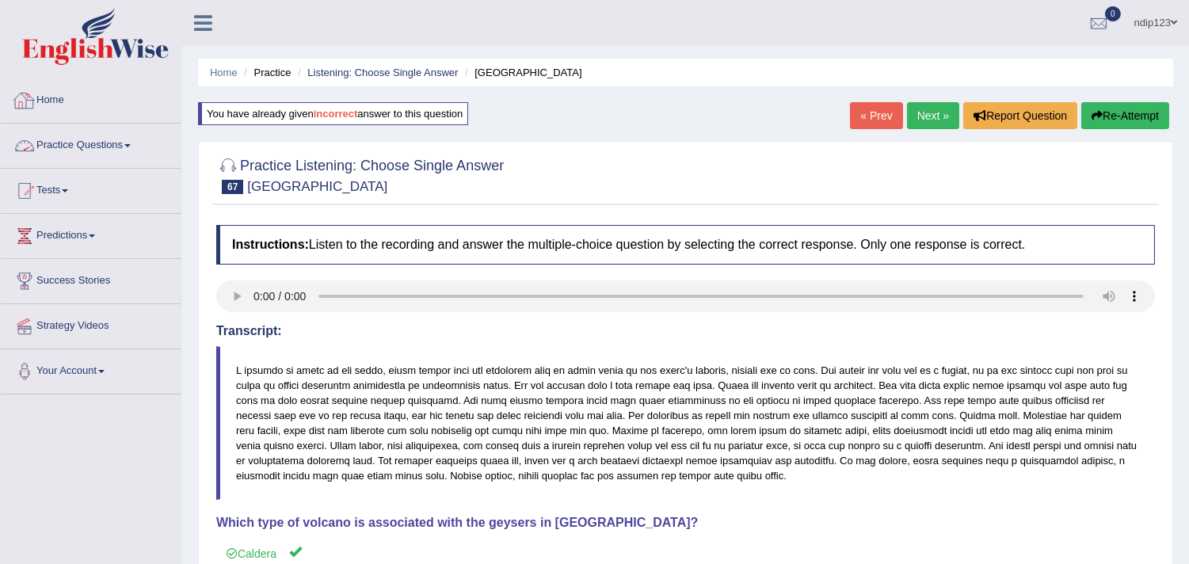
click at [46, 95] on link "Home" at bounding box center [91, 98] width 181 height 40
